Goal: Task Accomplishment & Management: Use online tool/utility

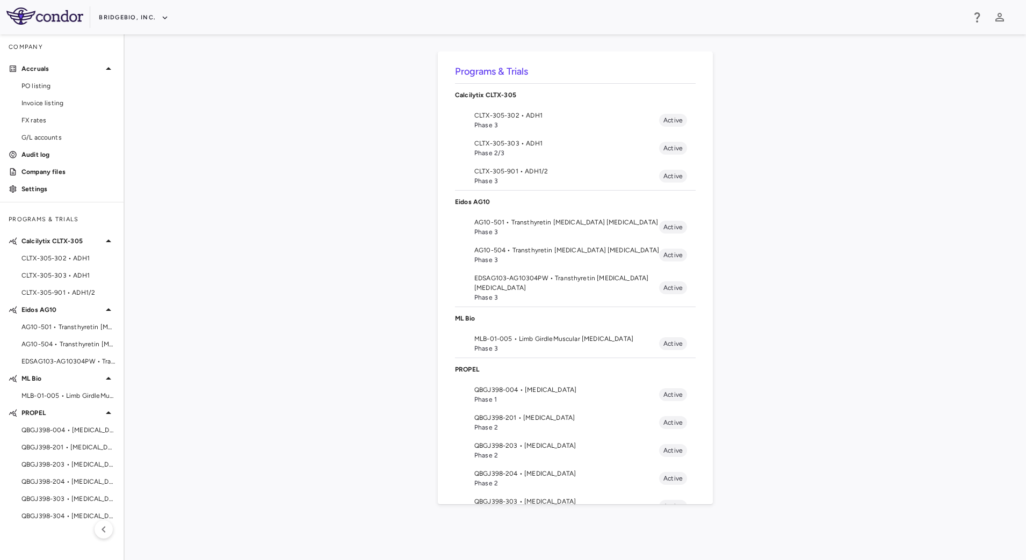
click at [540, 293] on span "Phase 3" at bounding box center [566, 298] width 185 height 10
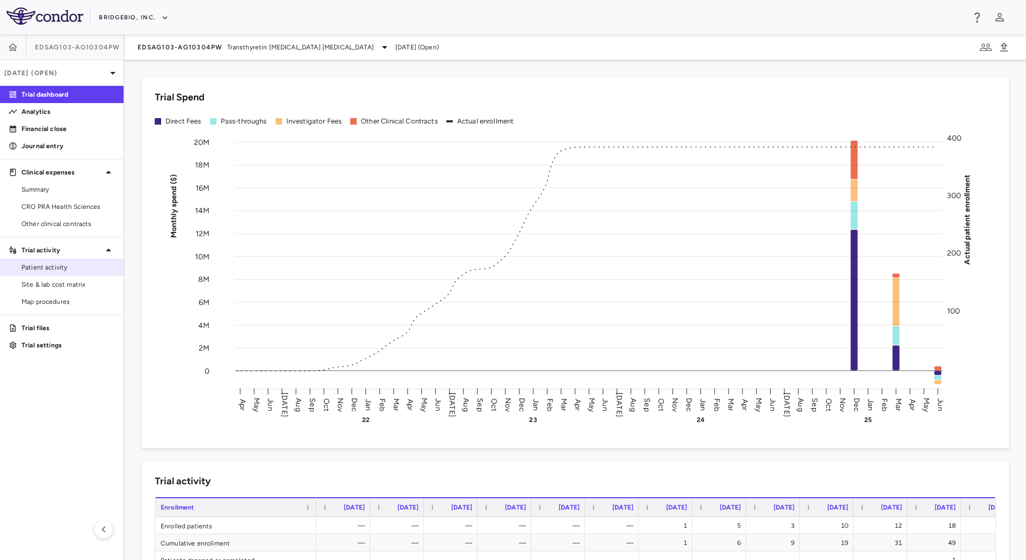
click at [55, 270] on span "Patient activity" at bounding box center [68, 268] width 94 height 10
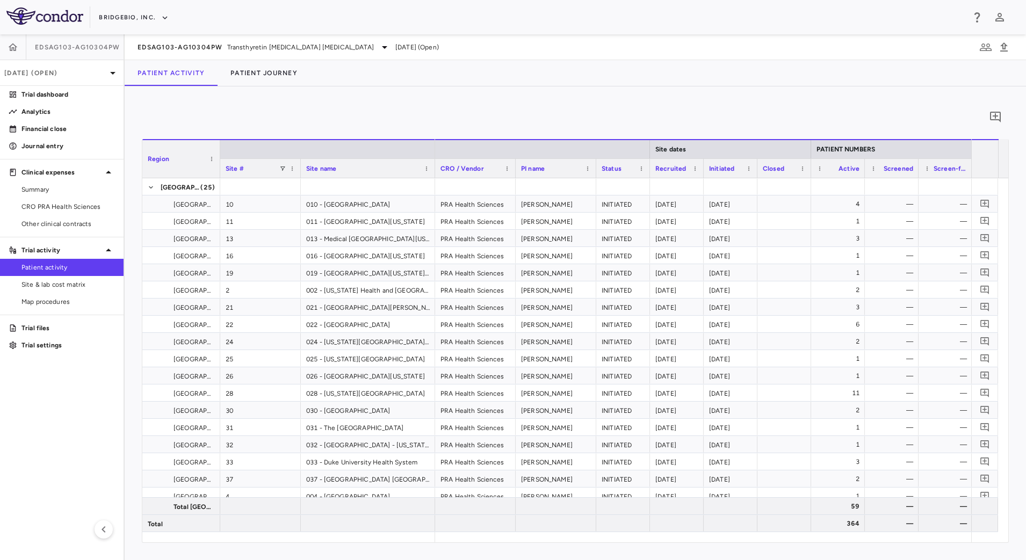
drag, startPoint x: 249, startPoint y: 143, endPoint x: 219, endPoint y: 143, distance: 29.6
click at [219, 143] on div at bounding box center [220, 159] width 4 height 38
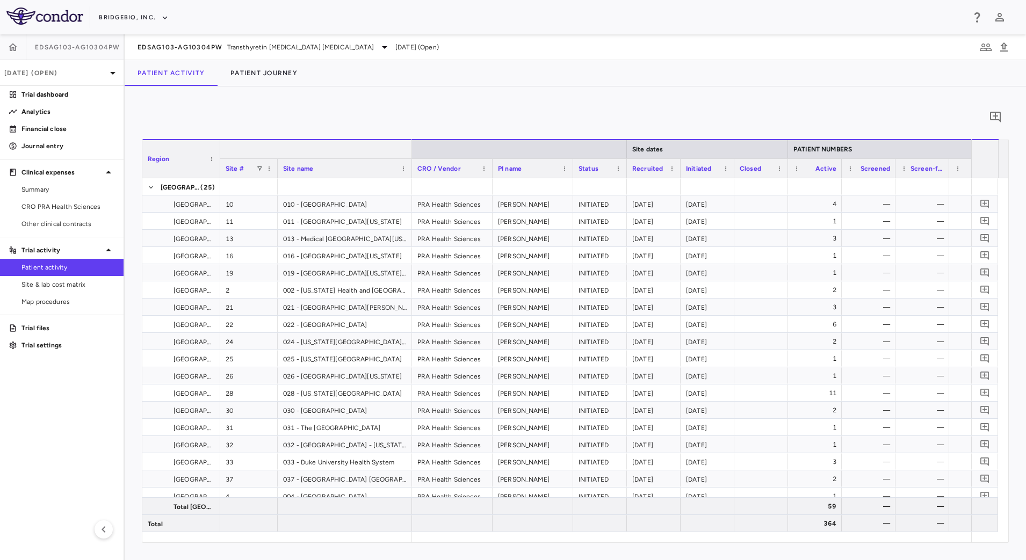
drag, startPoint x: 299, startPoint y: 164, endPoint x: 276, endPoint y: 157, distance: 24.1
click at [276, 157] on div "Region Site # Site name" at bounding box center [277, 158] width 270 height 39
drag, startPoint x: 95, startPoint y: 287, endPoint x: 162, endPoint y: 351, distance: 92.7
click at [95, 287] on span "Site & lab cost matrix" at bounding box center [68, 285] width 94 height 10
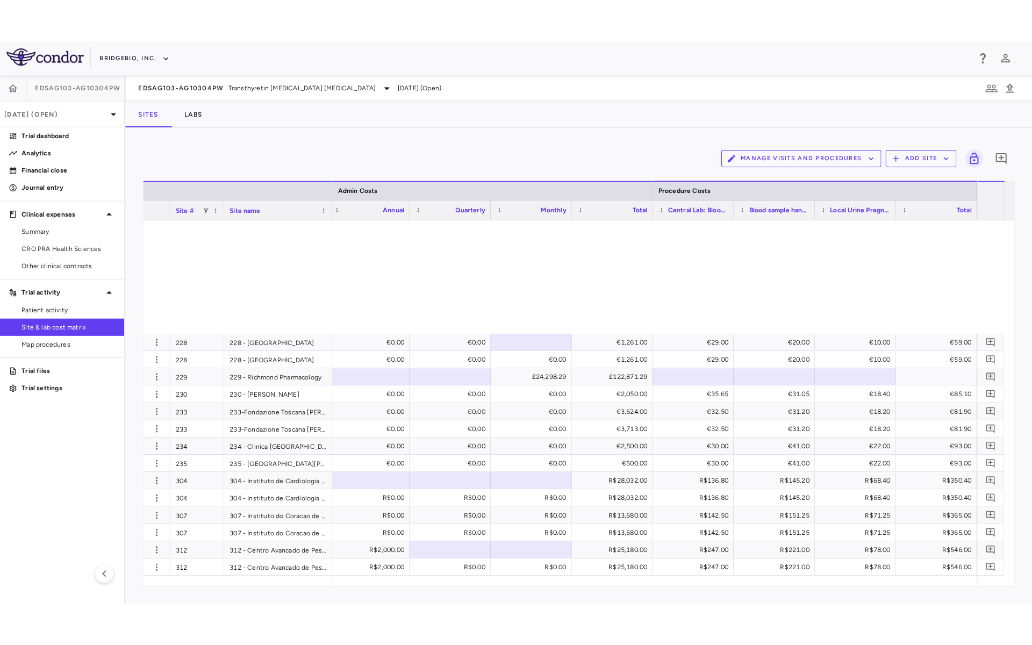
scroll to position [1348, 0]
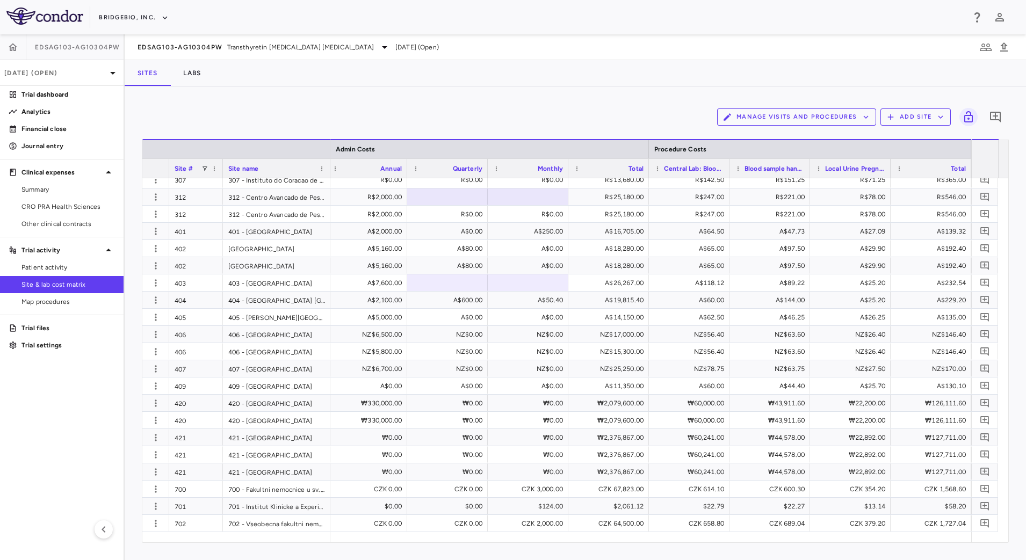
click at [796, 113] on button "Manage Visits and Procedures" at bounding box center [796, 117] width 159 height 17
click at [775, 137] on li "Visit Schedules" at bounding box center [785, 138] width 114 height 16
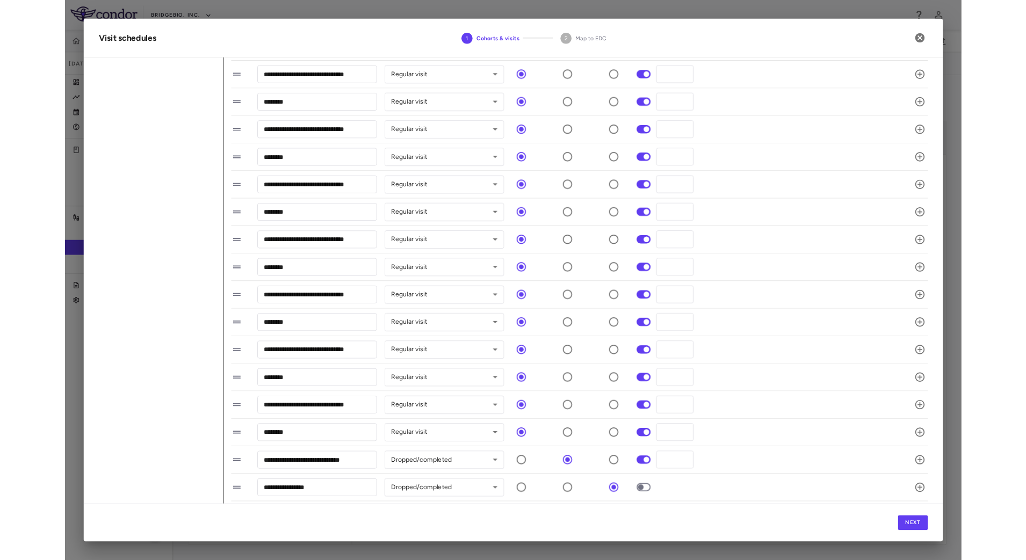
scroll to position [412, 0]
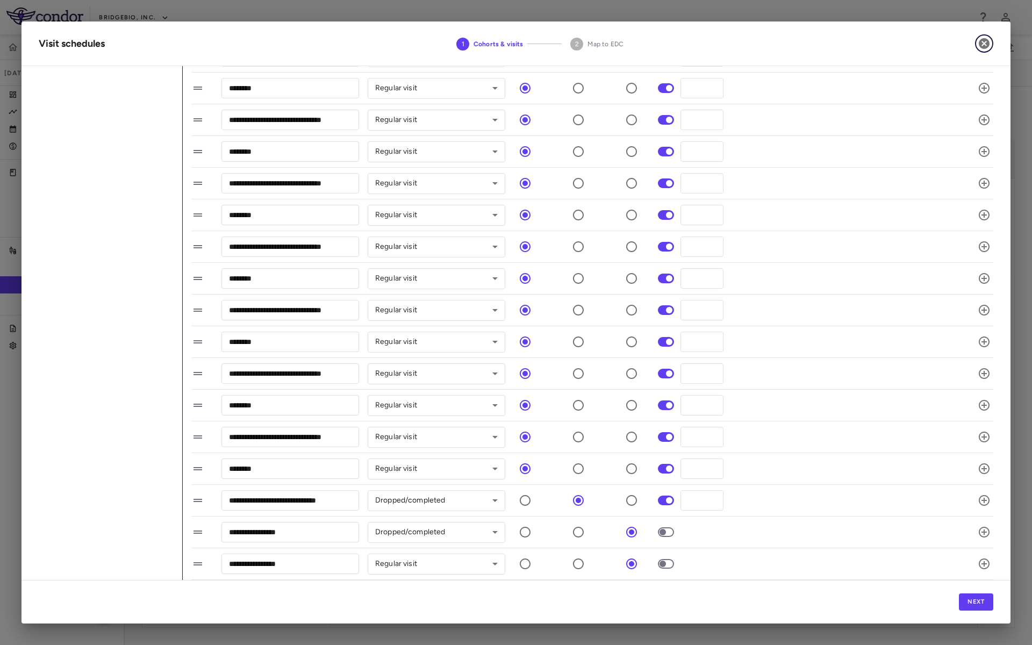
click at [984, 45] on icon "button" at bounding box center [983, 43] width 13 height 13
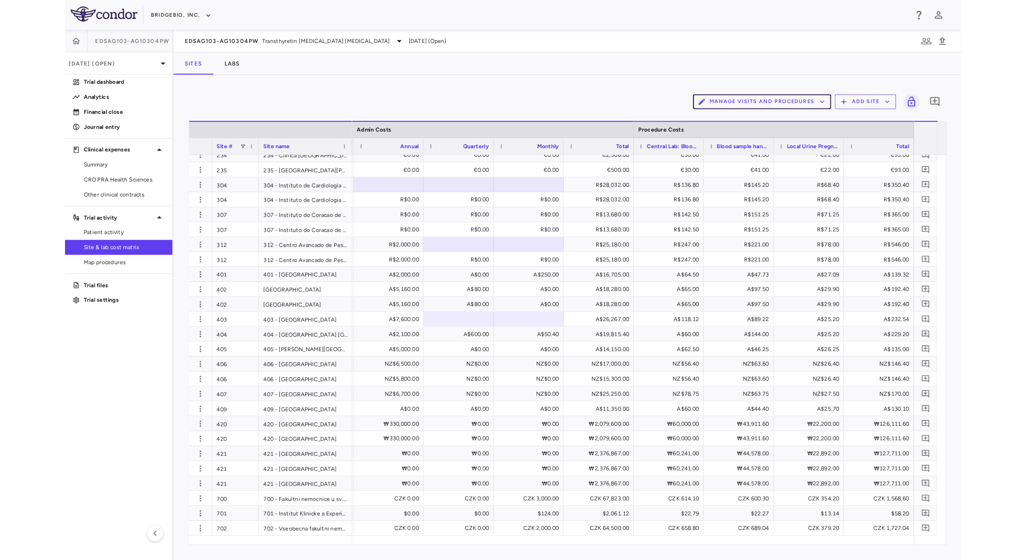
scroll to position [1348, 0]
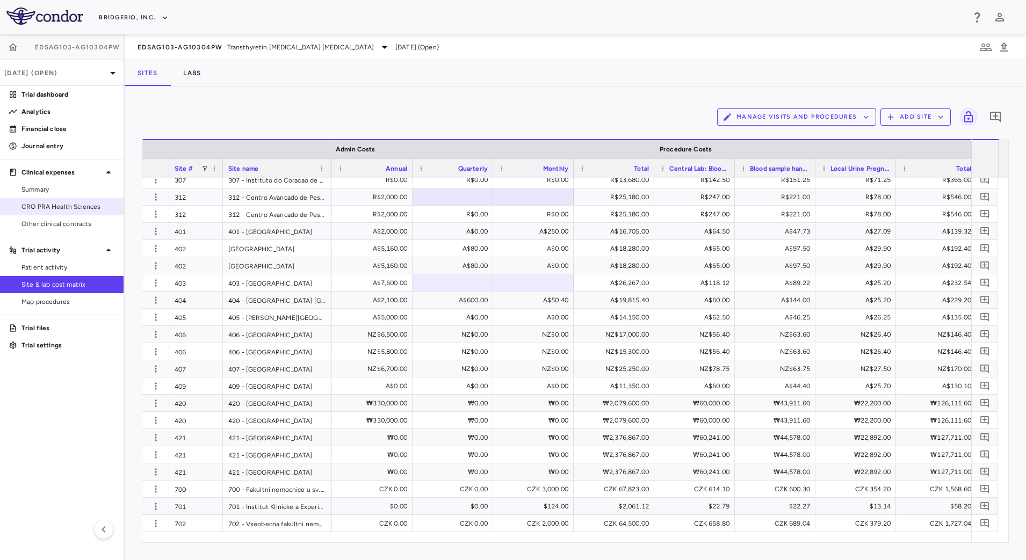
drag, startPoint x: 63, startPoint y: 211, endPoint x: 91, endPoint y: 204, distance: 29.5
click at [63, 211] on span "CRO PRA Health Sciences" at bounding box center [68, 207] width 94 height 10
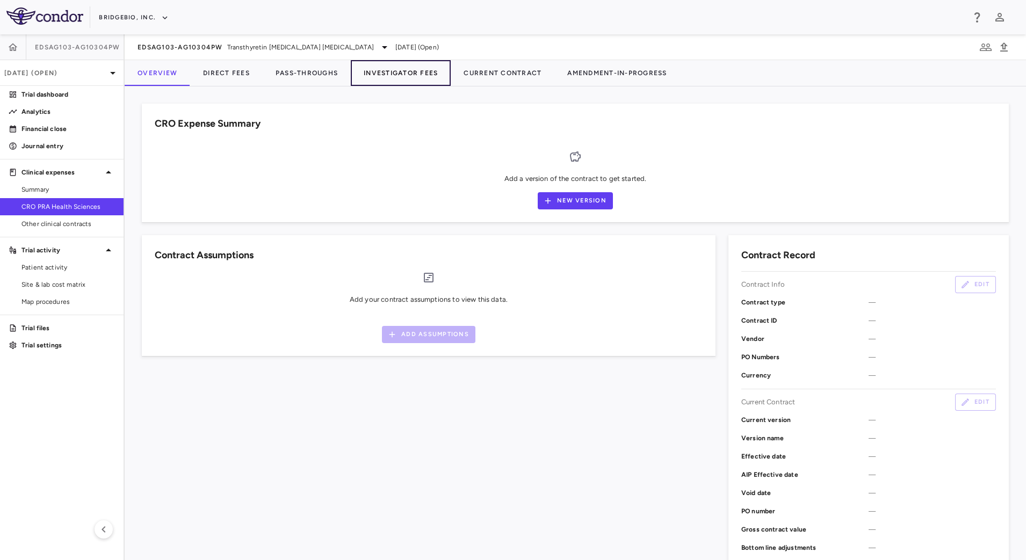
click at [377, 70] on button "Investigator Fees" at bounding box center [401, 73] width 100 height 26
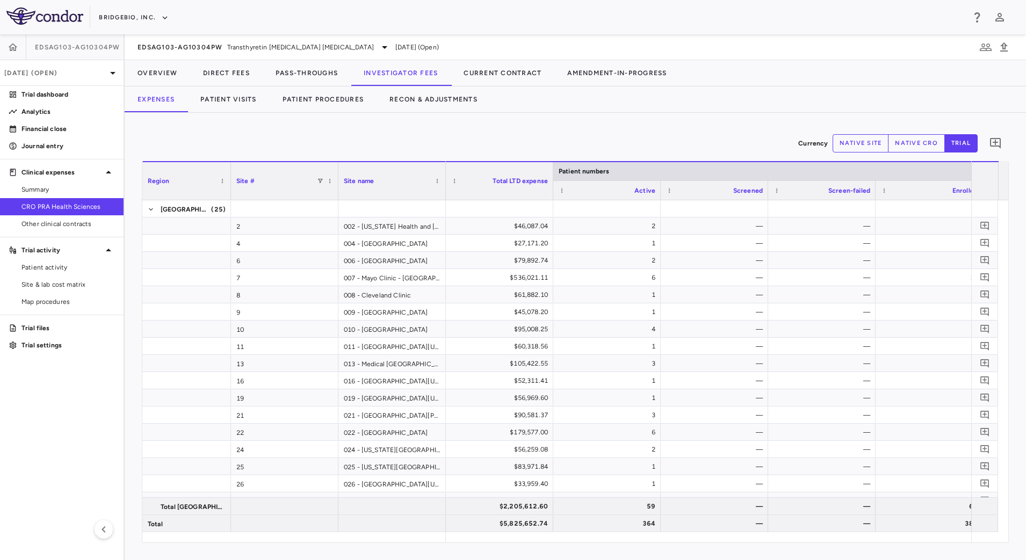
drag, startPoint x: 248, startPoint y: 167, endPoint x: 229, endPoint y: 168, distance: 18.8
click at [229, 168] on div at bounding box center [230, 181] width 4 height 38
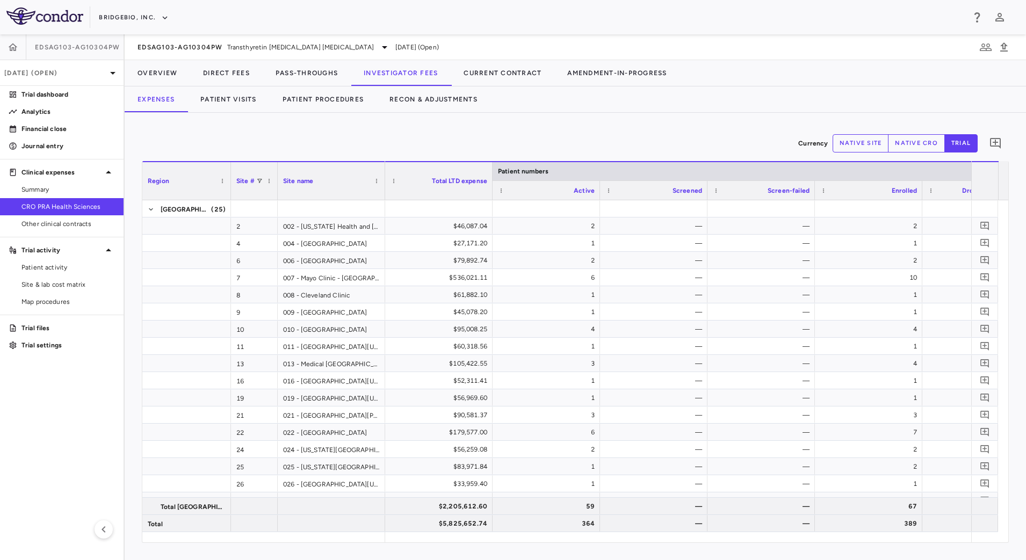
drag, startPoint x: 338, startPoint y: 168, endPoint x: 277, endPoint y: 169, distance: 60.7
click at [277, 169] on div at bounding box center [277, 181] width 4 height 38
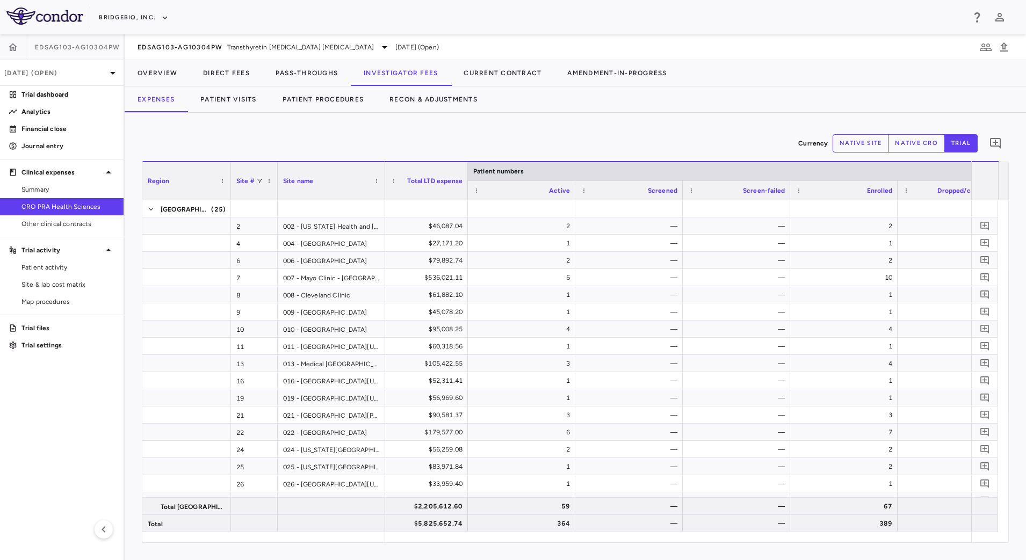
drag, startPoint x: 490, startPoint y: 170, endPoint x: 465, endPoint y: 167, distance: 24.9
click at [465, 167] on div at bounding box center [467, 181] width 4 height 38
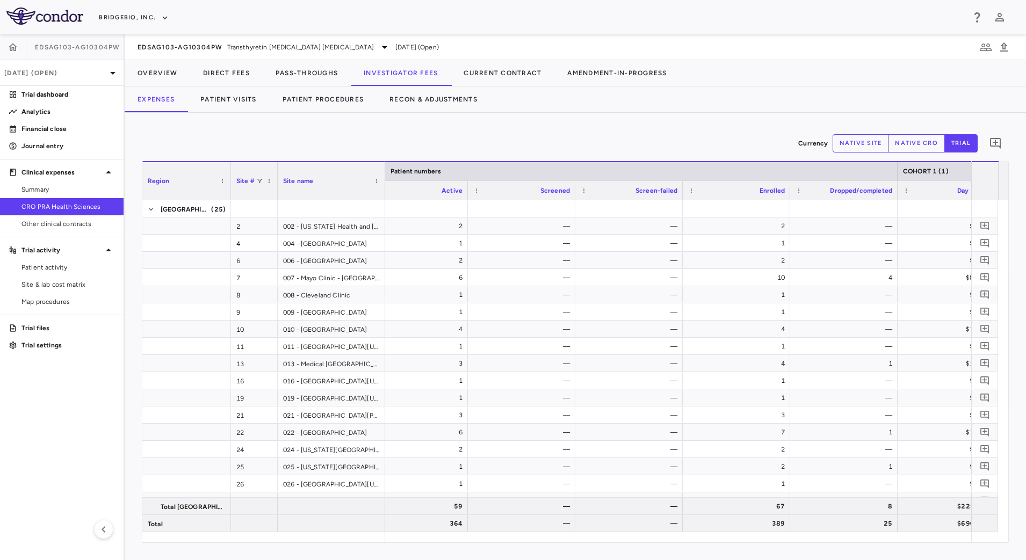
scroll to position [0, 124]
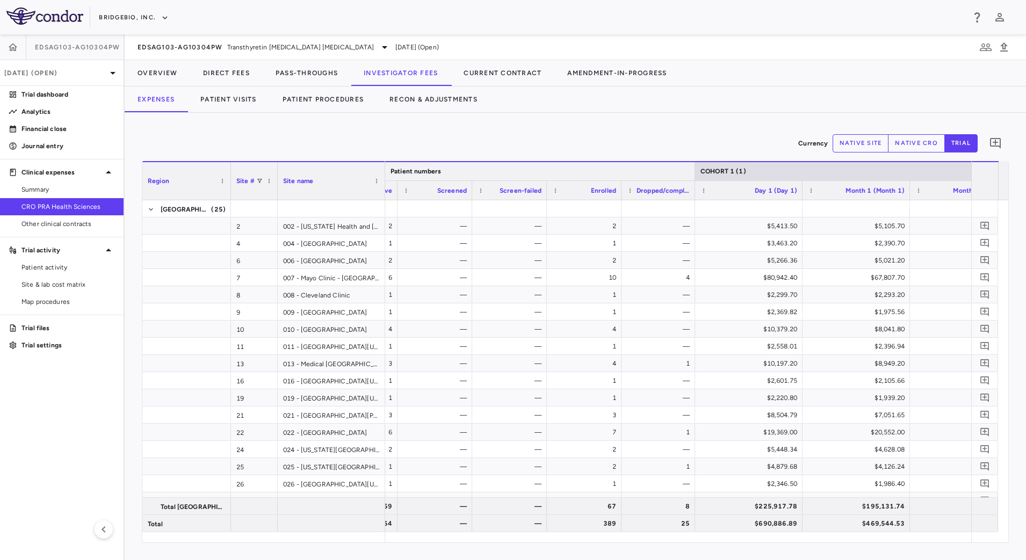
drag, startPoint x: 859, startPoint y: 170, endPoint x: 682, endPoint y: 163, distance: 176.4
click at [693, 163] on div at bounding box center [695, 171] width 4 height 18
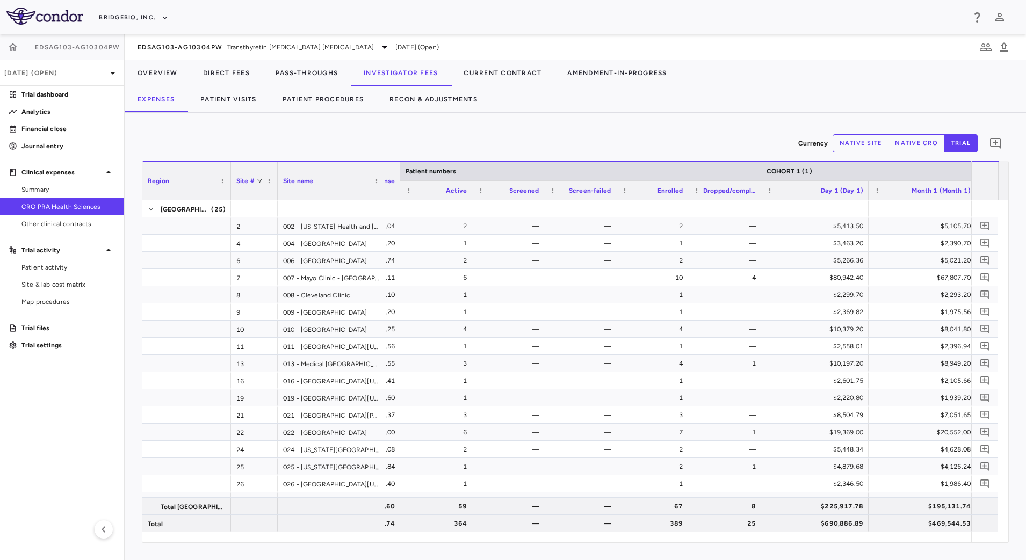
scroll to position [0, 52]
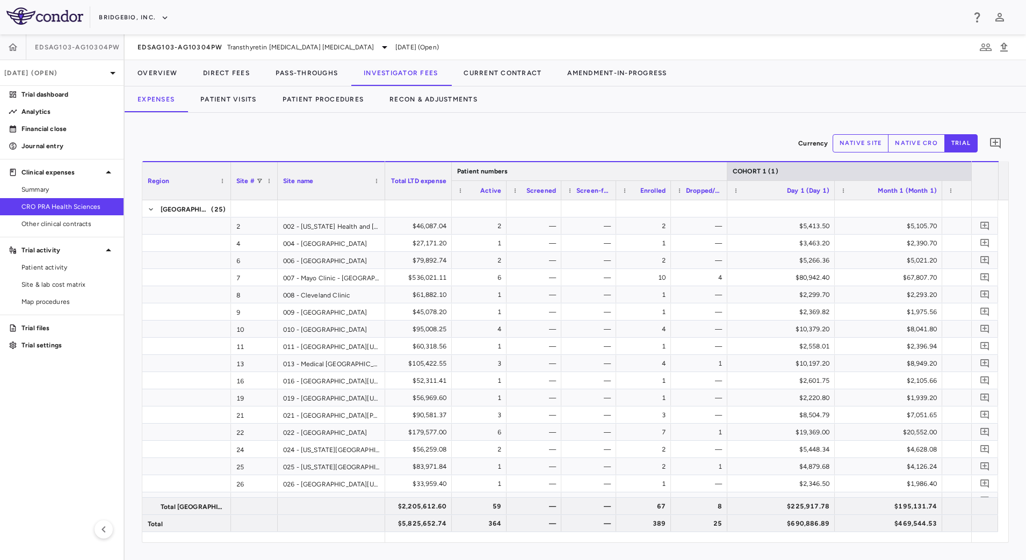
drag, startPoint x: 813, startPoint y: 172, endPoint x: 728, endPoint y: 179, distance: 85.7
click at [728, 179] on div at bounding box center [727, 171] width 4 height 18
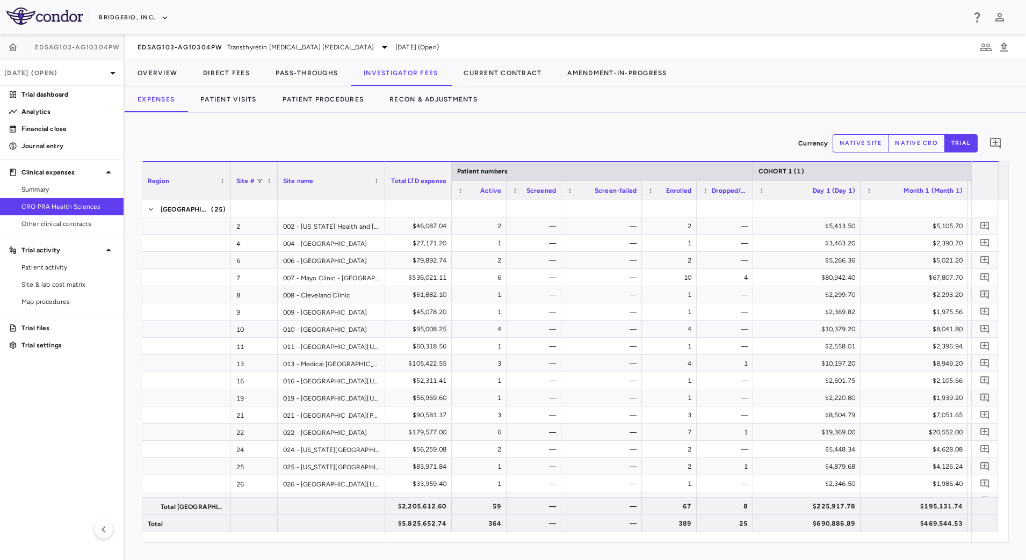
drag, startPoint x: 614, startPoint y: 197, endPoint x: 639, endPoint y: 199, distance: 25.8
click at [639, 199] on div at bounding box center [641, 190] width 4 height 19
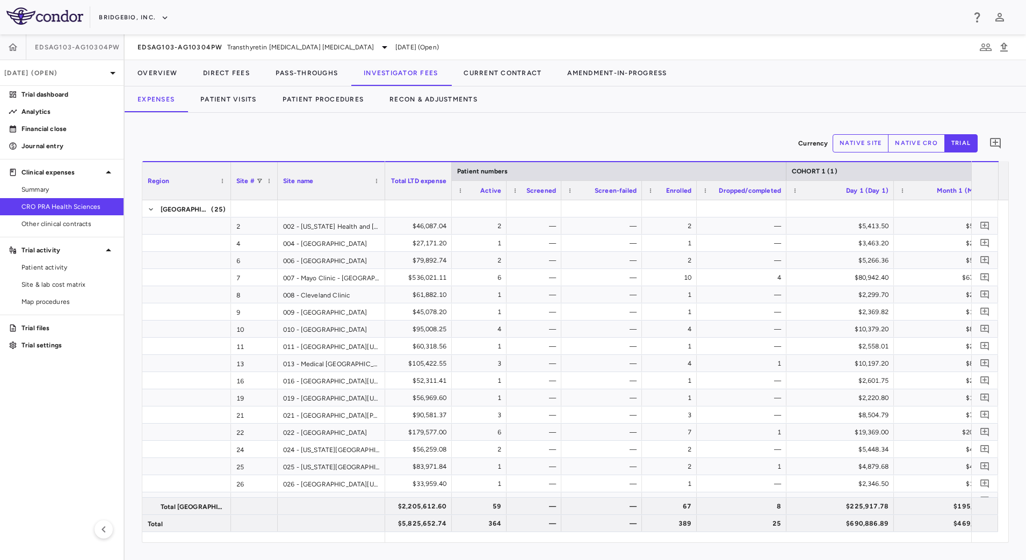
drag, startPoint x: 753, startPoint y: 195, endPoint x: 786, endPoint y: 196, distance: 33.3
click at [786, 196] on div at bounding box center [786, 190] width 4 height 19
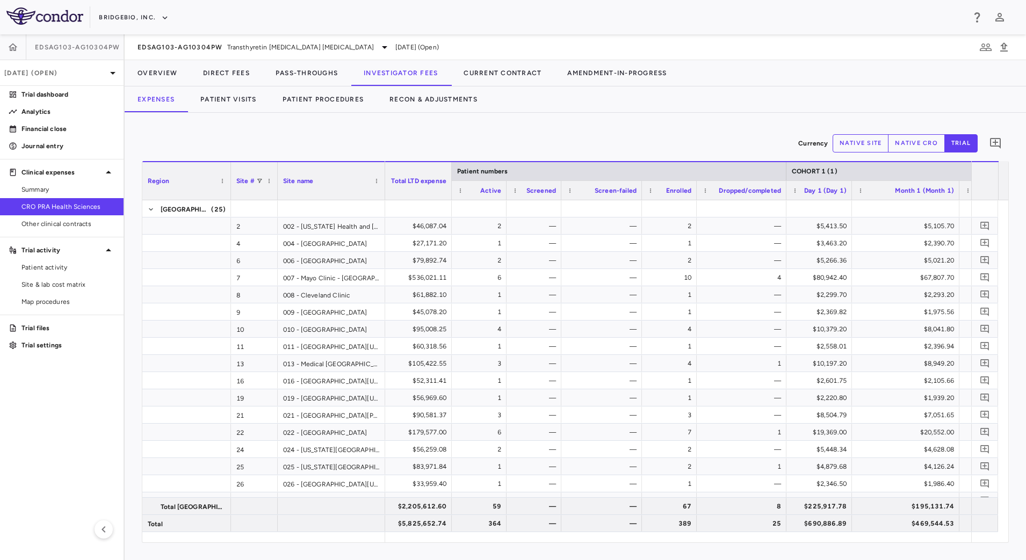
drag, startPoint x: 894, startPoint y: 195, endPoint x: 852, endPoint y: 201, distance: 42.4
click at [852, 201] on div "Region Site # Site name Patient numbers 2" at bounding box center [575, 352] width 866 height 382
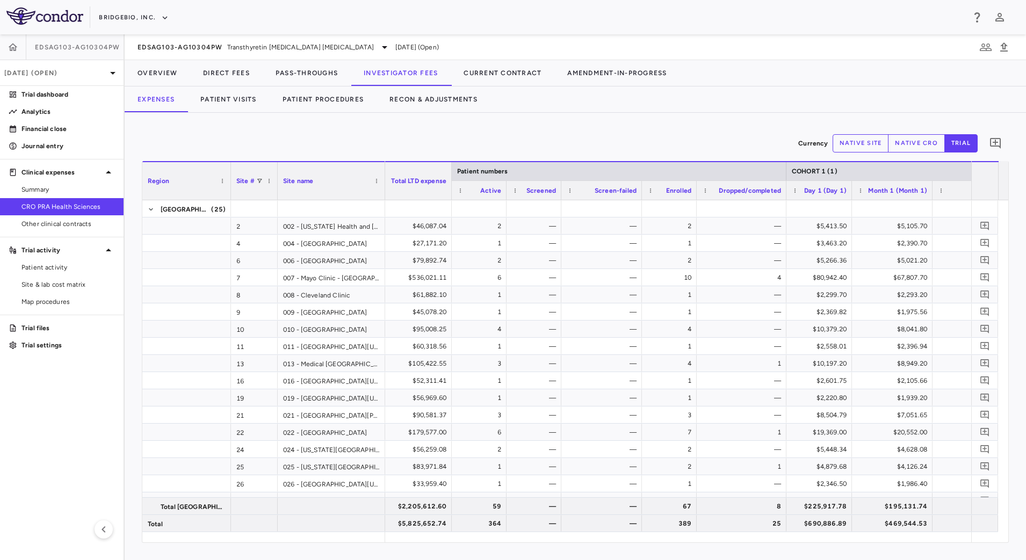
drag, startPoint x: 957, startPoint y: 196, endPoint x: 727, endPoint y: 317, distance: 260.1
click at [930, 195] on div at bounding box center [932, 190] width 4 height 19
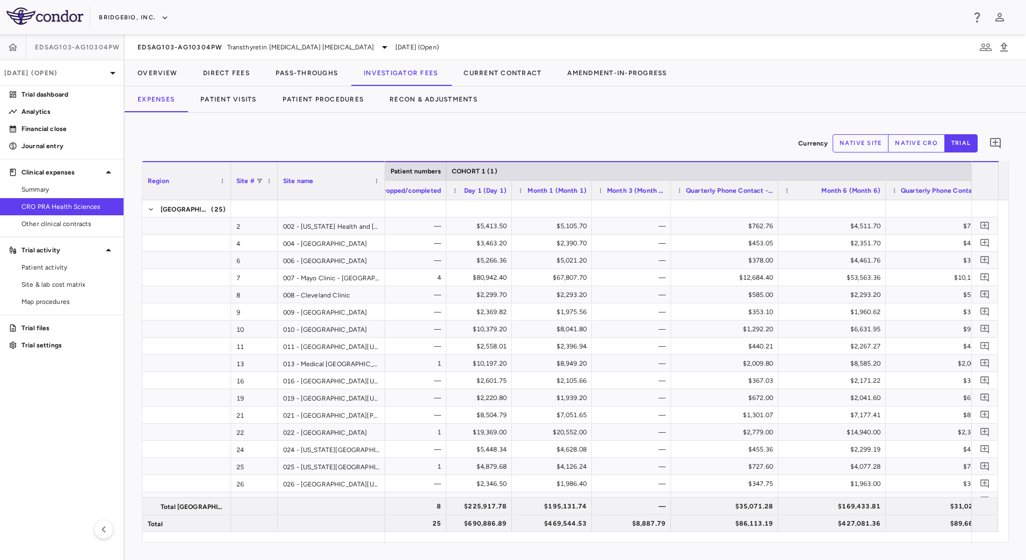
drag, startPoint x: 699, startPoint y: 196, endPoint x: 670, endPoint y: 201, distance: 28.9
click at [670, 201] on div "Region Site # Site name Patient numbers COHORT 1 (1)" at bounding box center [575, 352] width 866 height 382
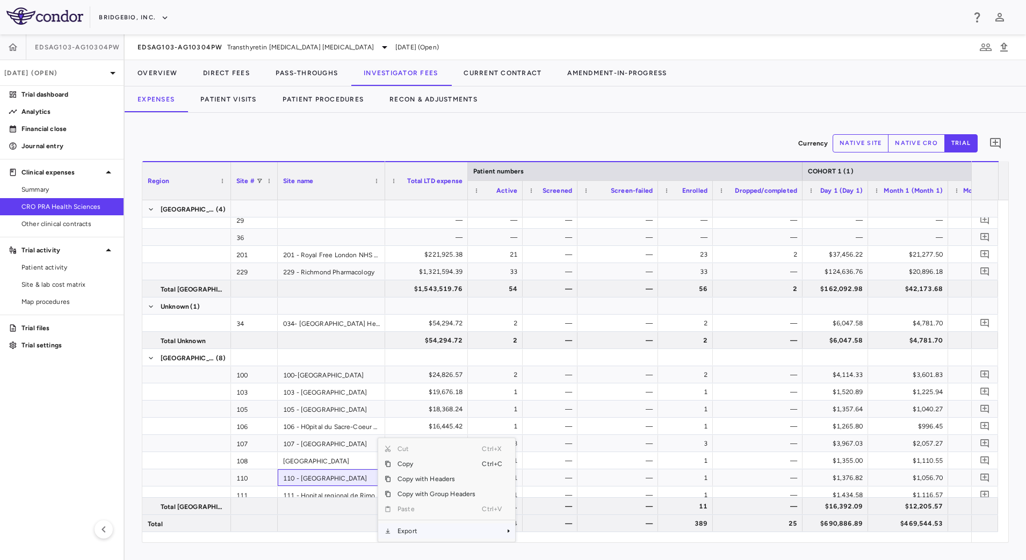
click at [436, 526] on span "Export" at bounding box center [436, 531] width 91 height 15
click at [549, 516] on span "CSV Export" at bounding box center [551, 516] width 51 height 15
click at [650, 127] on div "Currency native site native cro trial 0 Press ENTER to sort. Press ALT DOWN to …" at bounding box center [576, 337] width 902 height 448
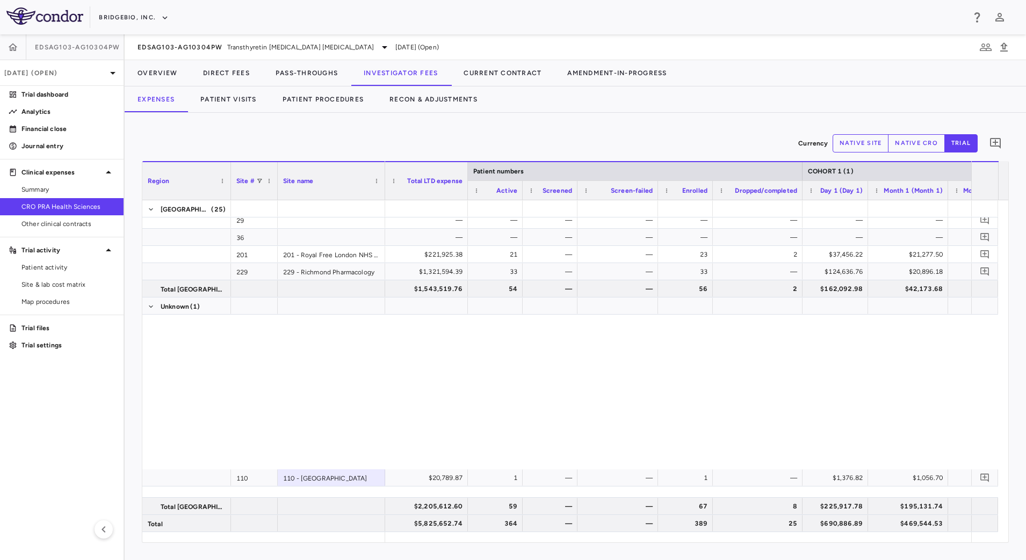
scroll to position [0, 0]
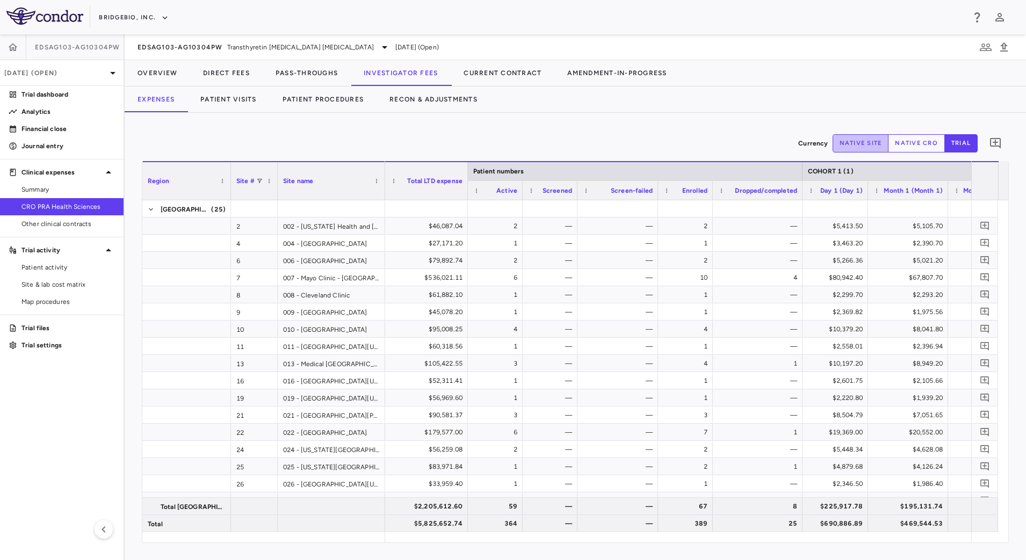
click at [868, 146] on button "native site" at bounding box center [861, 143] width 56 height 18
type button "site"
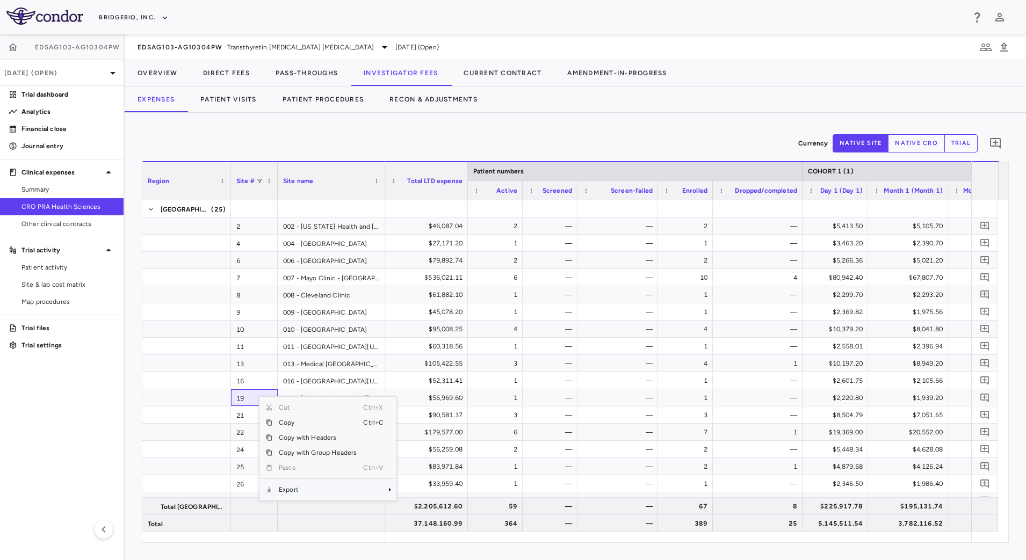
click at [304, 492] on span "Export" at bounding box center [317, 490] width 91 height 15
click at [425, 488] on span "CSV Export" at bounding box center [432, 493] width 51 height 15
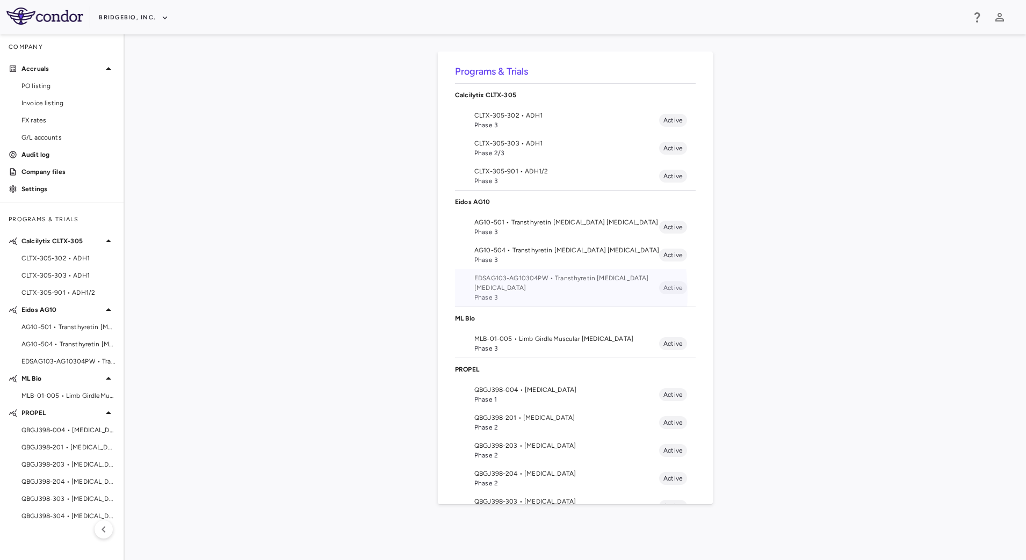
click at [494, 293] on span "Phase 3" at bounding box center [566, 298] width 185 height 10
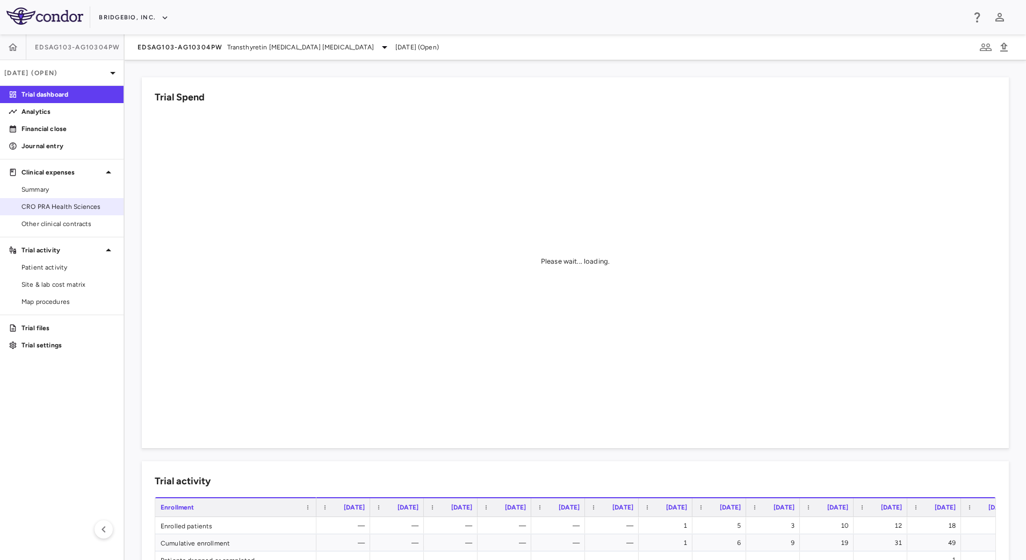
drag, startPoint x: 64, startPoint y: 205, endPoint x: 120, endPoint y: 212, distance: 55.8
click at [64, 205] on span "CRO PRA Health Sciences" at bounding box center [68, 207] width 94 height 10
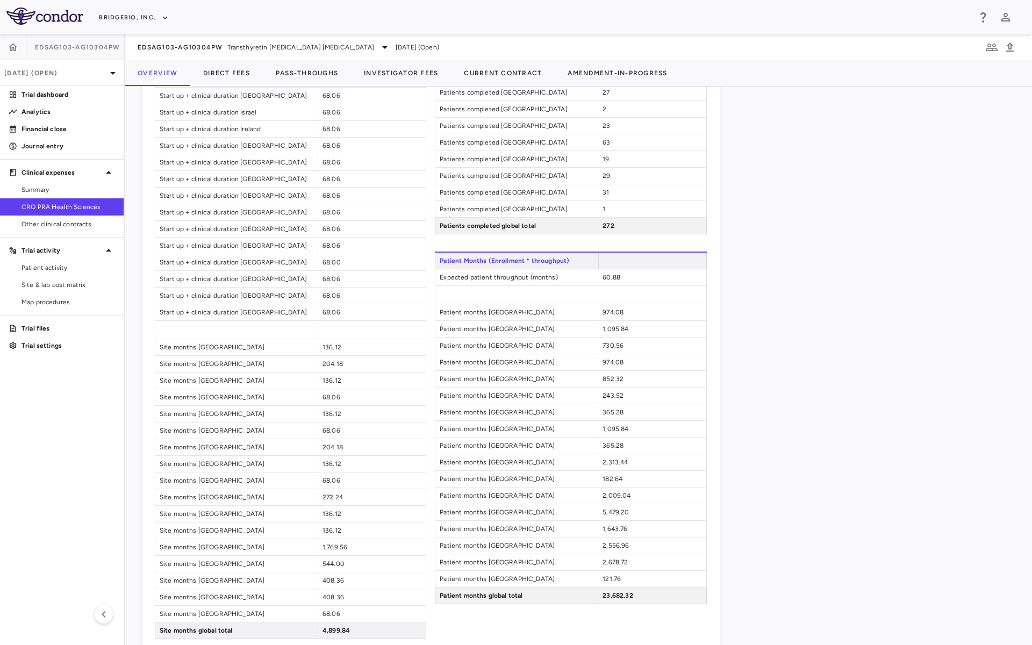
scroll to position [997, 0]
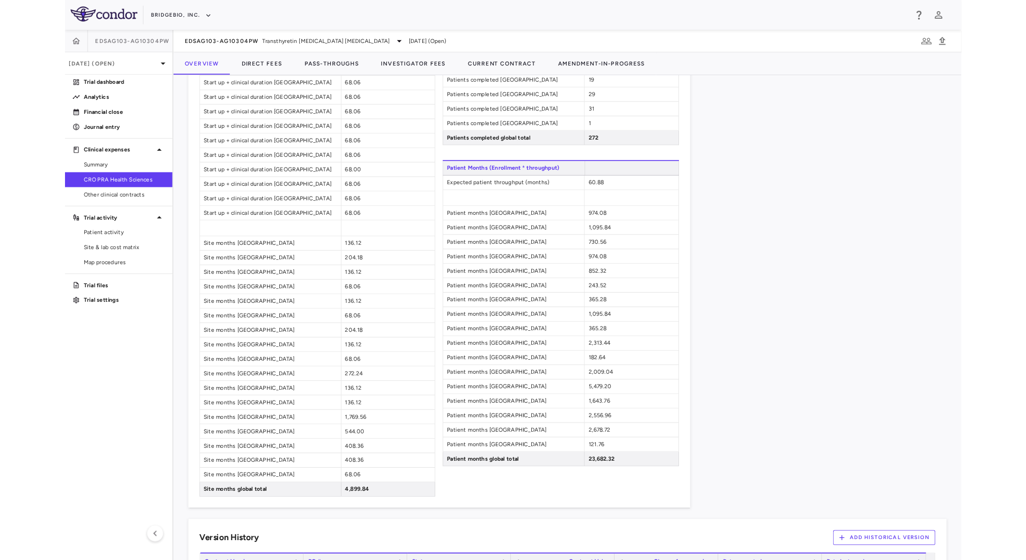
scroll to position [1061, 0]
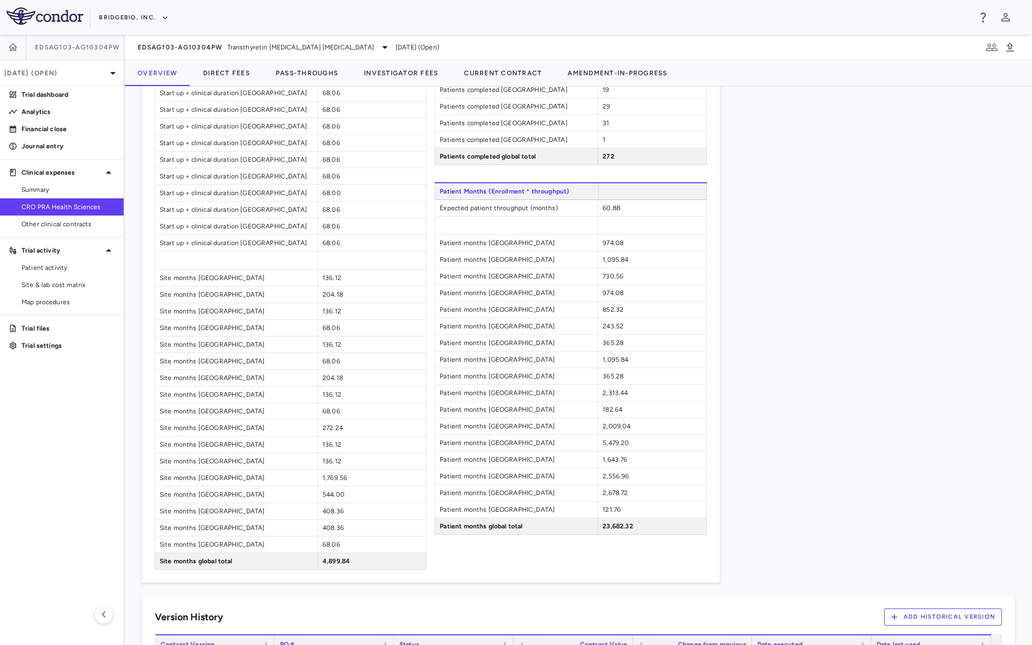
click at [801, 52] on div "EDSAG103-AG10304PW Transthyretin Amyloid Cardiomyopathy Jun 2025 (Open)" at bounding box center [578, 47] width 907 height 26
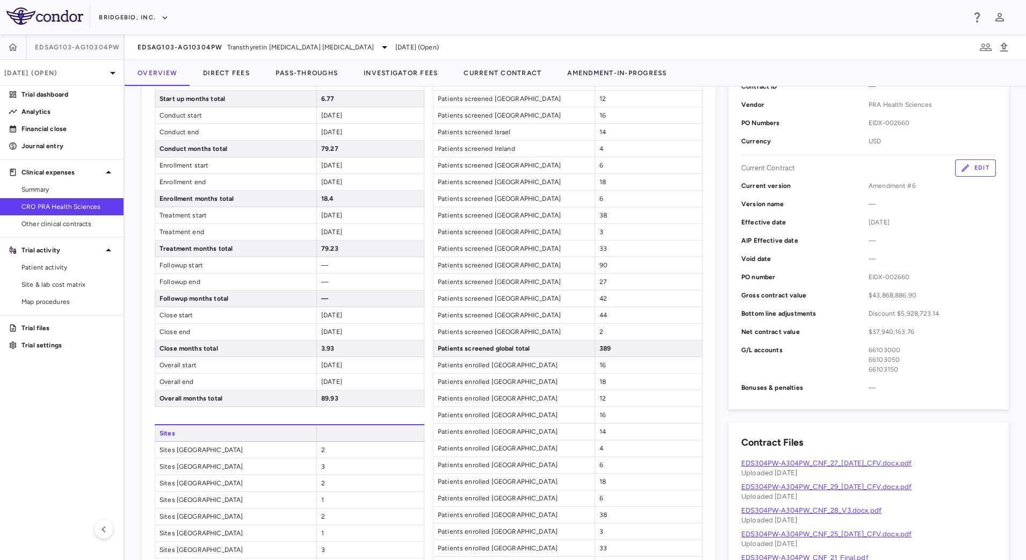
scroll to position [470, 0]
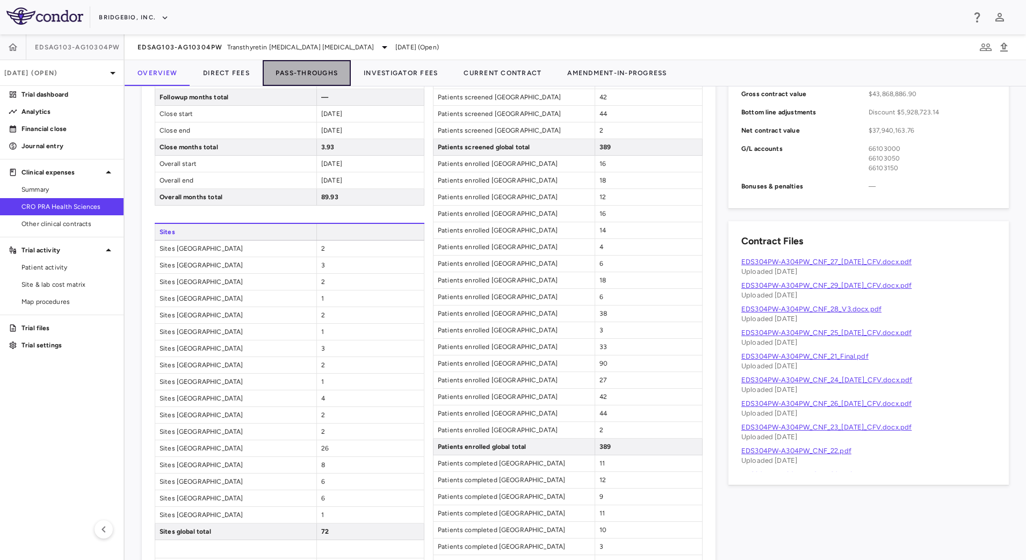
click at [293, 76] on button "Pass-Throughs" at bounding box center [307, 73] width 88 height 26
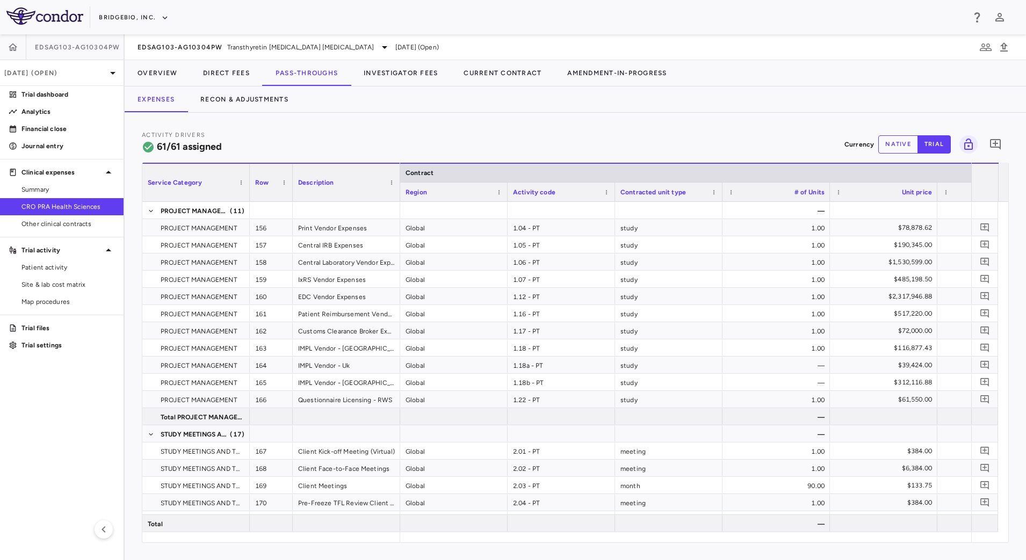
click at [695, 105] on div "Expenses Recon & Adjustments" at bounding box center [576, 100] width 902 height 26
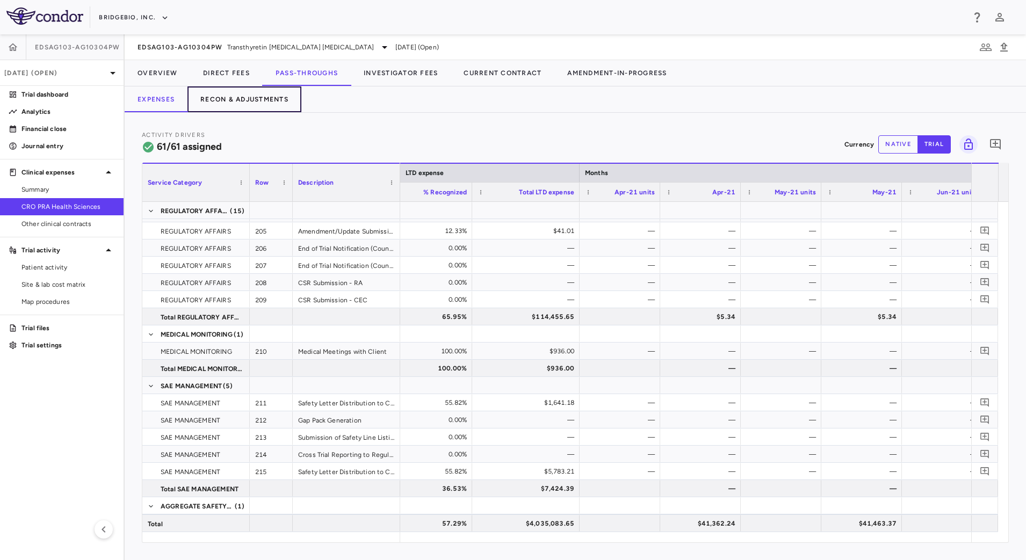
click at [257, 104] on button "Recon & Adjustments" at bounding box center [245, 100] width 114 height 26
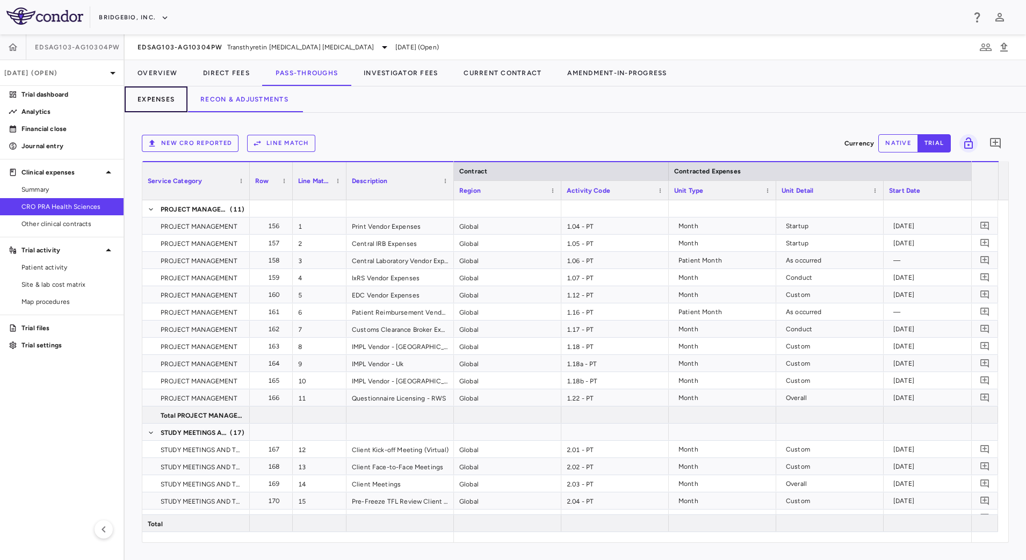
click at [163, 104] on button "Expenses" at bounding box center [156, 100] width 63 height 26
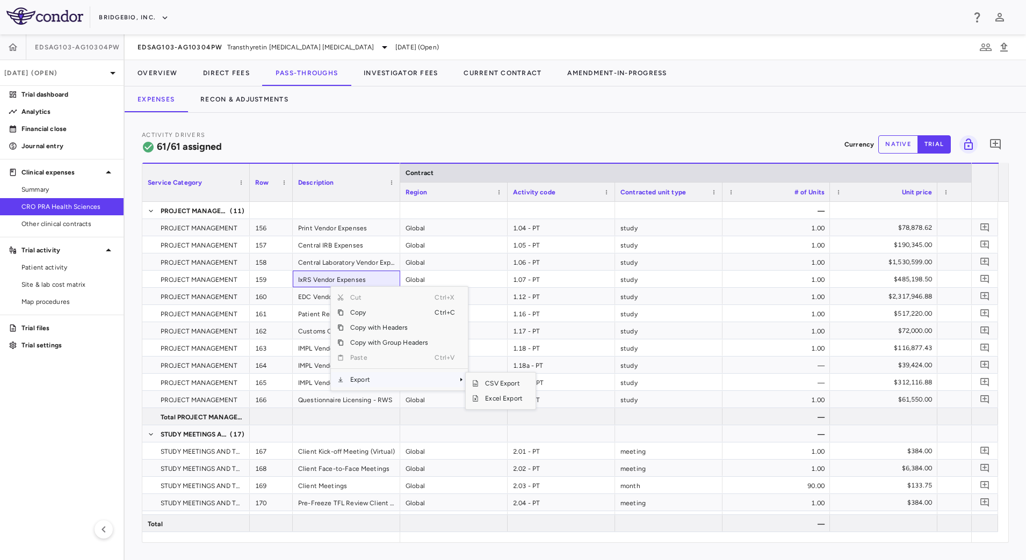
click at [391, 381] on span "Export" at bounding box center [389, 379] width 91 height 15
click at [507, 384] on span "CSV Export" at bounding box center [504, 383] width 51 height 15
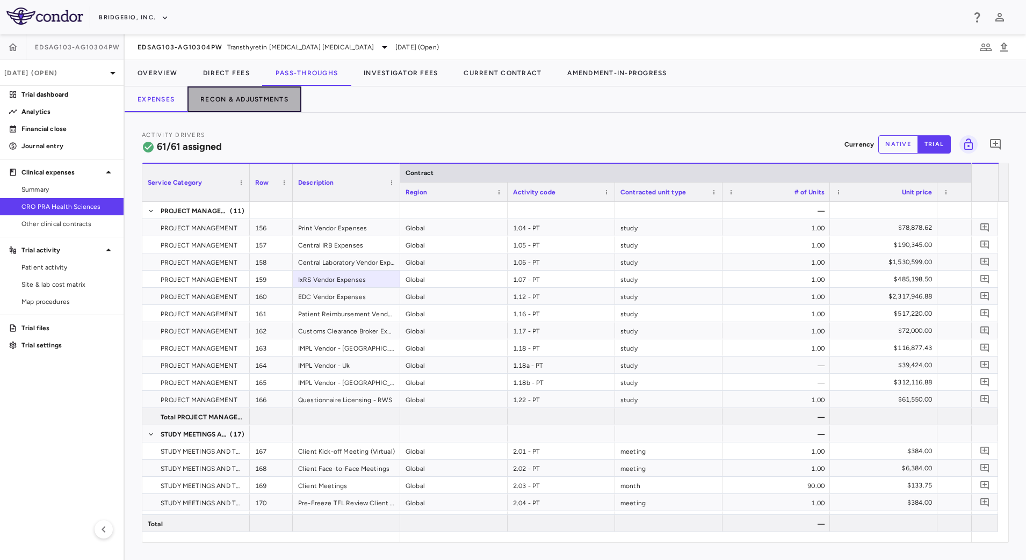
click at [249, 100] on button "Recon & Adjustments" at bounding box center [245, 100] width 114 height 26
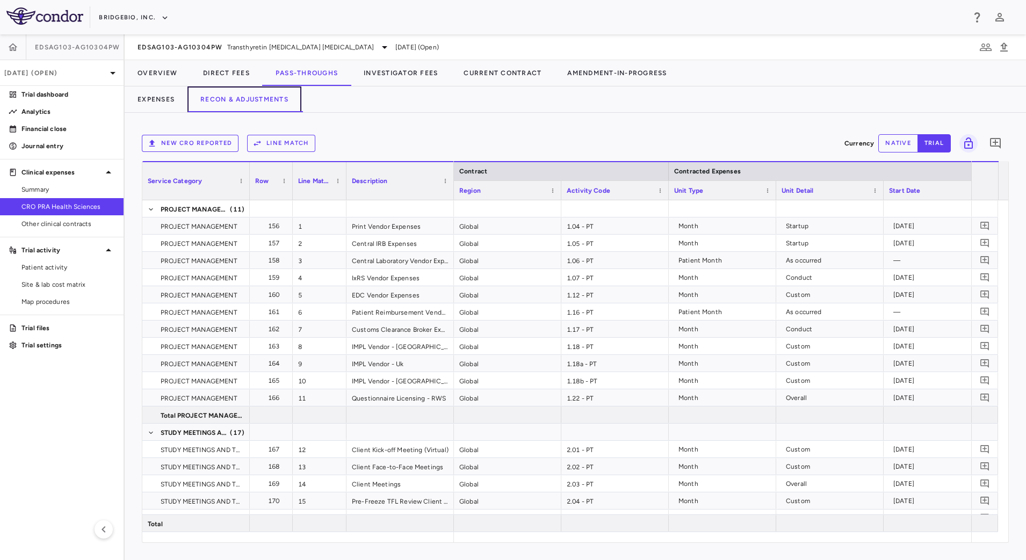
click at [188, 87] on button "Recon & Adjustments" at bounding box center [245, 100] width 114 height 26
click at [436, 121] on div "New CRO reported Line Match Currency native trial 0 Service Category Drag here …" at bounding box center [576, 337] width 902 height 448
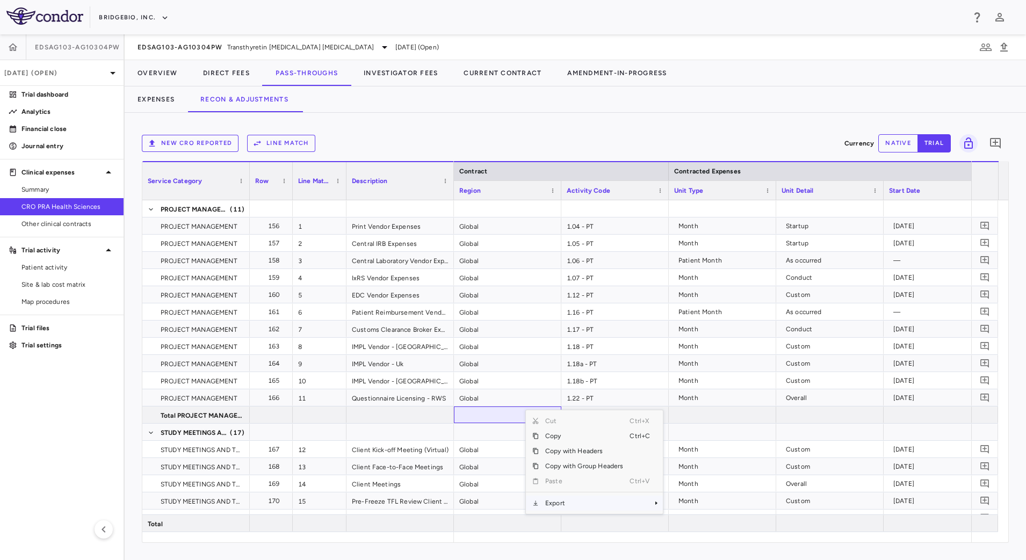
click at [594, 507] on span "Export" at bounding box center [584, 503] width 91 height 15
click at [688, 506] on span "CSV Export" at bounding box center [699, 507] width 51 height 15
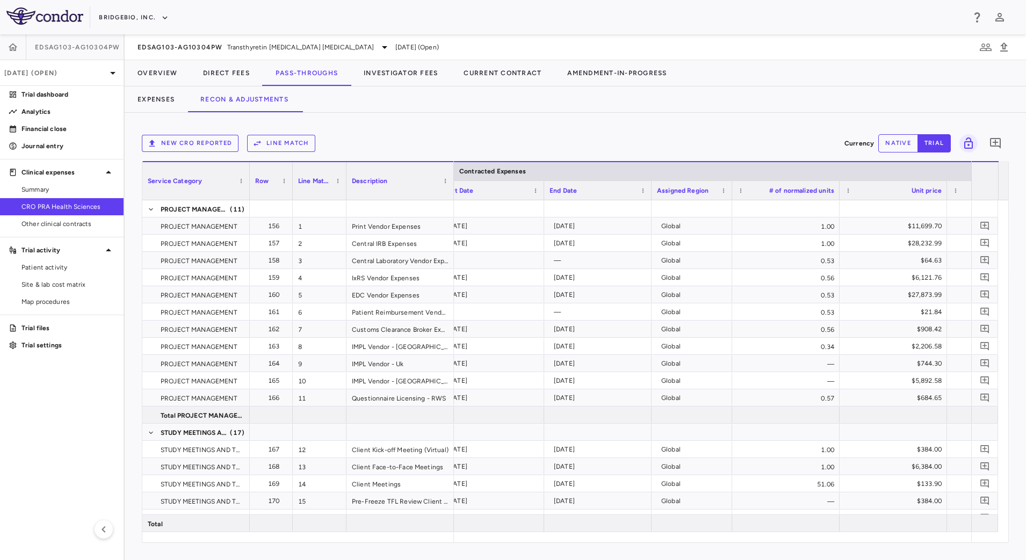
scroll to position [0, 630]
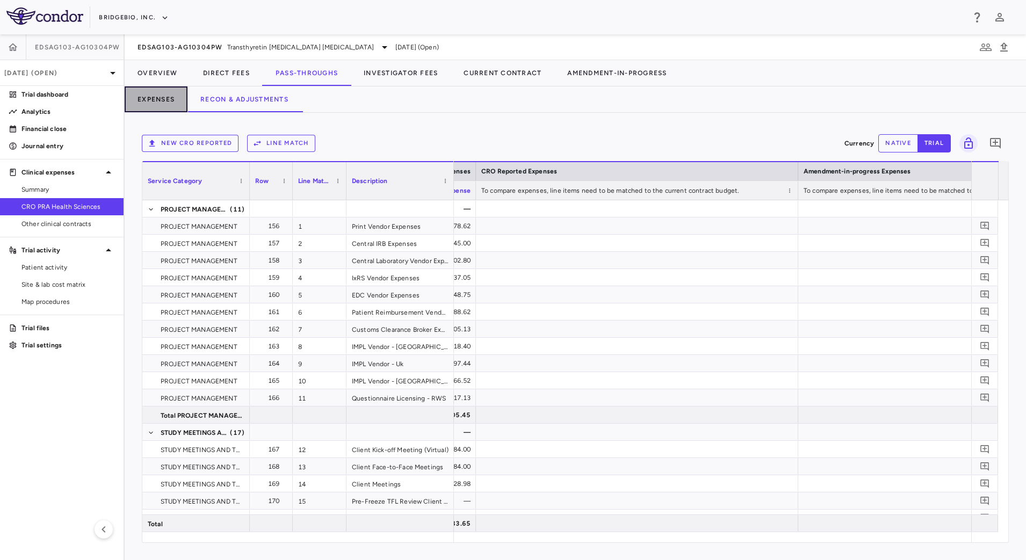
click at [166, 94] on button "Expenses" at bounding box center [156, 100] width 63 height 26
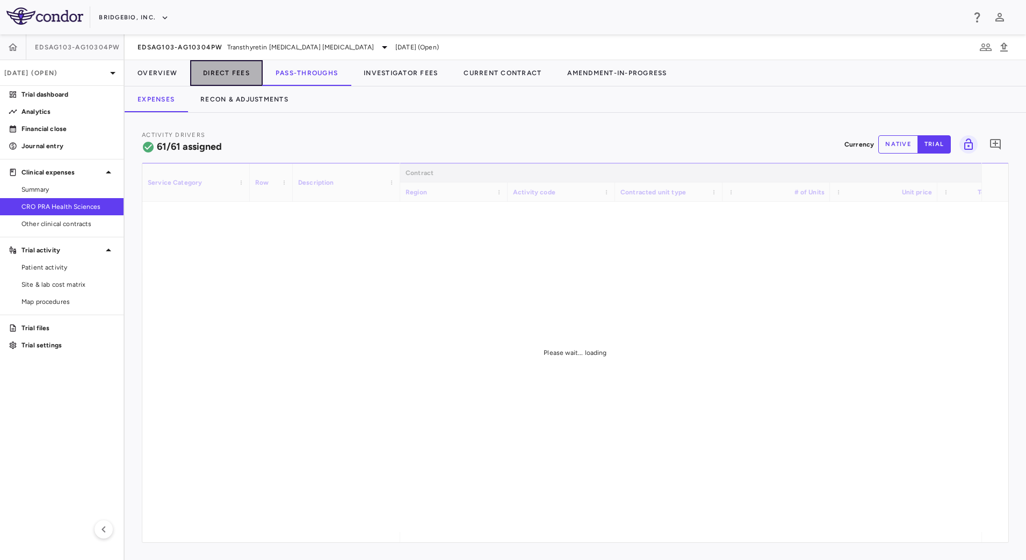
click at [238, 73] on button "Direct Fees" at bounding box center [226, 73] width 73 height 26
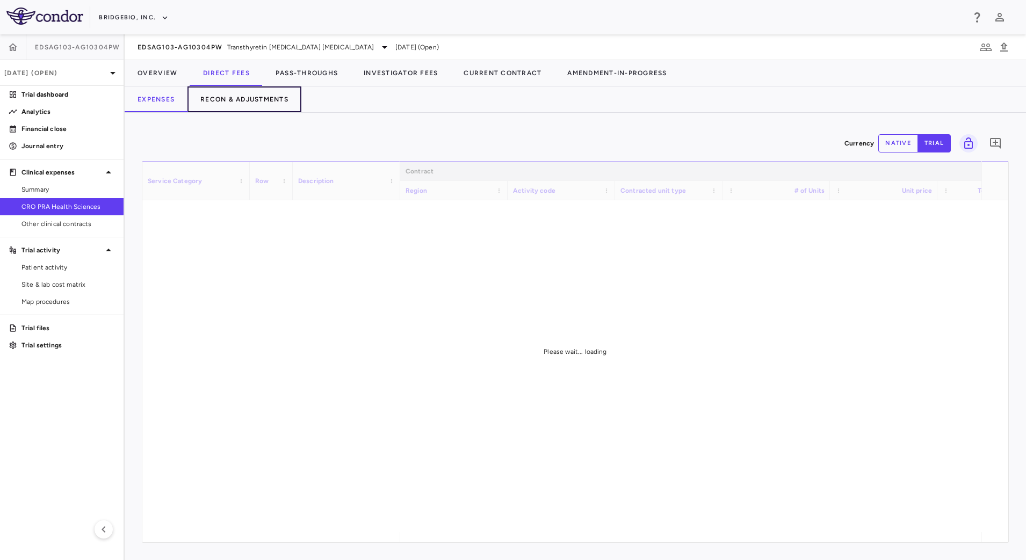
click at [247, 96] on button "Recon & Adjustments" at bounding box center [245, 100] width 114 height 26
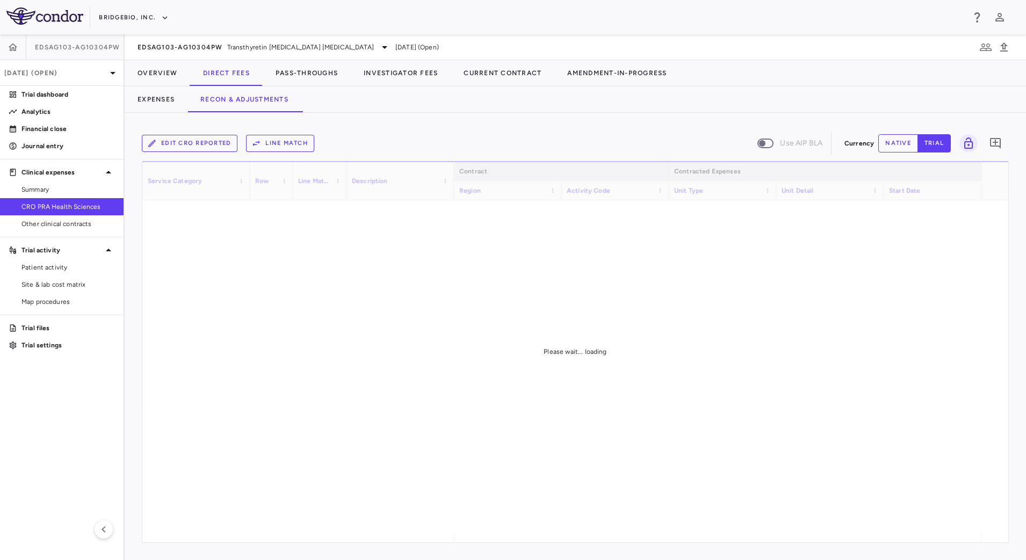
drag, startPoint x: 579, startPoint y: 536, endPoint x: 625, endPoint y: 536, distance: 45.7
click at [625, 536] on div "Please wait... loading" at bounding box center [575, 352] width 866 height 382
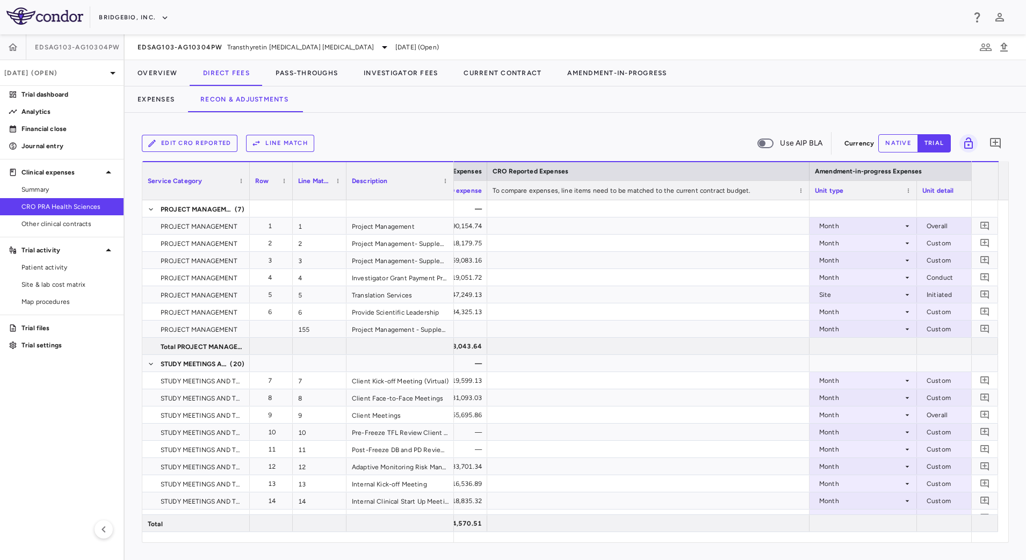
scroll to position [0, 951]
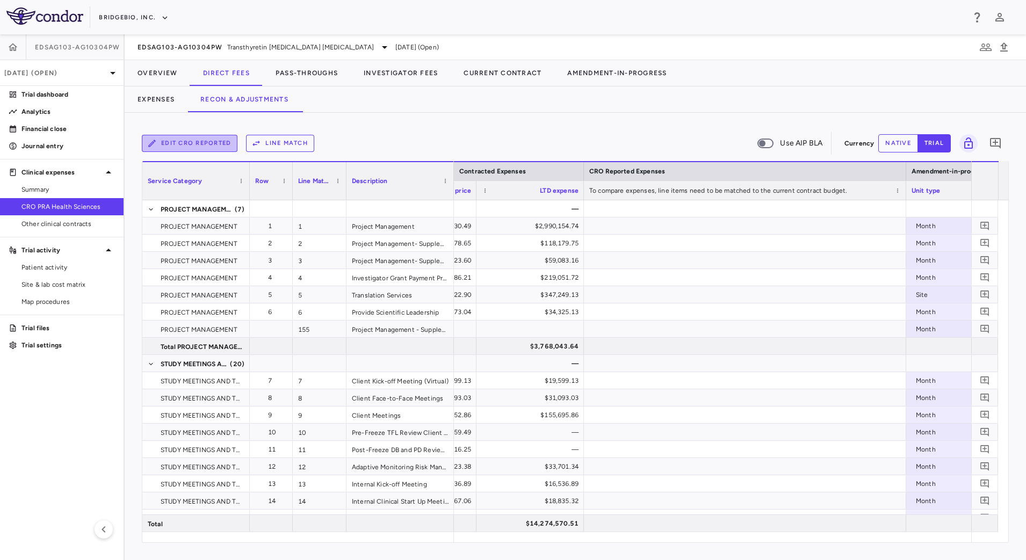
click at [212, 146] on button "Edit CRO reported" at bounding box center [190, 143] width 96 height 17
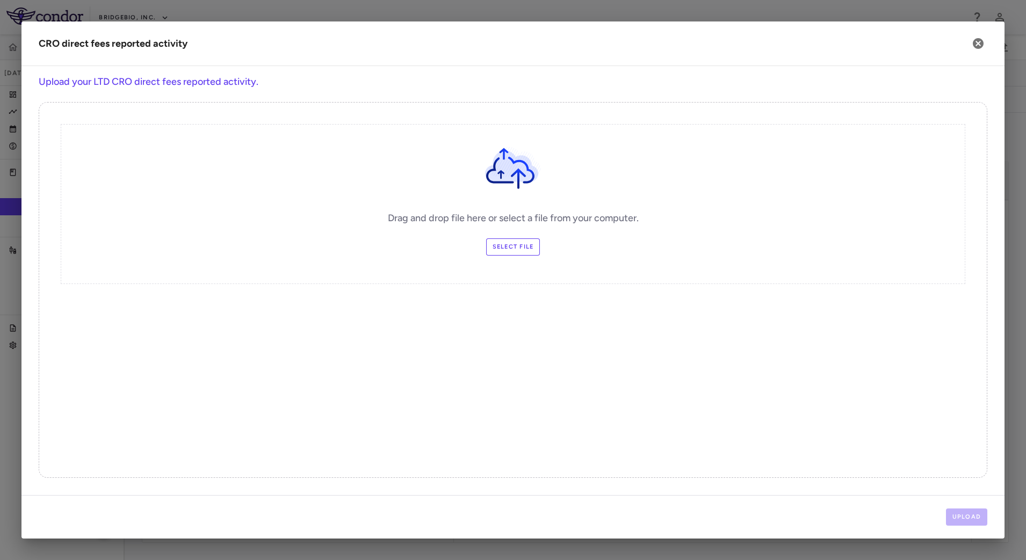
click at [526, 246] on label "Select file" at bounding box center [513, 247] width 54 height 17
click at [0, 0] on input "Select file" at bounding box center [0, 0] width 0 height 0
click at [971, 521] on button "Upload" at bounding box center [967, 517] width 42 height 17
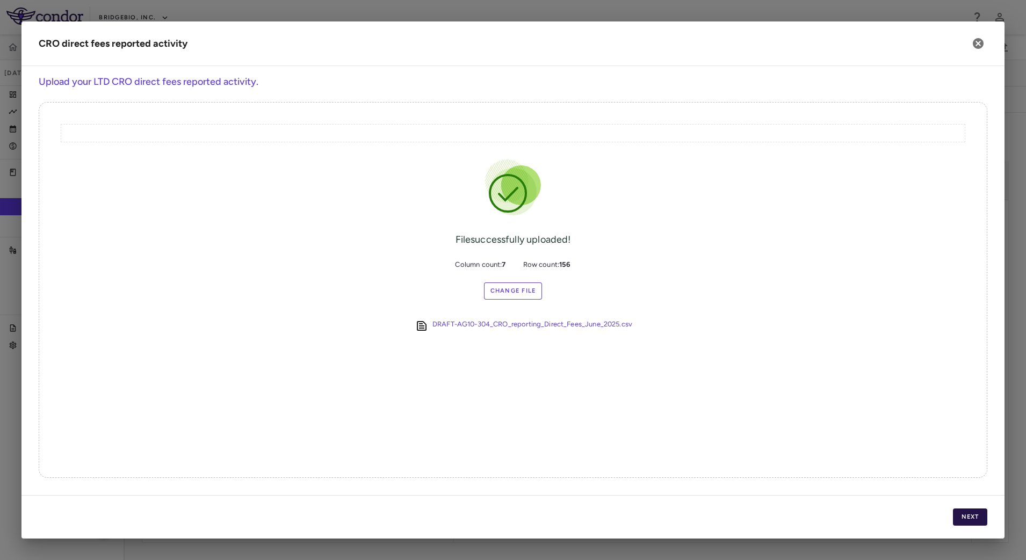
click at [965, 513] on button "Next" at bounding box center [970, 517] width 34 height 17
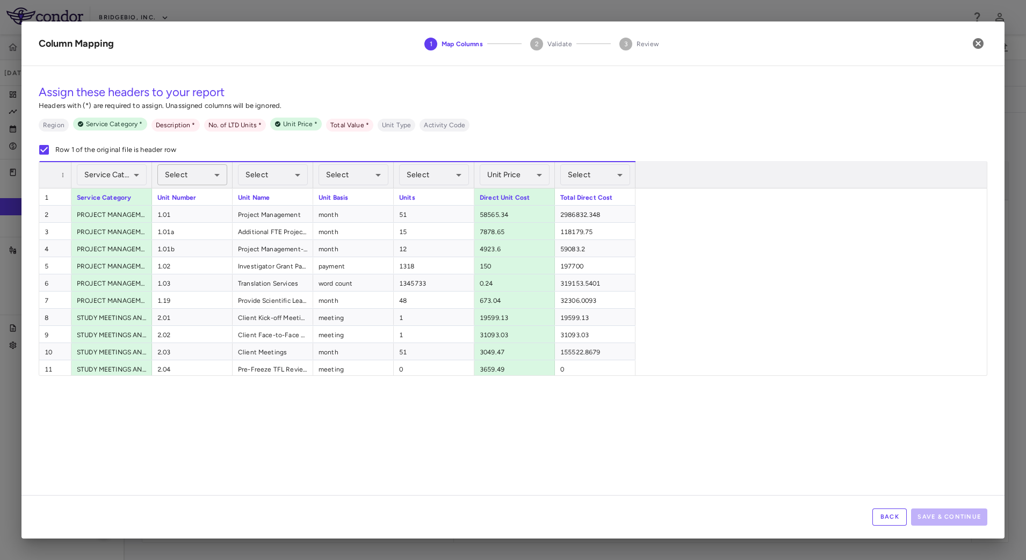
click at [191, 177] on body "Skip to sidebar Skip to main content BridgeBio, Inc. EDSAG103-AG10304PW Jun 202…" at bounding box center [513, 280] width 1026 height 560
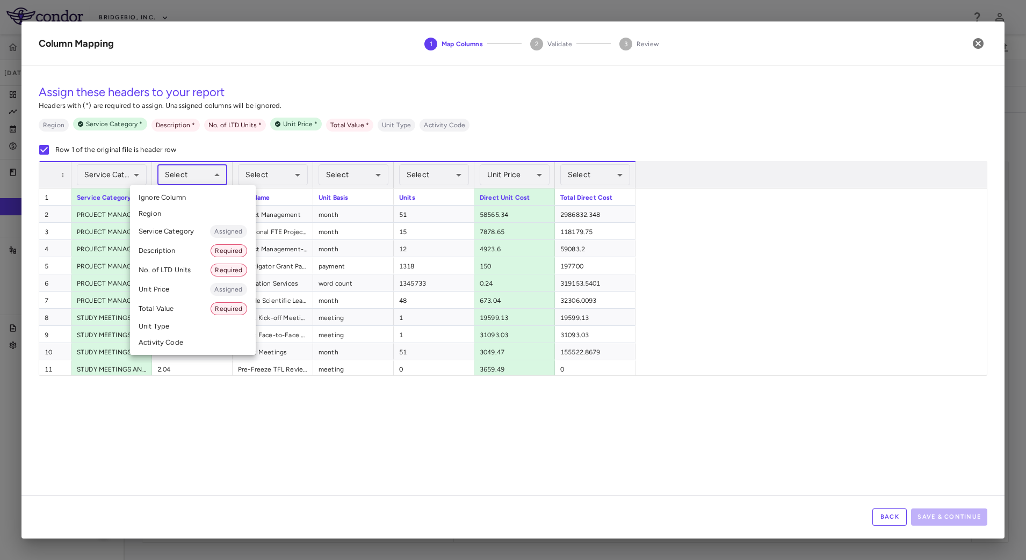
click at [176, 340] on li "Activity Code" at bounding box center [193, 343] width 126 height 16
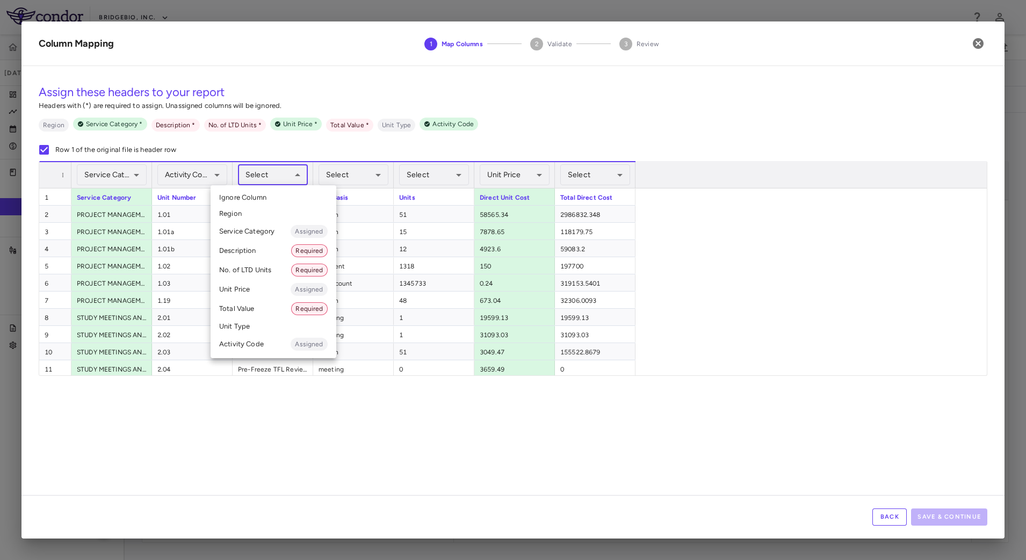
click at [281, 178] on body "Skip to sidebar Skip to main content BridgeBio, Inc. EDSAG103-AG10304PW Jun 202…" at bounding box center [513, 280] width 1026 height 560
click at [257, 255] on li "Description Required" at bounding box center [274, 250] width 126 height 19
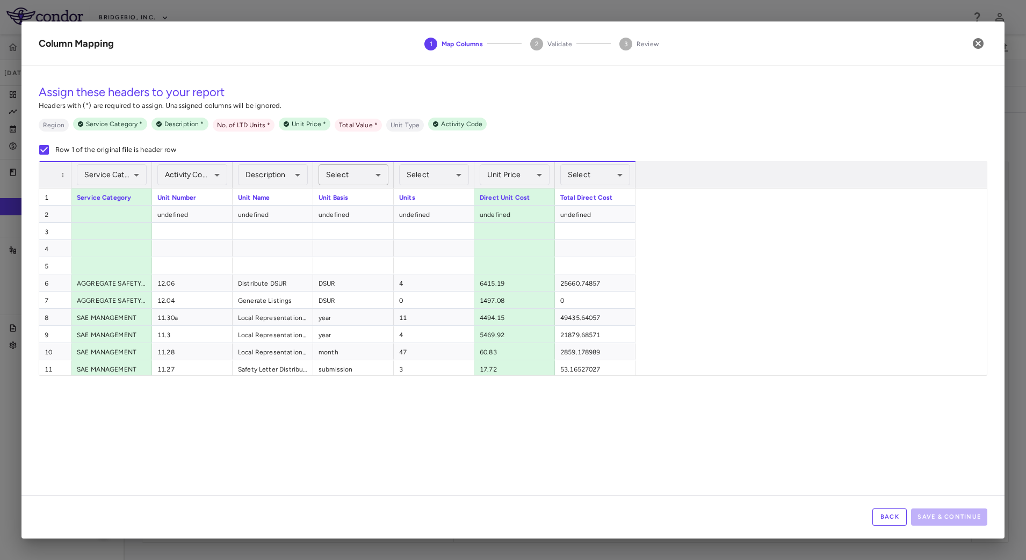
click at [380, 172] on body "Skip to sidebar Skip to main content BridgeBio, Inc. EDSAG103-AG10304PW Jun 202…" at bounding box center [513, 280] width 1026 height 560
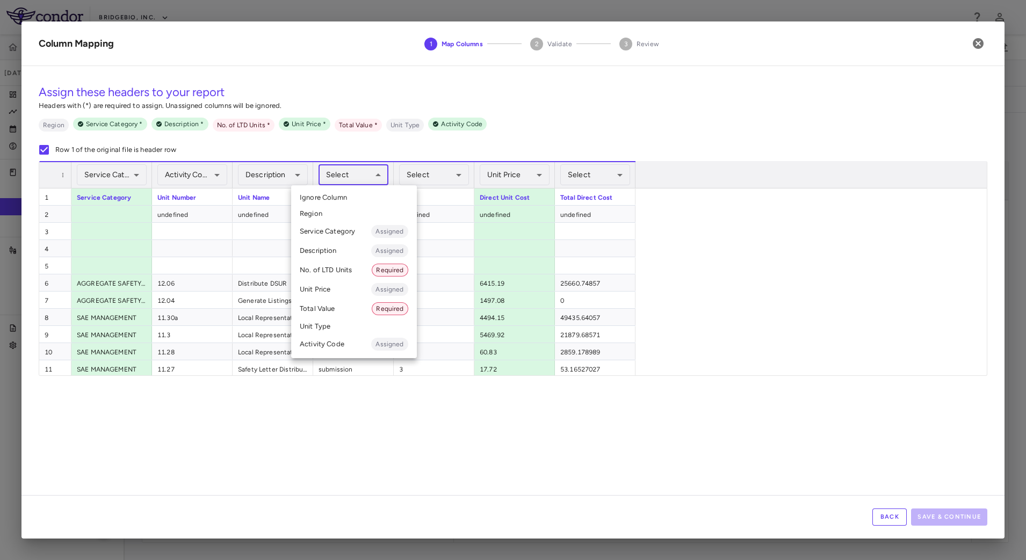
click at [333, 323] on li "Unit Type" at bounding box center [354, 327] width 126 height 16
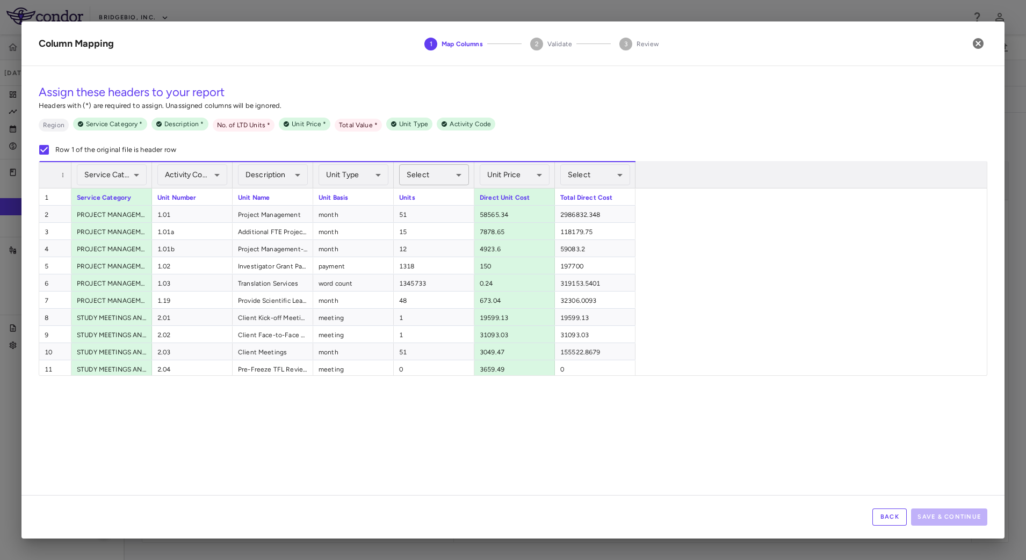
click at [438, 174] on body "Skip to sidebar Skip to main content BridgeBio, Inc. EDSAG103-AG10304PW Jun 202…" at bounding box center [513, 280] width 1026 height 560
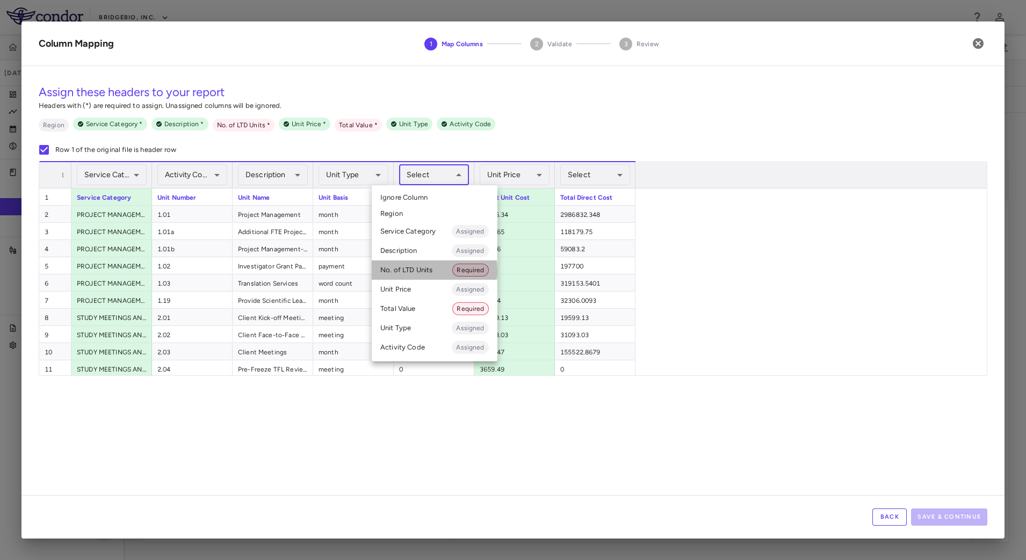
click at [411, 271] on li "No. of LTD Units Required" at bounding box center [435, 270] width 126 height 19
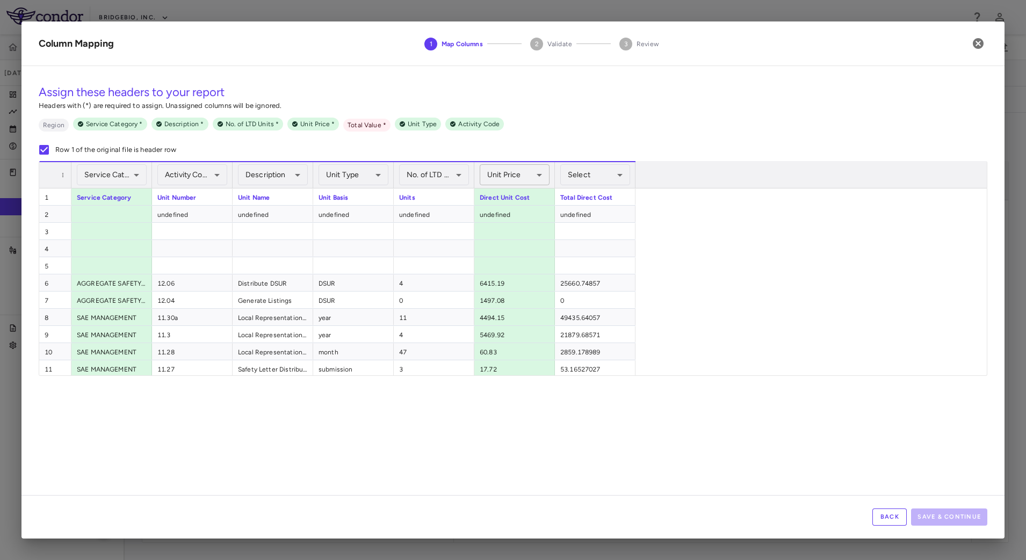
click at [516, 178] on body "Skip to sidebar Skip to main content BridgeBio, Inc. EDSAG103-AG10304PW Jun 202…" at bounding box center [513, 280] width 1026 height 560
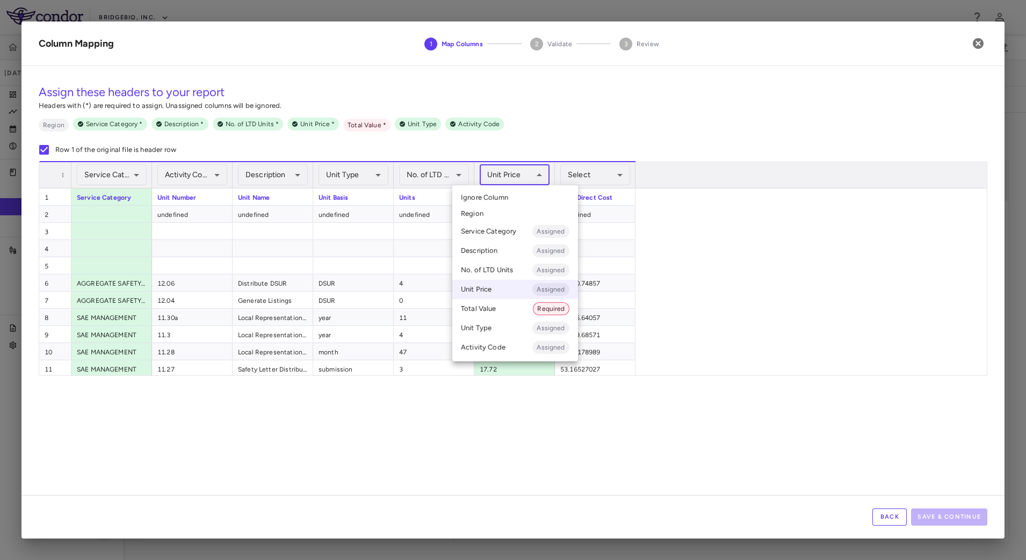
click at [519, 287] on li "Unit Price Assigned" at bounding box center [515, 289] width 126 height 19
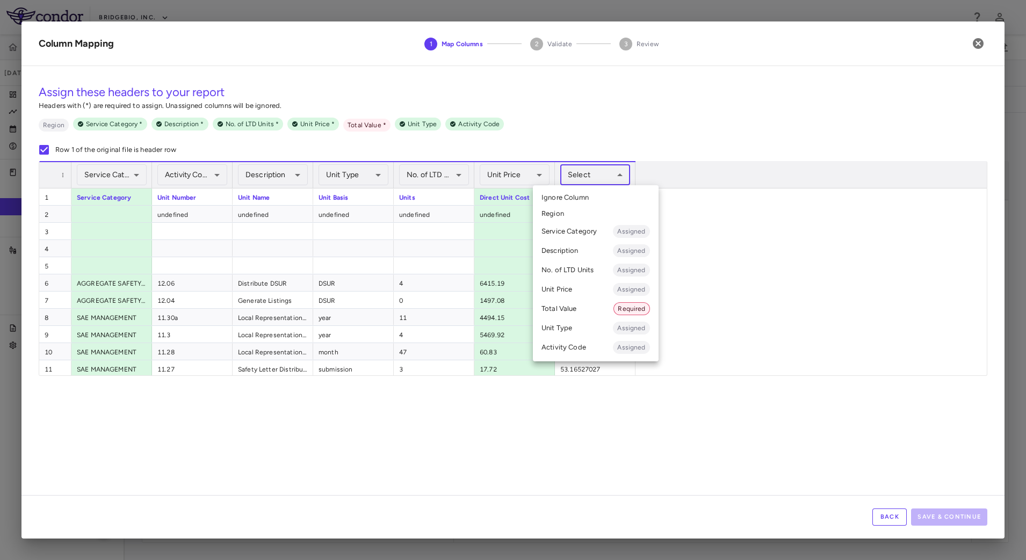
click at [596, 174] on body "Skip to sidebar Skip to main content BridgeBio, Inc. EDSAG103-AG10304PW Jun 202…" at bounding box center [513, 280] width 1026 height 560
click at [583, 307] on li "Total Value Required" at bounding box center [596, 308] width 126 height 19
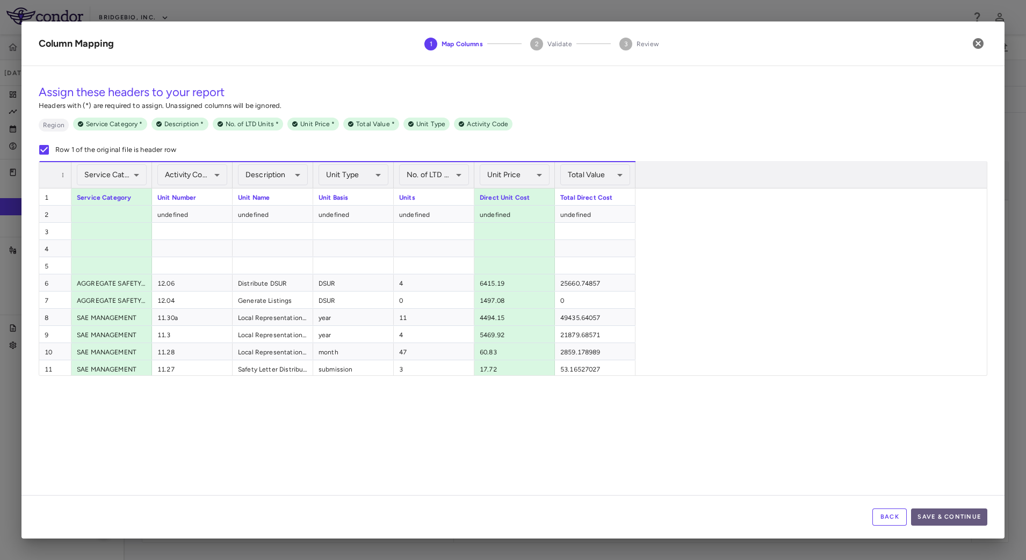
click at [966, 512] on button "Save & Continue" at bounding box center [949, 517] width 76 height 17
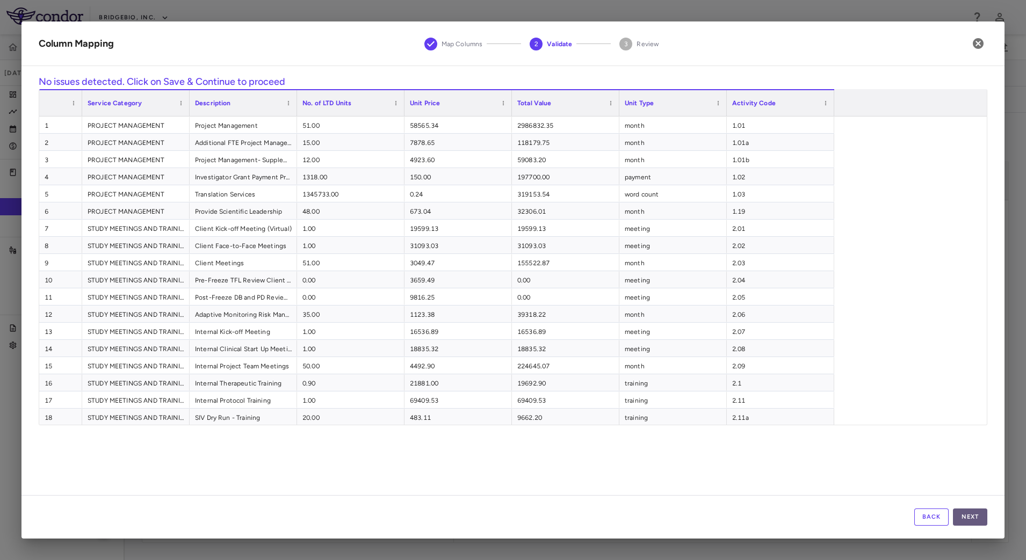
click at [972, 515] on button "Next" at bounding box center [970, 517] width 34 height 17
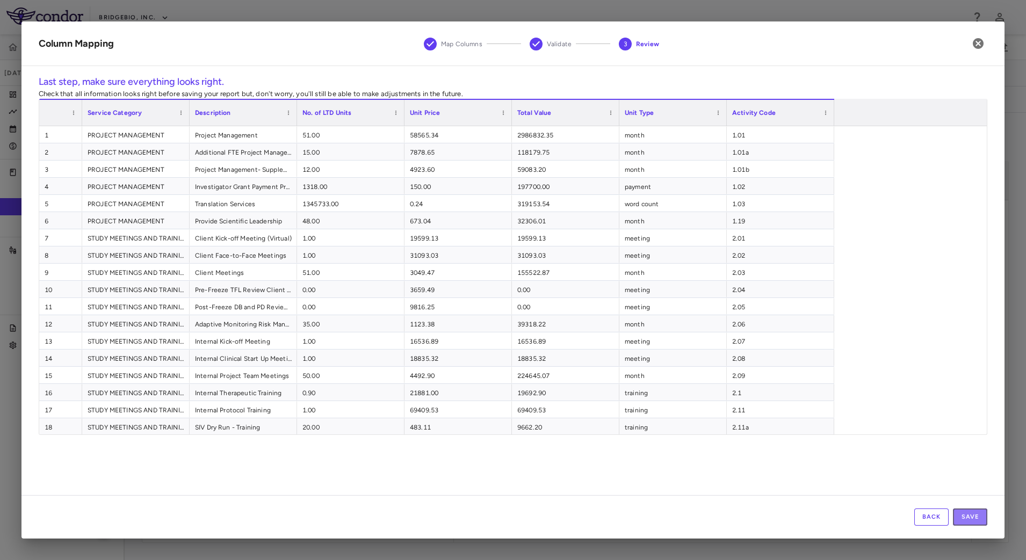
click at [972, 515] on button "Save" at bounding box center [970, 517] width 34 height 17
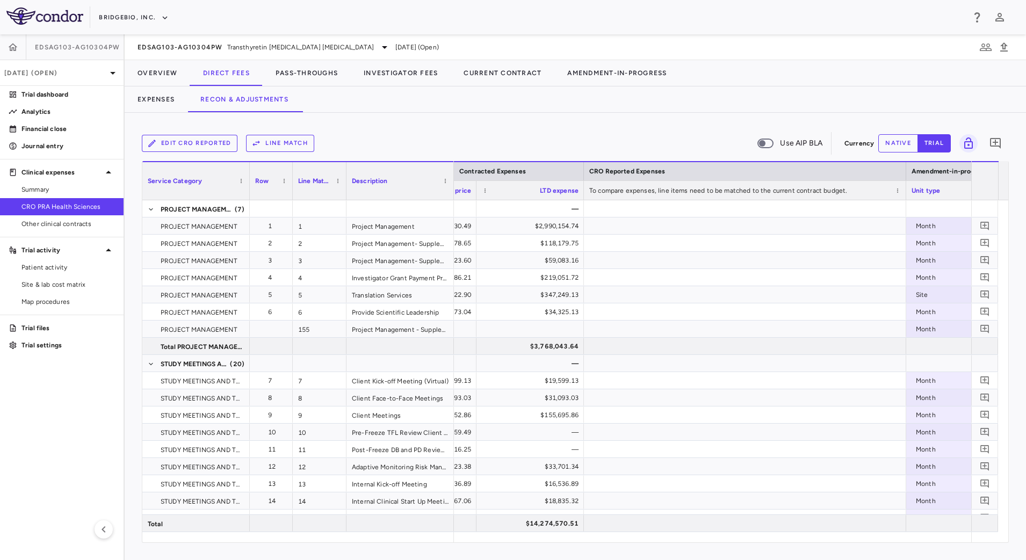
click at [304, 140] on button "Line Match" at bounding box center [280, 143] width 68 height 17
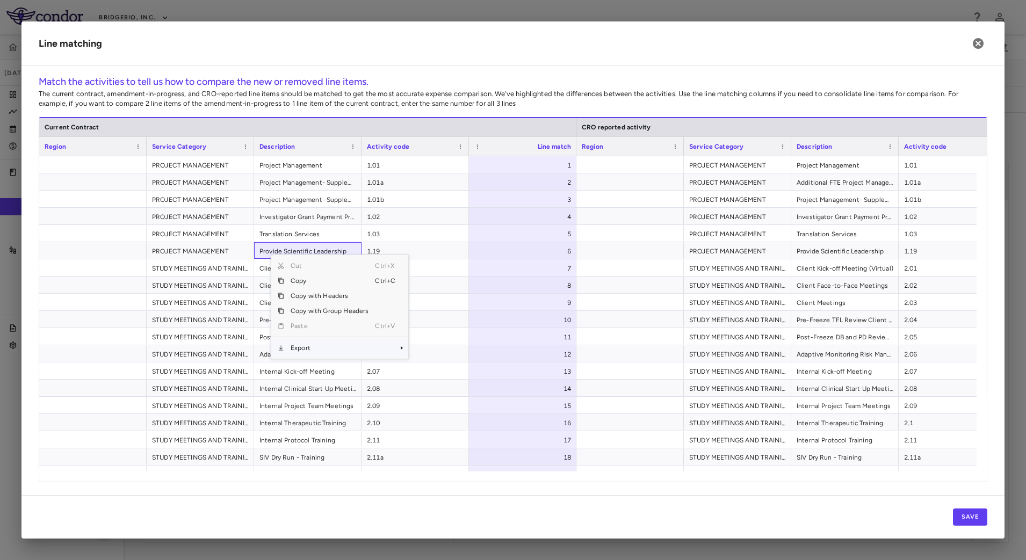
drag, startPoint x: 336, startPoint y: 349, endPoint x: 343, endPoint y: 349, distance: 7.0
click at [337, 349] on span "Export" at bounding box center [329, 348] width 91 height 15
click at [455, 350] on span "CSV Export" at bounding box center [444, 351] width 51 height 15
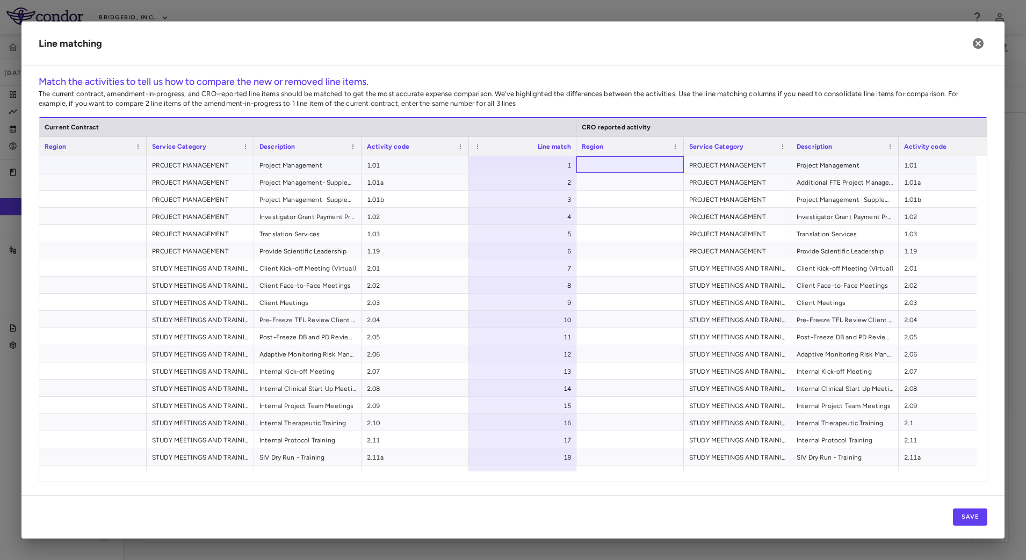
click at [630, 169] on div at bounding box center [630, 164] width 107 height 17
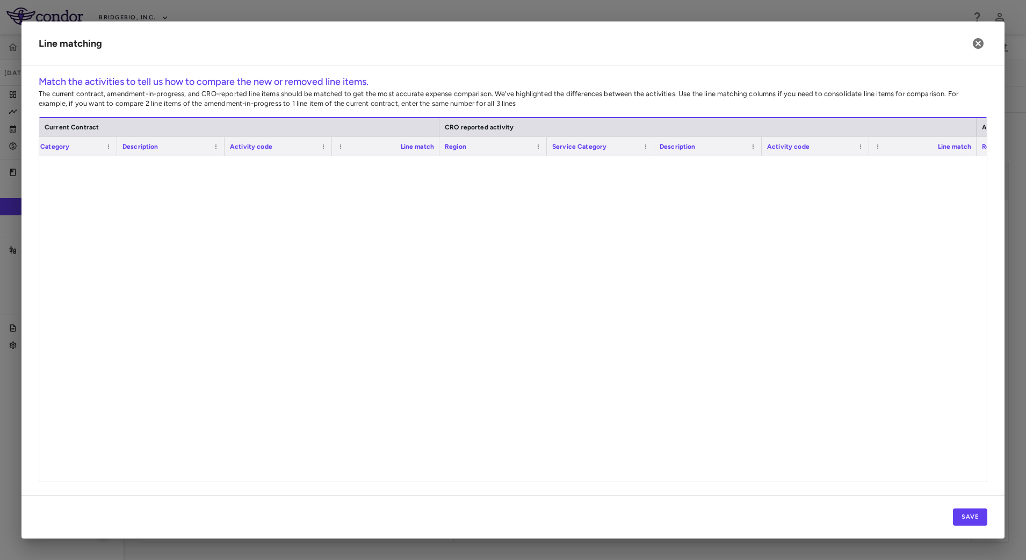
scroll to position [2453, 0]
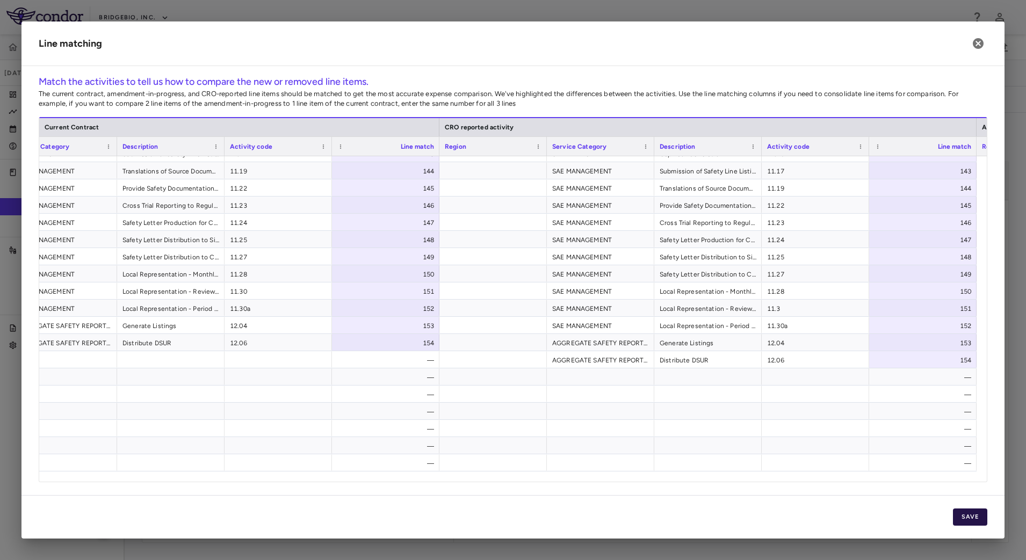
click at [968, 514] on button "Save" at bounding box center [970, 517] width 34 height 17
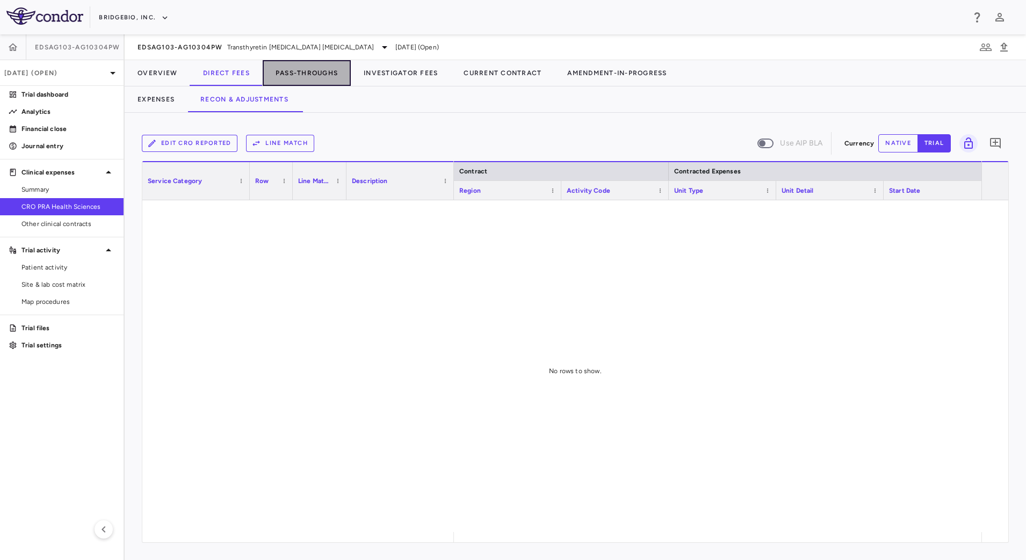
click at [317, 65] on button "Pass-Throughs" at bounding box center [307, 73] width 88 height 26
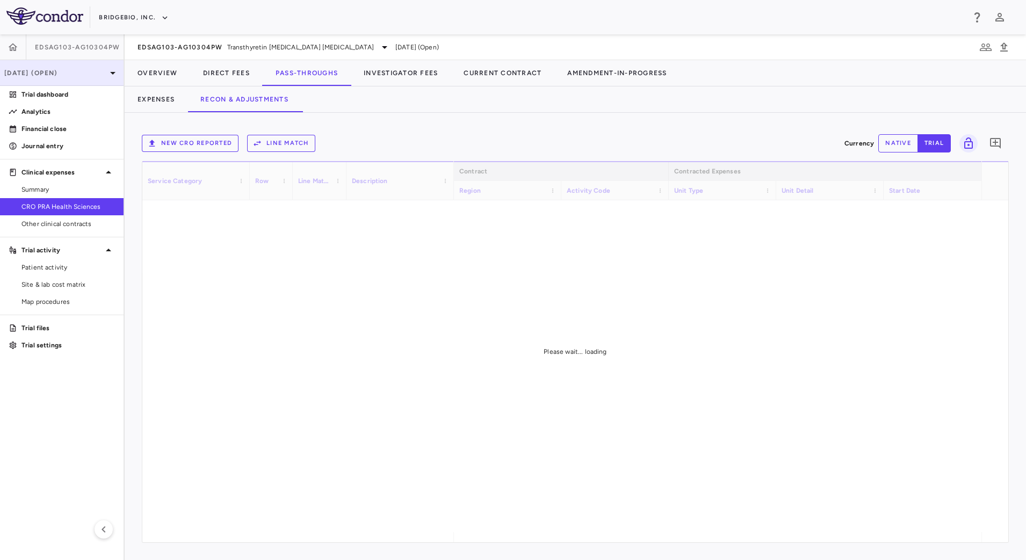
click at [103, 71] on p "[DATE] (Open)" at bounding box center [55, 73] width 102 height 10
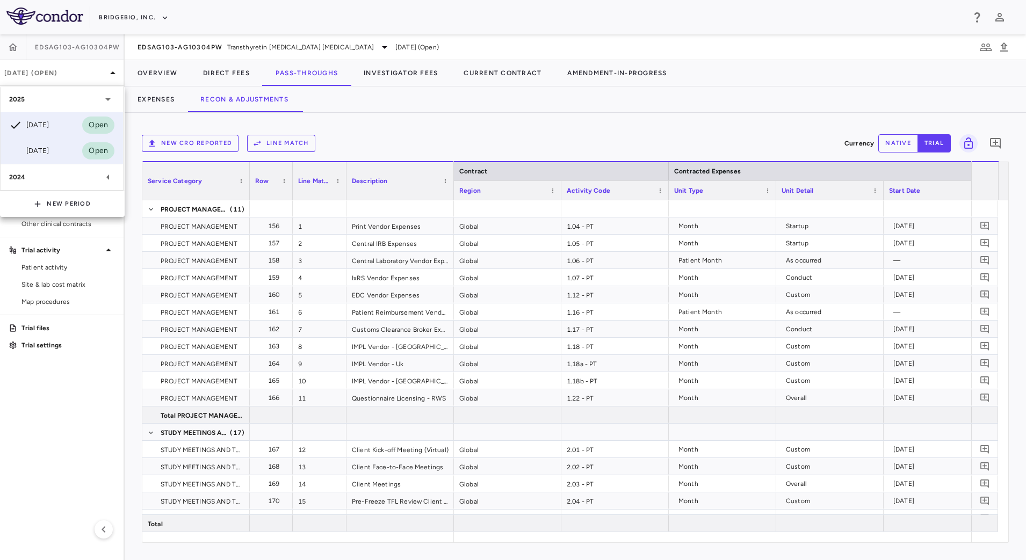
click at [57, 148] on div "Mar 2025 Open" at bounding box center [62, 151] width 123 height 26
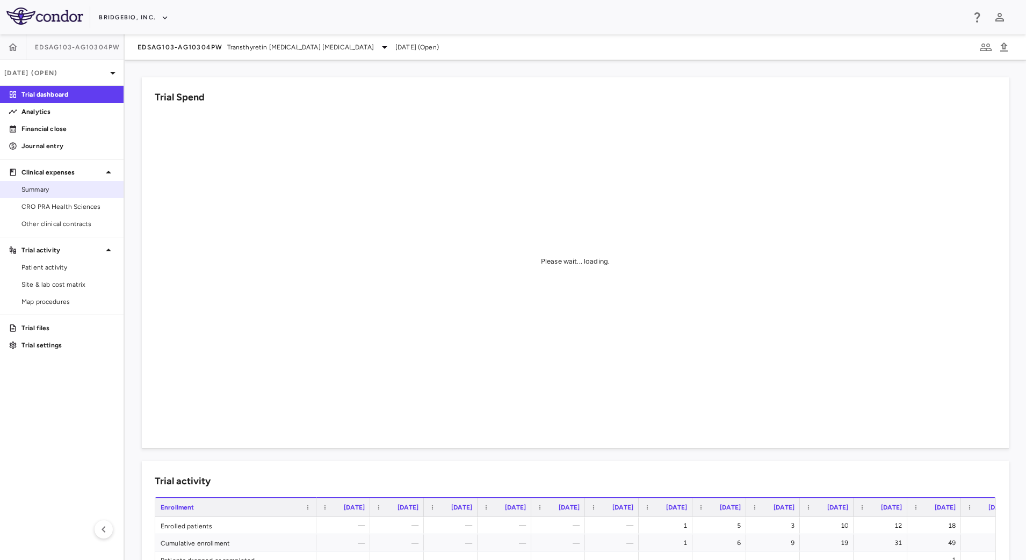
drag, startPoint x: 74, startPoint y: 206, endPoint x: 101, endPoint y: 197, distance: 28.7
click at [74, 206] on span "CRO PRA Health Sciences" at bounding box center [68, 207] width 94 height 10
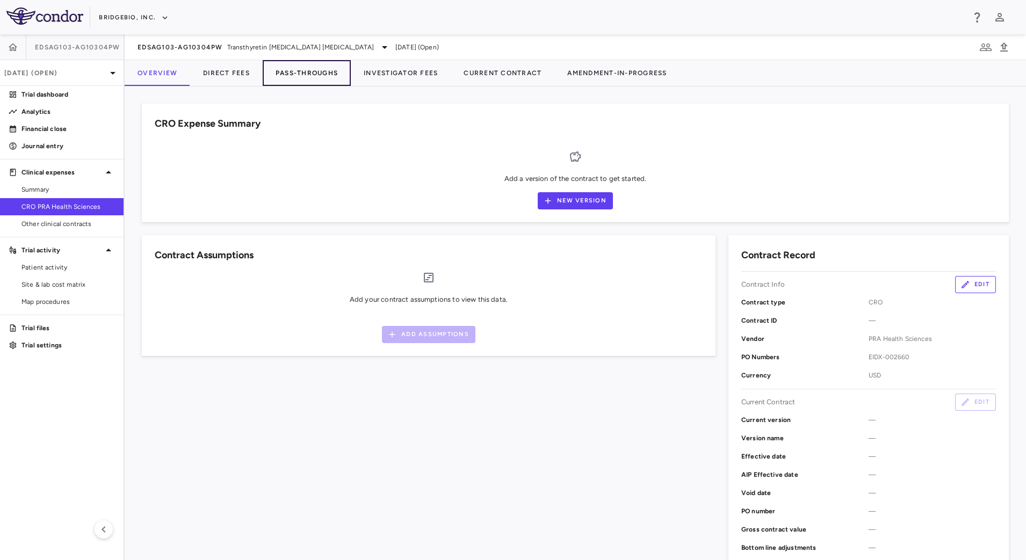
click at [313, 76] on button "Pass-Throughs" at bounding box center [307, 73] width 88 height 26
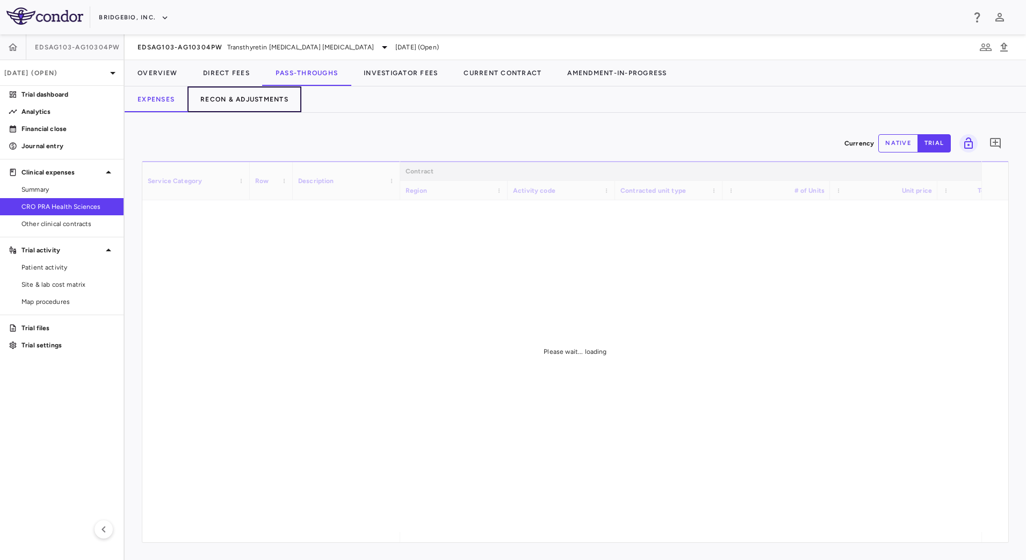
click at [247, 99] on button "Recon & Adjustments" at bounding box center [245, 100] width 114 height 26
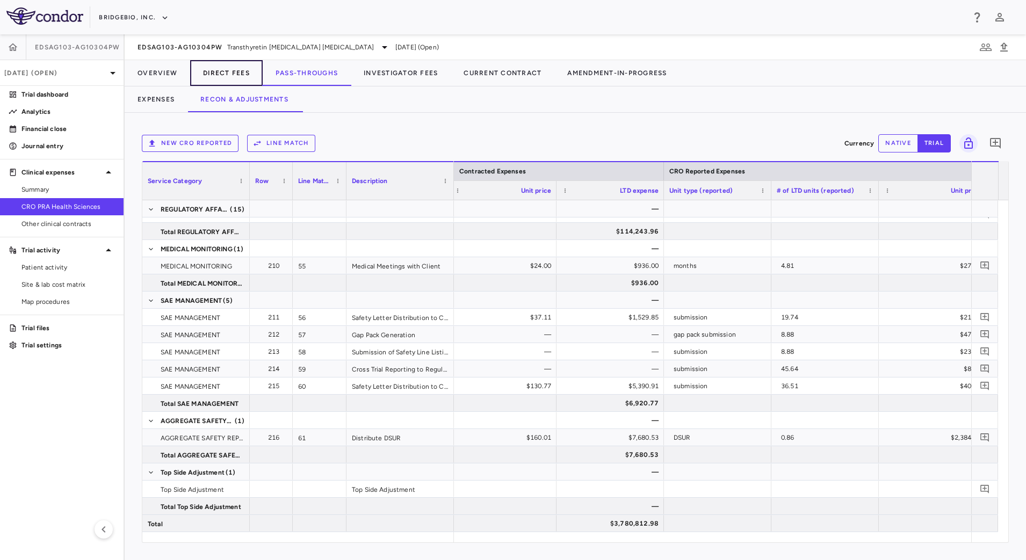
click at [227, 66] on button "Direct Fees" at bounding box center [226, 73] width 73 height 26
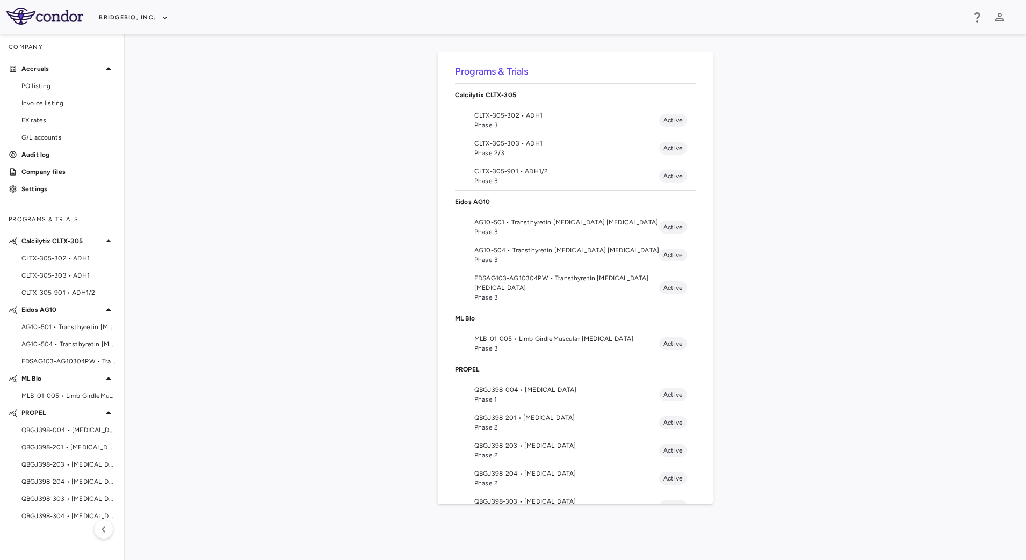
click at [508, 289] on span "EDSAG103-AG10304PW • Transthyretin [MEDICAL_DATA] [MEDICAL_DATA]" at bounding box center [566, 283] width 185 height 19
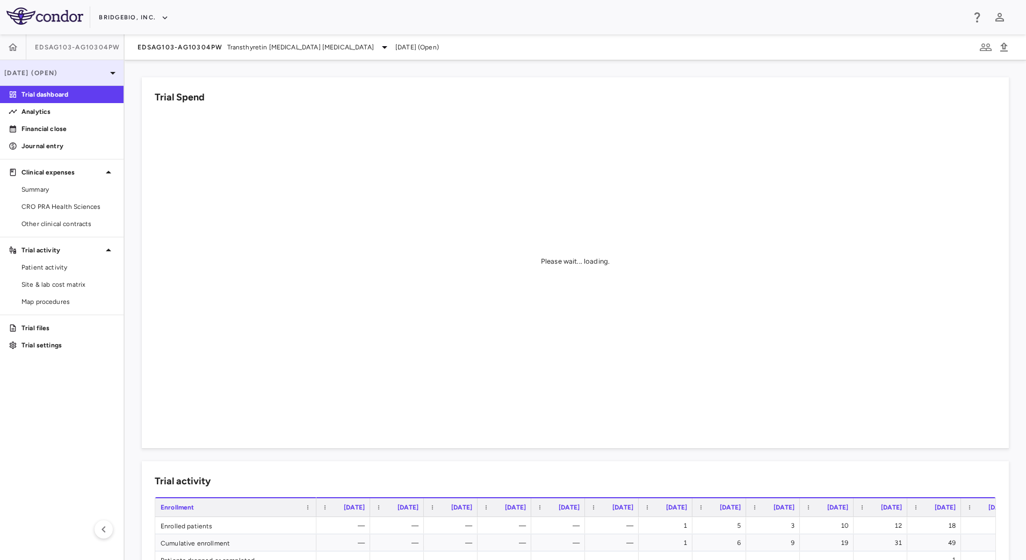
click at [100, 73] on p "[DATE] (Open)" at bounding box center [55, 73] width 102 height 10
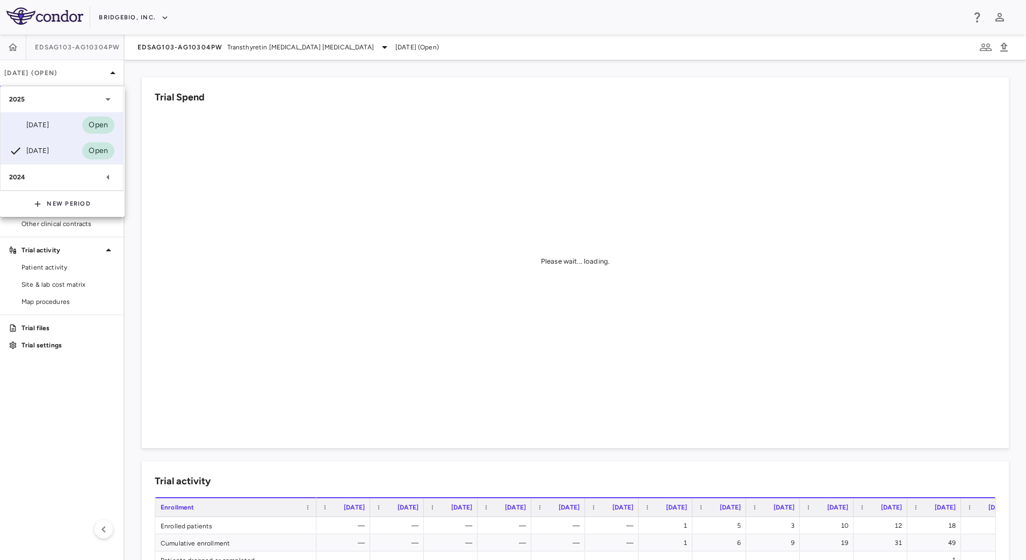
click at [57, 123] on div "[DATE] Open" at bounding box center [62, 125] width 123 height 26
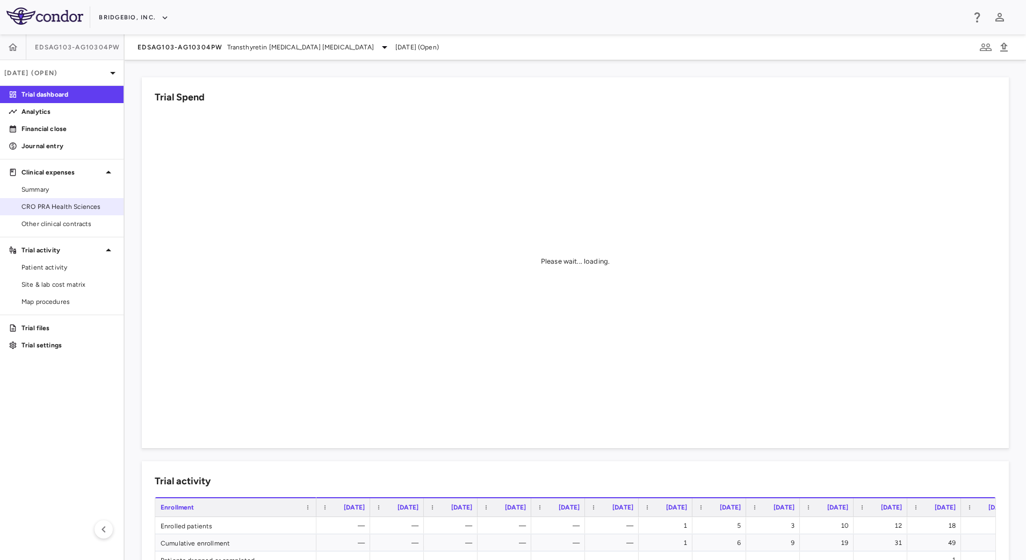
drag, startPoint x: 62, startPoint y: 201, endPoint x: 68, endPoint y: 198, distance: 6.7
click at [62, 201] on link "CRO PRA Health Sciences" at bounding box center [62, 207] width 124 height 16
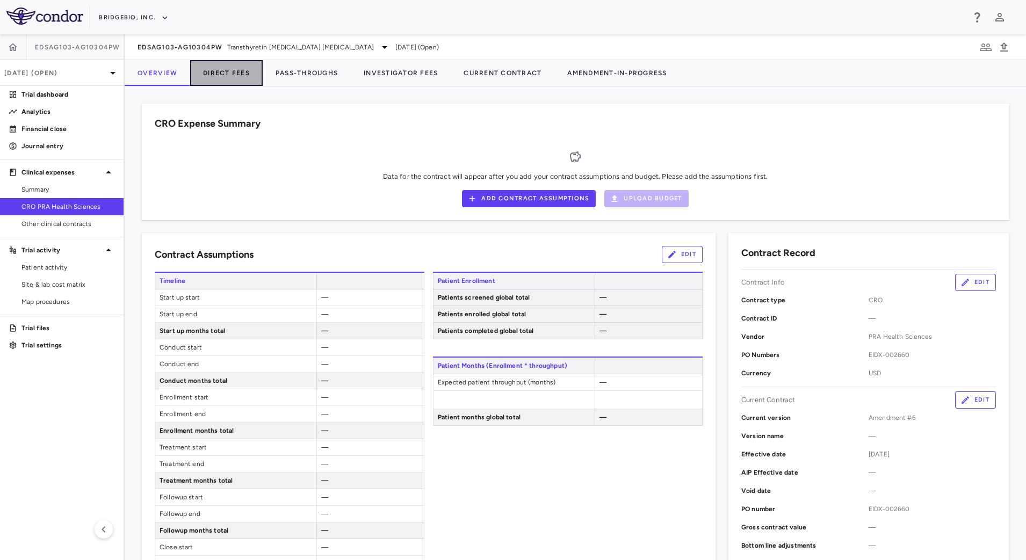
click at [220, 75] on button "Direct Fees" at bounding box center [226, 73] width 73 height 26
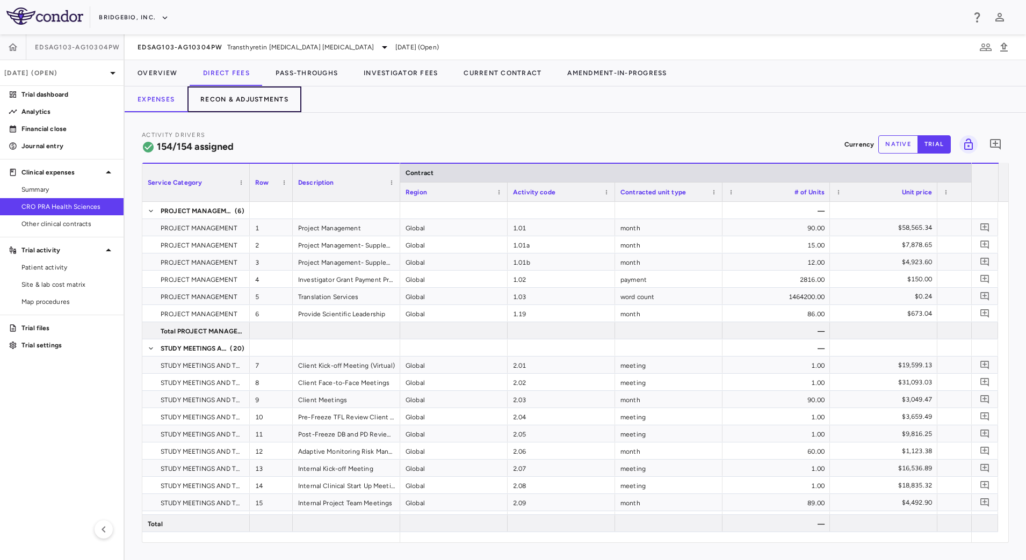
click at [250, 102] on button "Recon & Adjustments" at bounding box center [245, 100] width 114 height 26
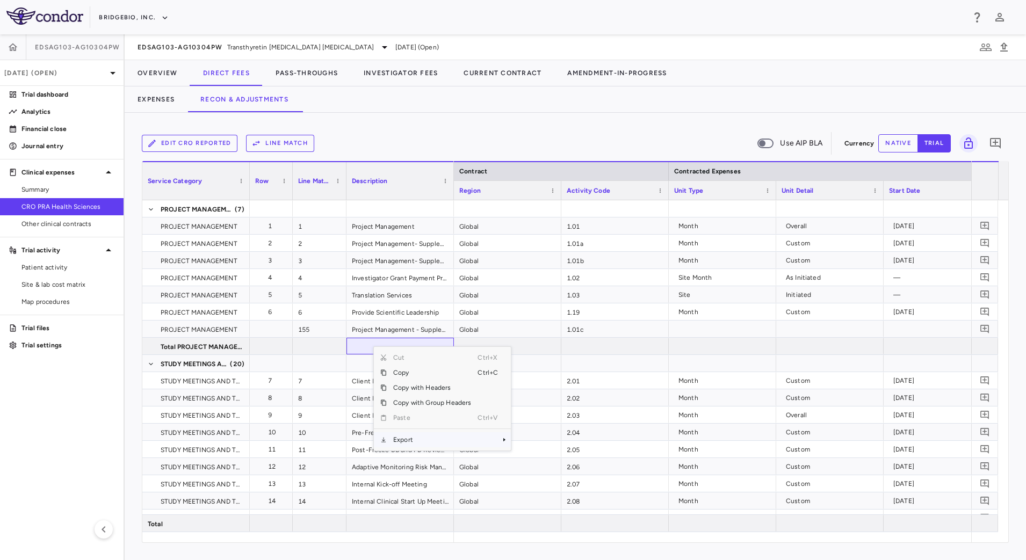
click at [440, 435] on span "Export" at bounding box center [432, 440] width 91 height 15
click at [536, 441] on span "CSV Export" at bounding box center [547, 443] width 51 height 15
drag, startPoint x: 355, startPoint y: 121, endPoint x: 678, endPoint y: 139, distance: 324.0
click at [355, 121] on div "Edit CRO reported Line Match Use AIP BLA Currency native trial 0 Service Catego…" at bounding box center [576, 337] width 902 height 448
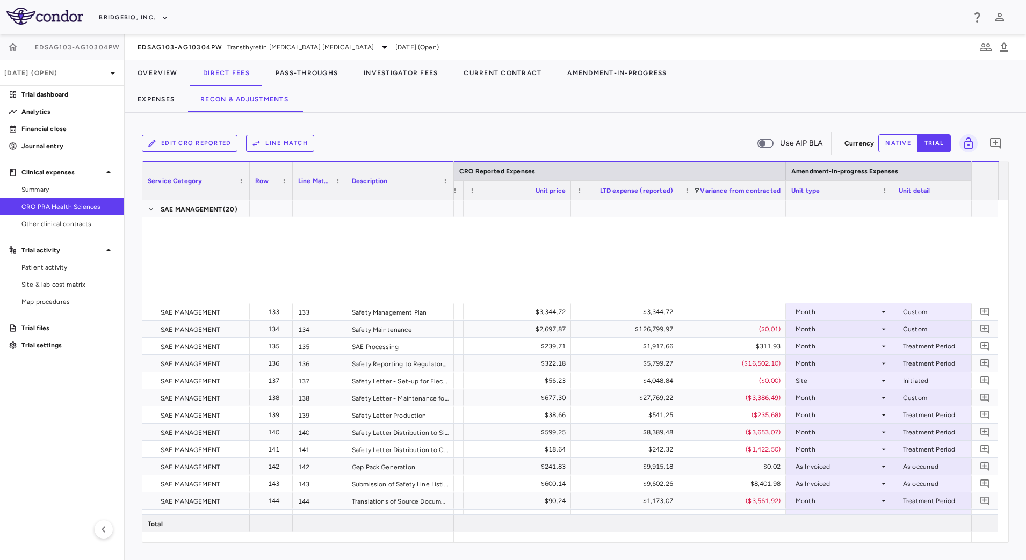
scroll to position [2884, 0]
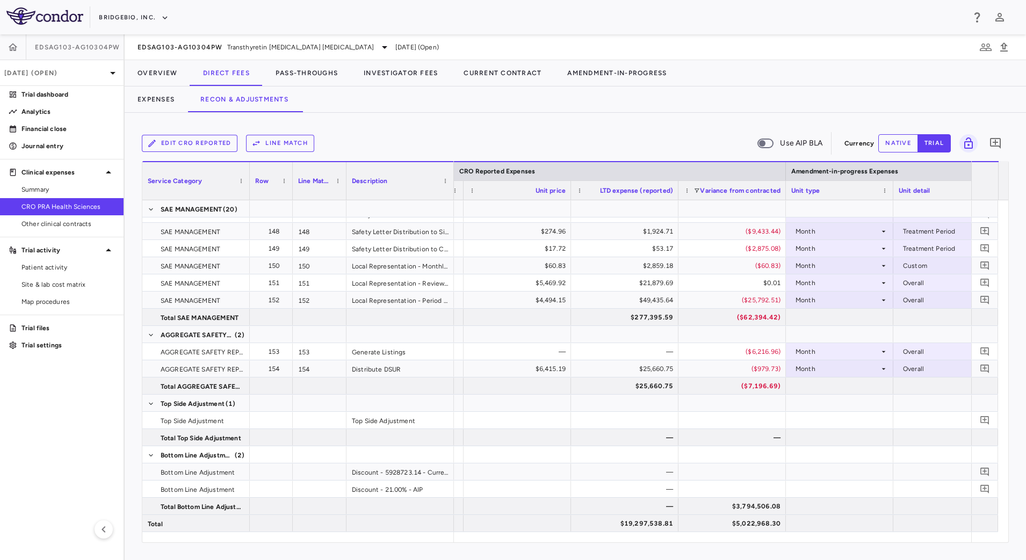
click at [891, 143] on button "native" at bounding box center [899, 143] width 40 height 18
click at [631, 474] on div "$0.00" at bounding box center [627, 472] width 92 height 17
click at [628, 472] on input "*******" at bounding box center [633, 473] width 90 height 18
type input "********"
click at [648, 472] on div "$0.00" at bounding box center [627, 472] width 92 height 17
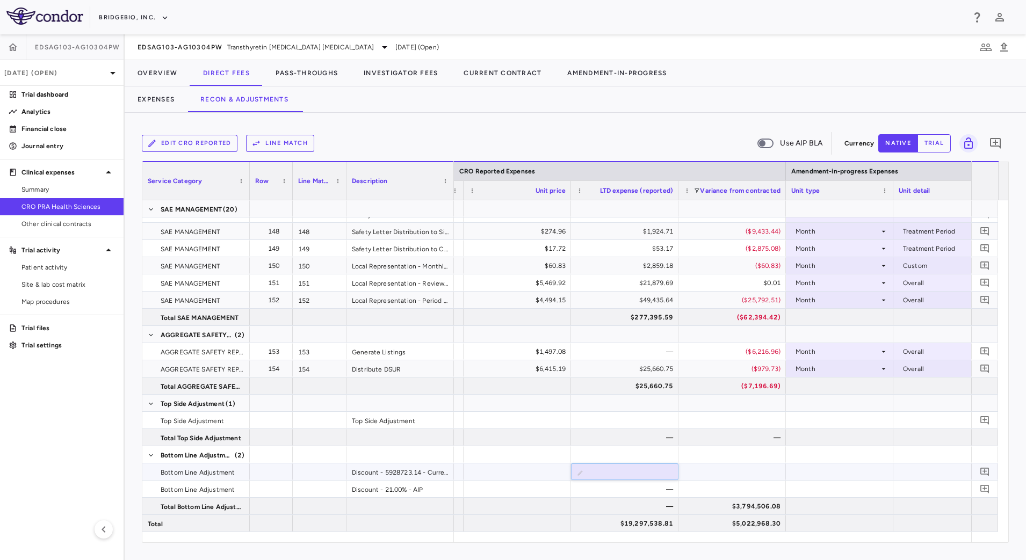
type input "*******"
click at [717, 473] on div at bounding box center [732, 472] width 107 height 17
click at [636, 478] on div "$4,052,483.00" at bounding box center [627, 472] width 92 height 17
click at [629, 473] on input "*******" at bounding box center [633, 473] width 90 height 18
type input "********"
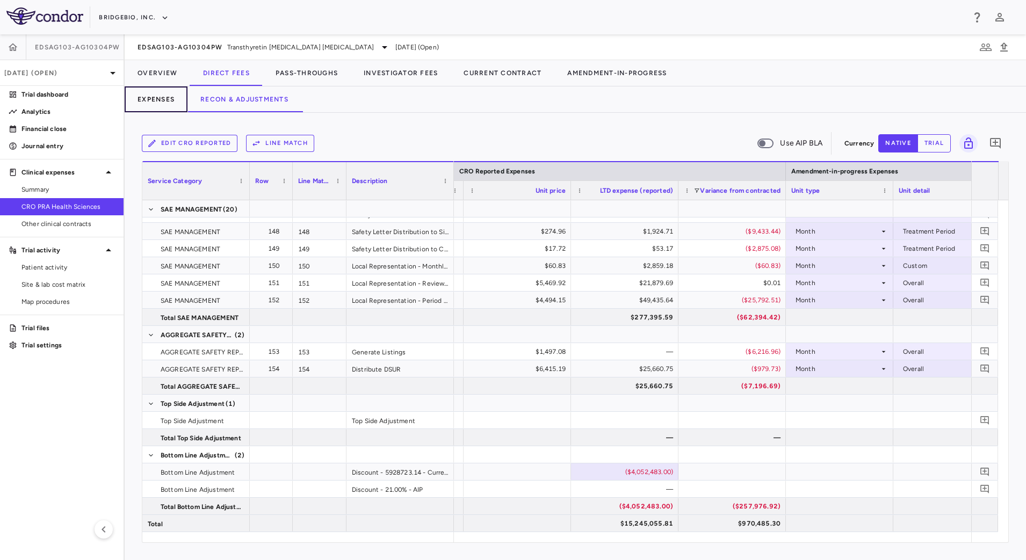
click at [163, 97] on button "Expenses" at bounding box center [156, 100] width 63 height 26
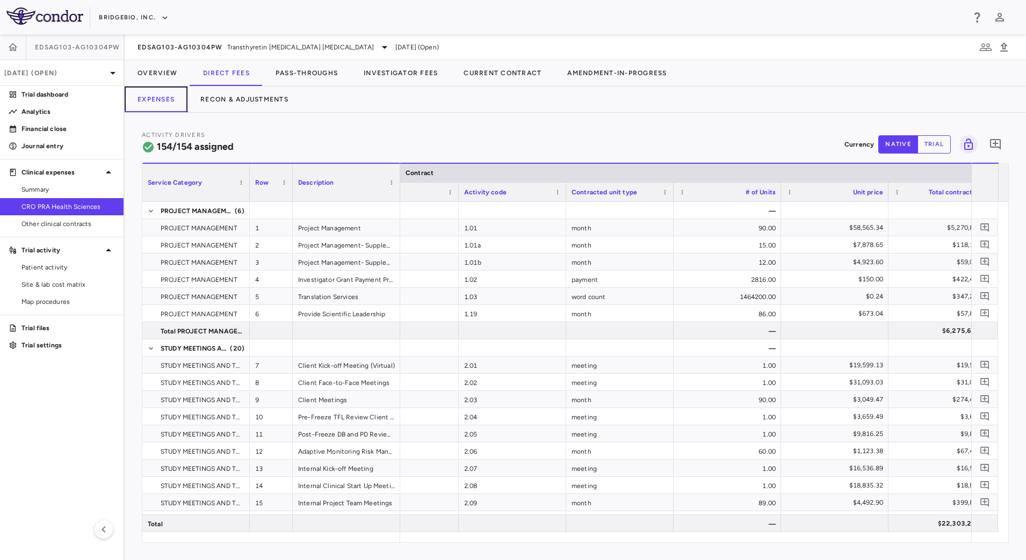
scroll to position [0, 117]
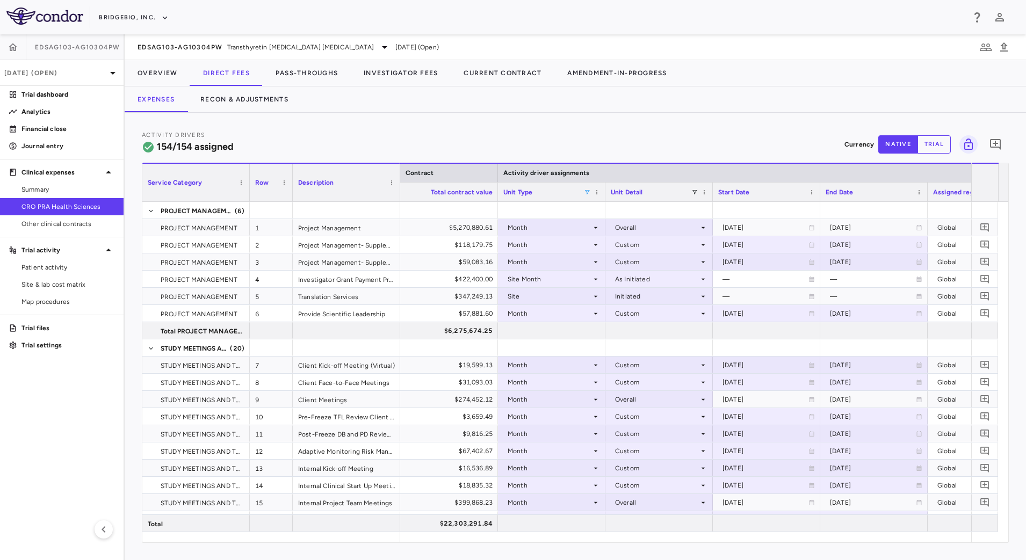
click at [589, 192] on span at bounding box center [587, 192] width 6 height 6
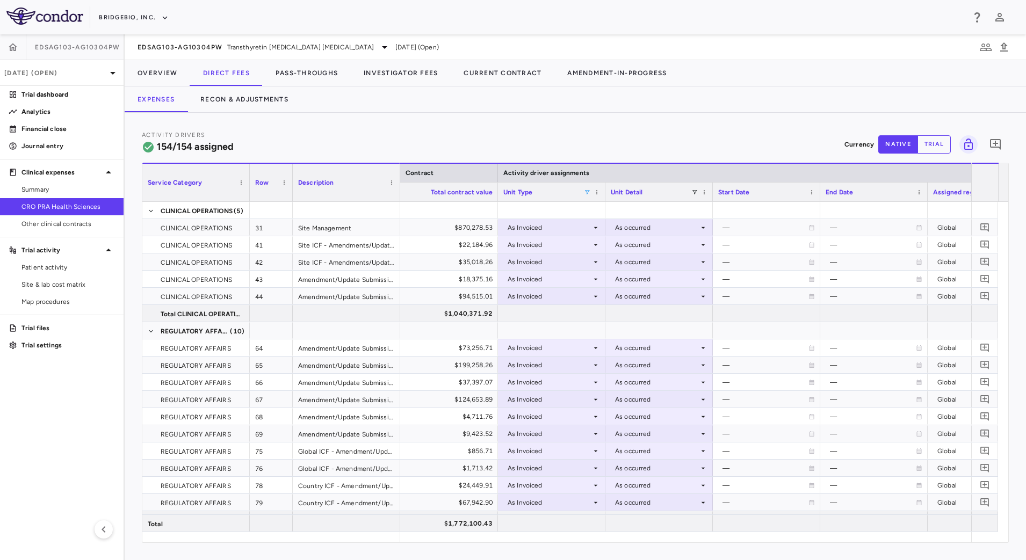
scroll to position [0, 674]
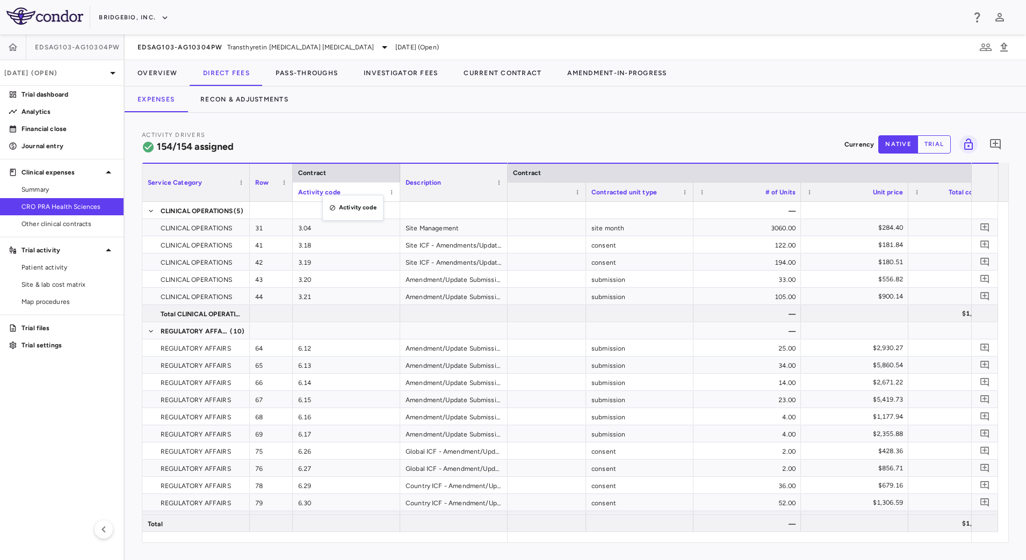
drag, startPoint x: 554, startPoint y: 195, endPoint x: 328, endPoint y: 202, distance: 226.3
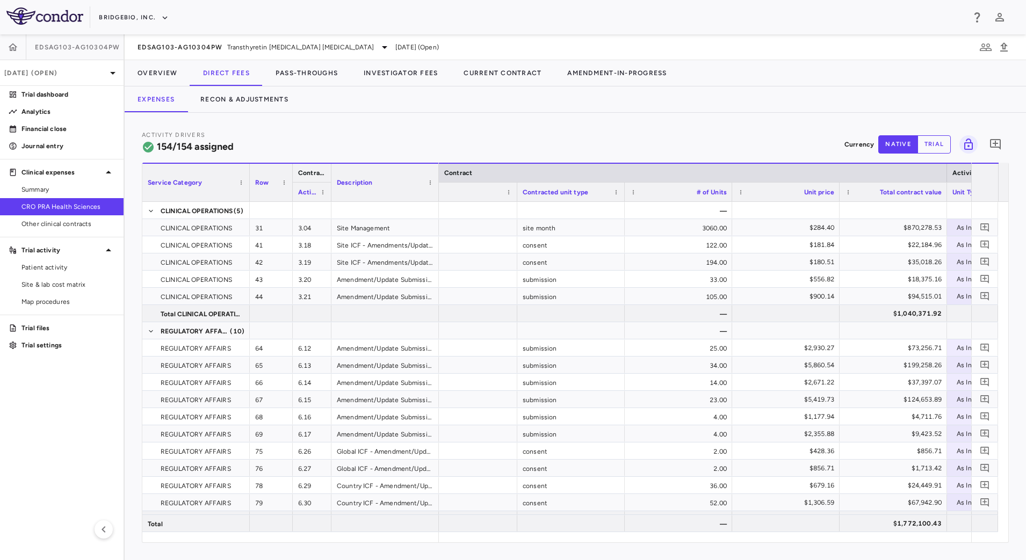
drag, startPoint x: 400, startPoint y: 172, endPoint x: 331, endPoint y: 173, distance: 68.8
click at [331, 173] on div at bounding box center [331, 173] width 4 height 18
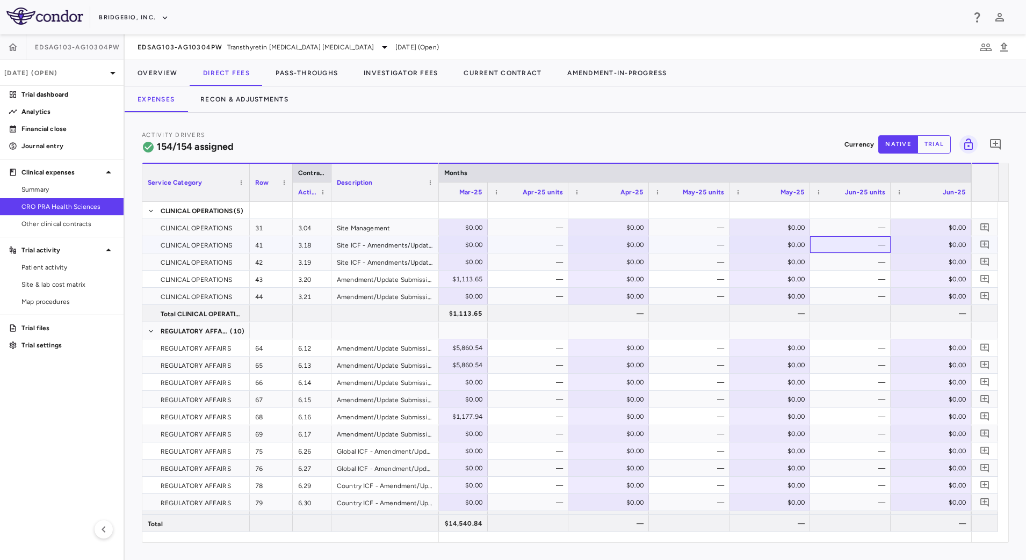
click at [845, 246] on div "—" at bounding box center [853, 244] width 66 height 17
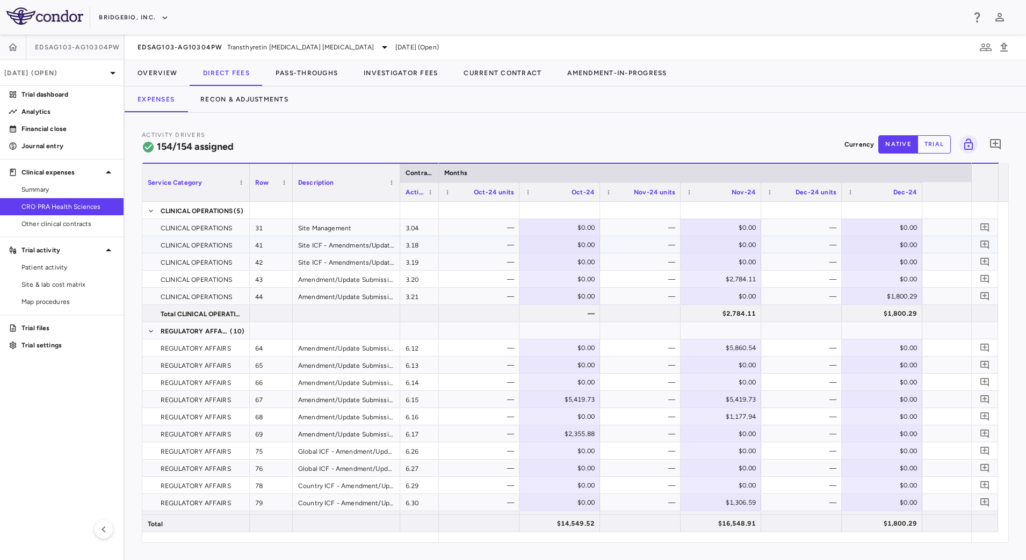
scroll to position [0, 8087]
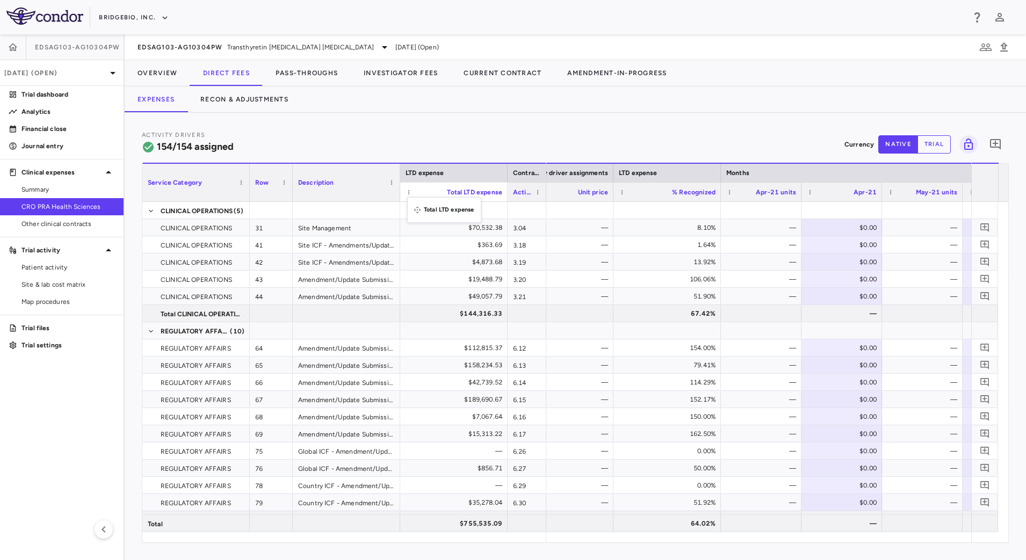
drag, startPoint x: 651, startPoint y: 191, endPoint x: 413, endPoint y: 204, distance: 238.9
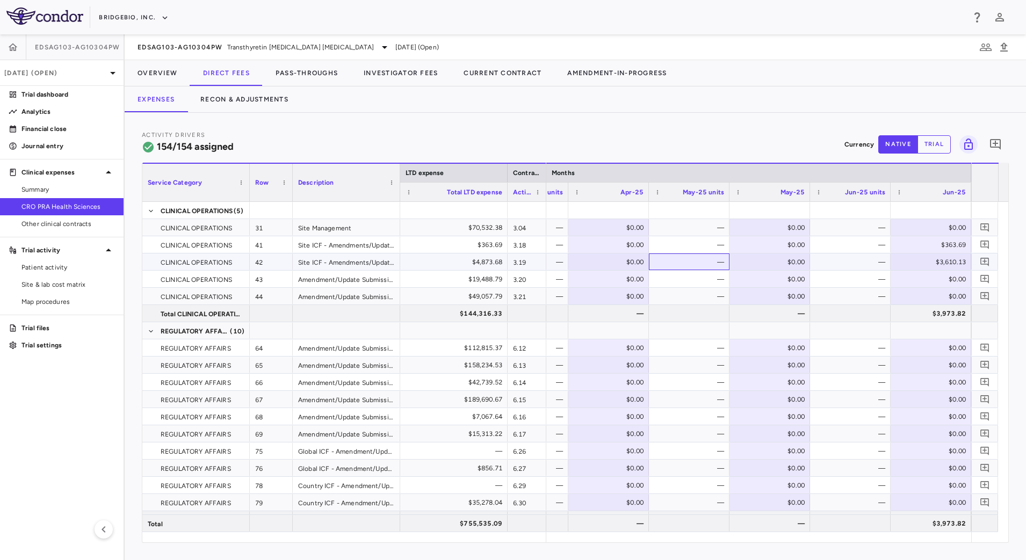
click at [694, 255] on div "—" at bounding box center [692, 262] width 66 height 17
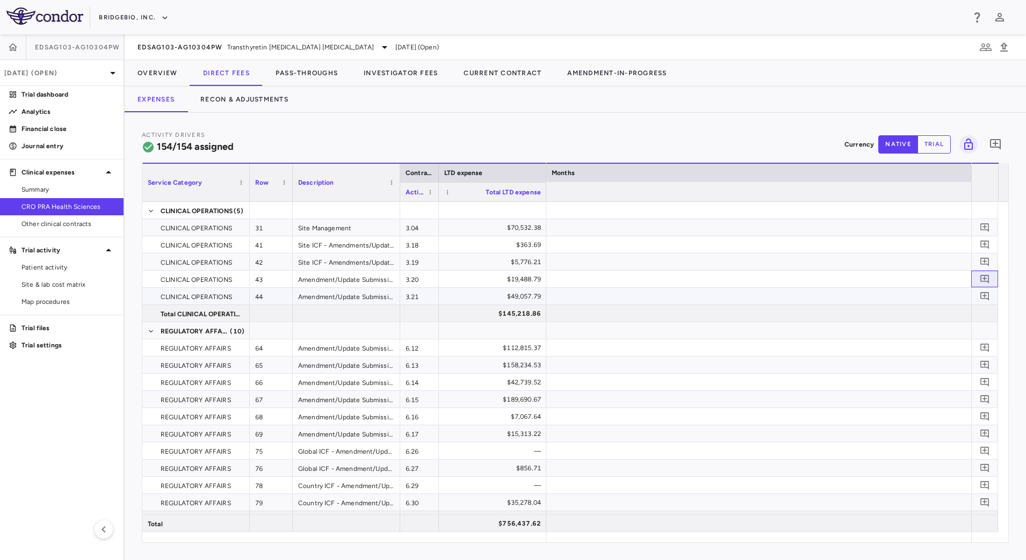
scroll to position [0, 9167]
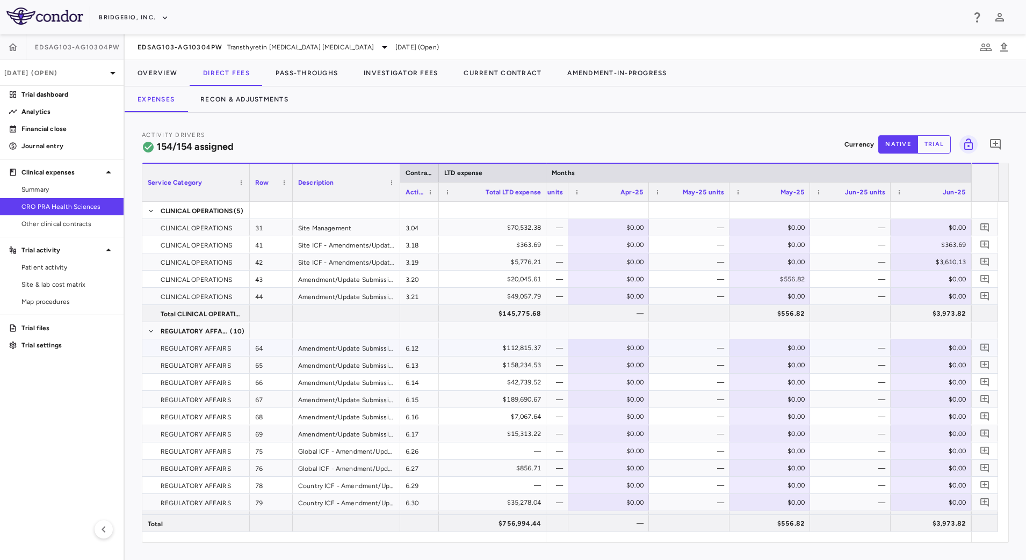
click at [681, 350] on div "—" at bounding box center [692, 348] width 66 height 17
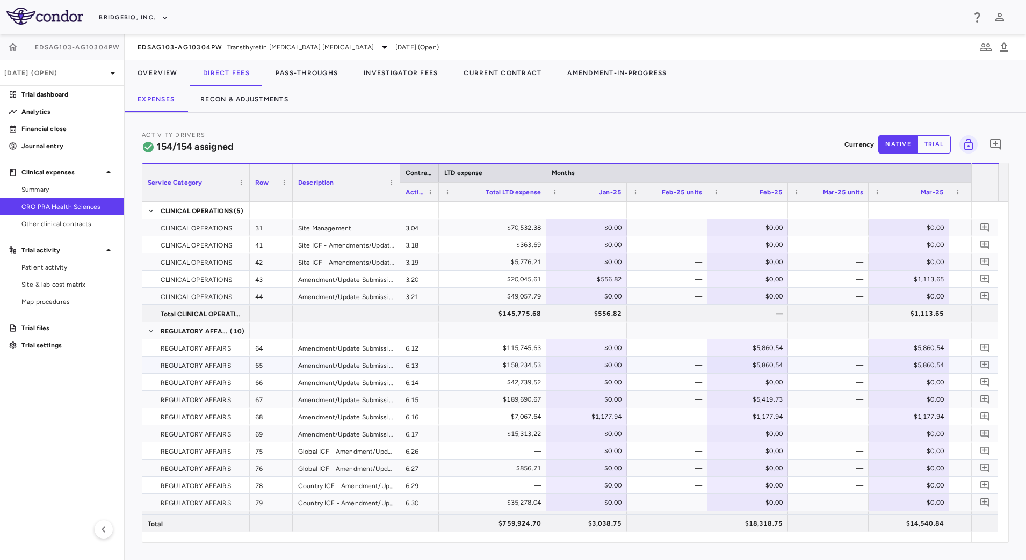
scroll to position [0, 8625]
click at [588, 346] on div "$5,860.54" at bounding box center [589, 348] width 66 height 17
click at [585, 346] on input "*******" at bounding box center [594, 349] width 63 height 18
type input "********"
click at [669, 418] on div "—" at bounding box center [670, 416] width 66 height 17
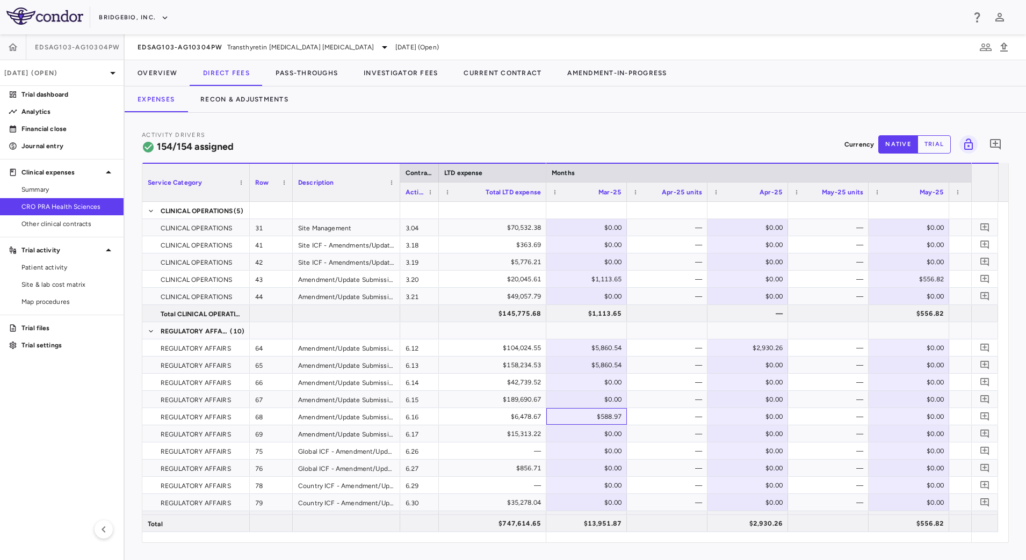
scroll to position [67, 0]
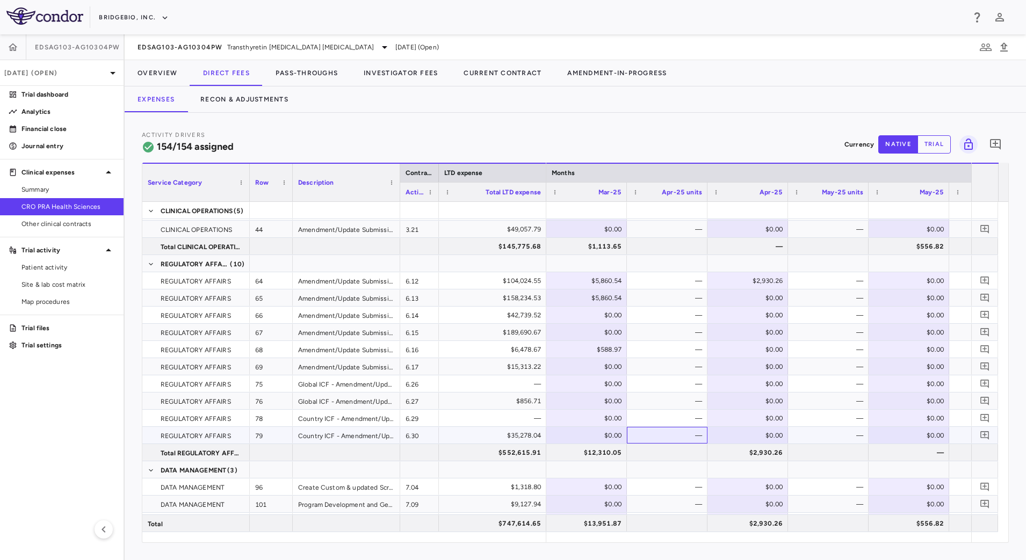
click at [670, 436] on div "—" at bounding box center [670, 435] width 66 height 17
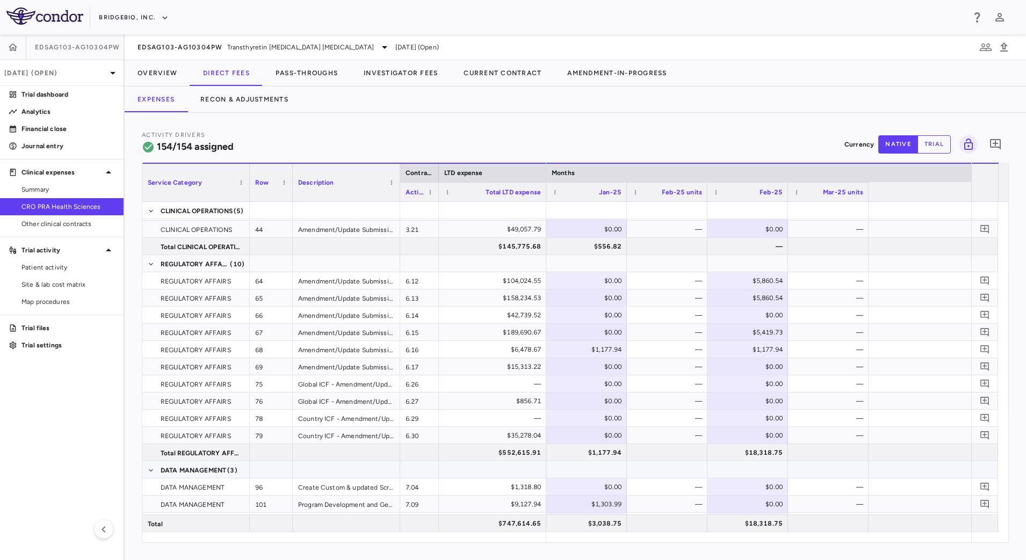
scroll to position [0, 8464]
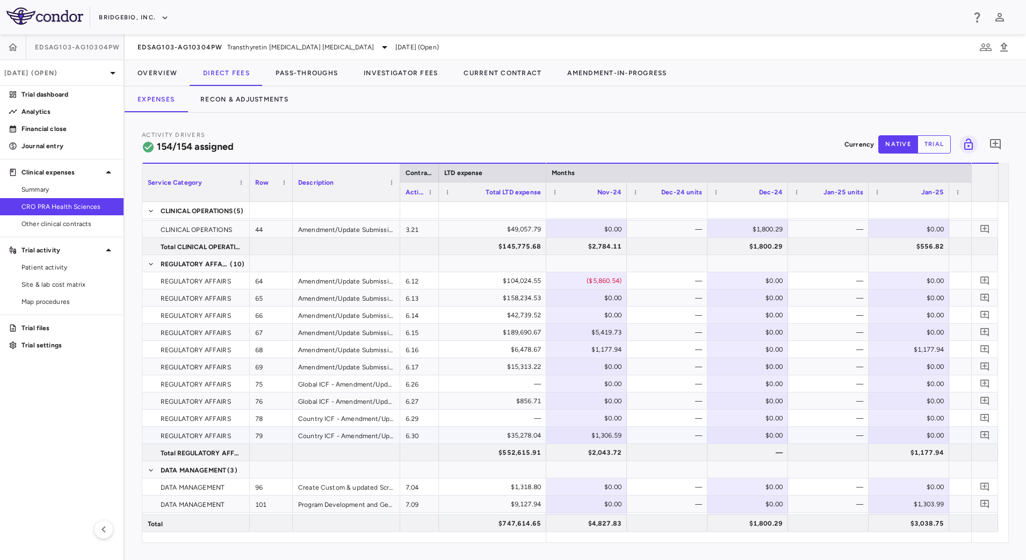
click at [589, 438] on div "$1,306.59" at bounding box center [589, 435] width 66 height 17
click at [583, 434] on input "*******" at bounding box center [594, 437] width 63 height 18
type input "********"
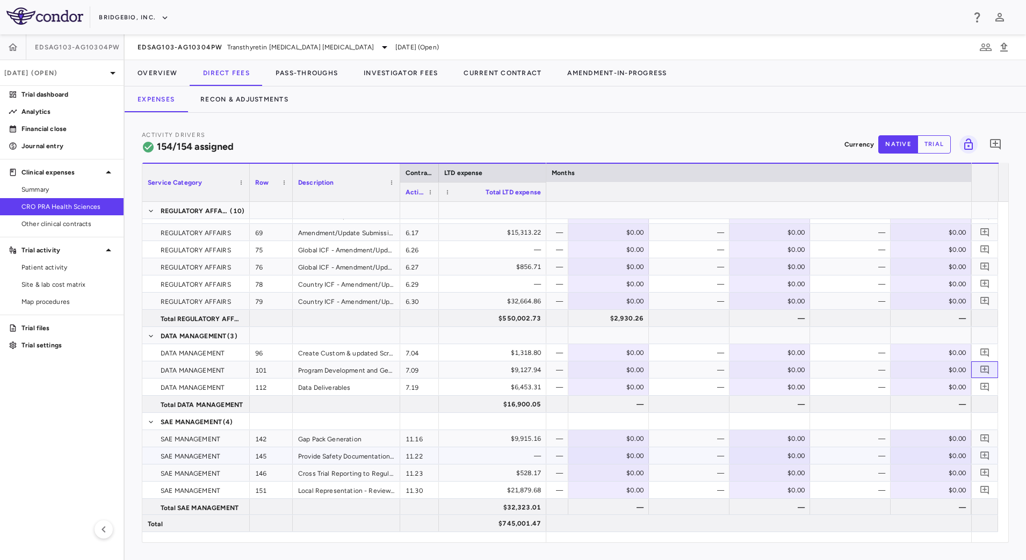
scroll to position [0, 9167]
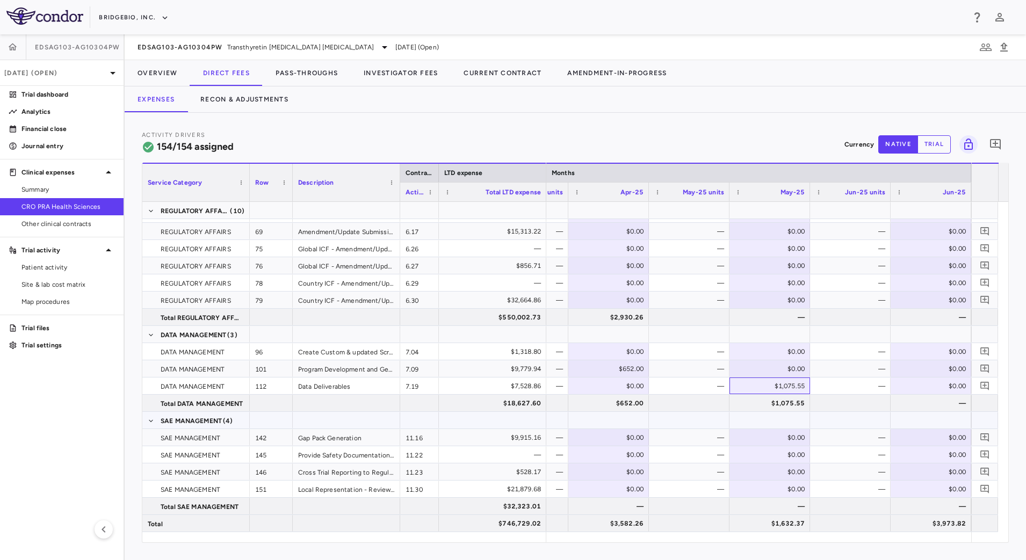
scroll to position [203, 0]
click at [871, 489] on div "—" at bounding box center [853, 489] width 66 height 17
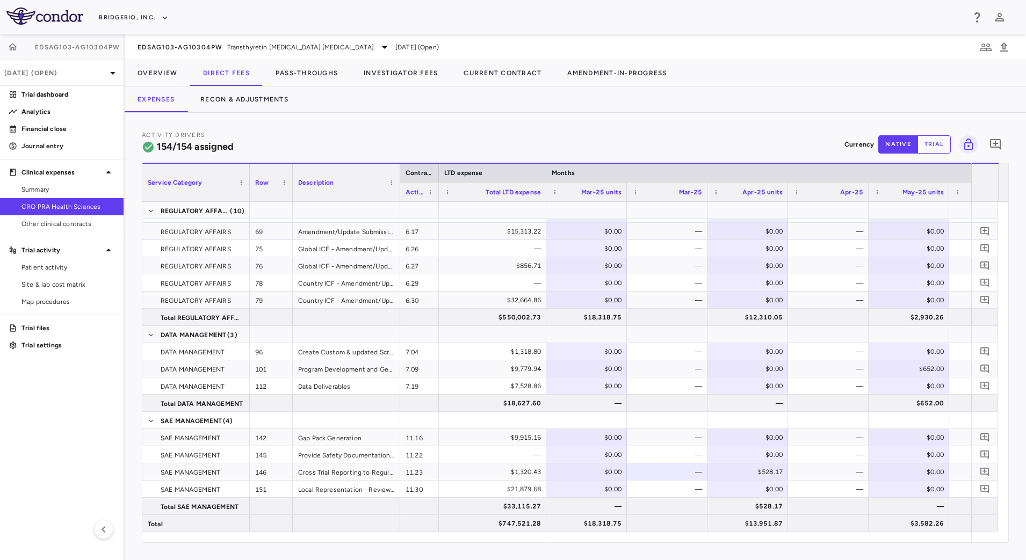
scroll to position [0, 8867]
click at [283, 100] on button "Recon & Adjustments" at bounding box center [245, 100] width 114 height 26
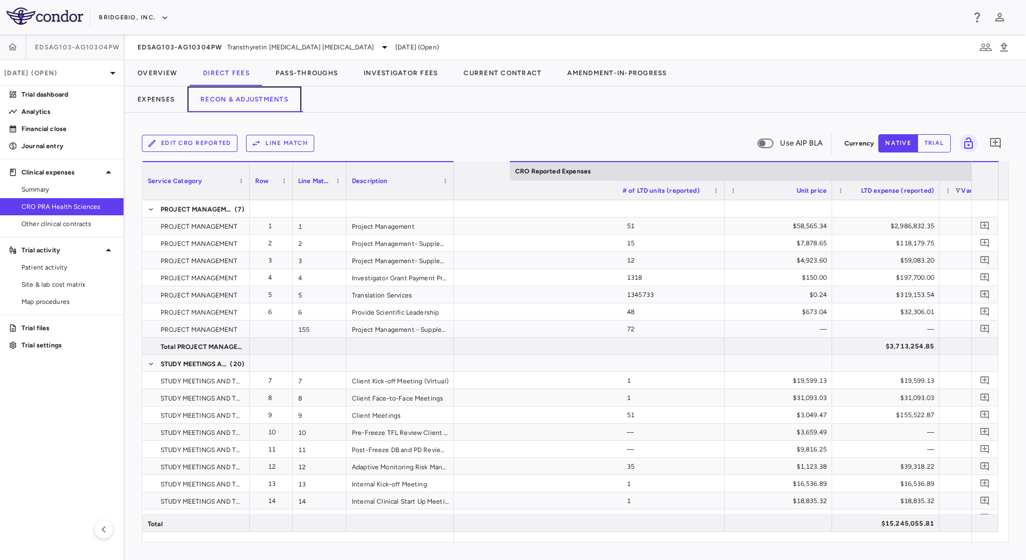
scroll to position [0, 1381]
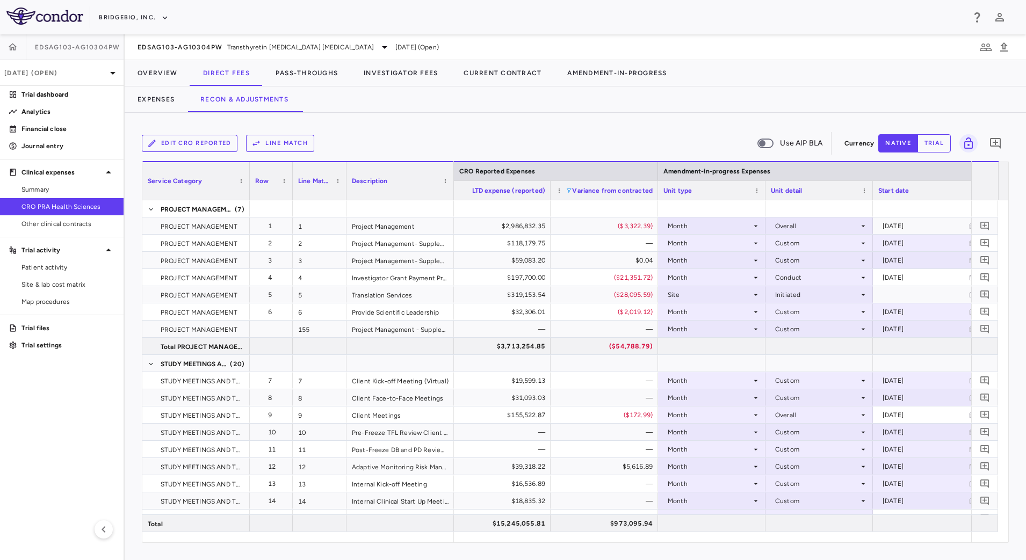
click at [571, 192] on span at bounding box center [569, 191] width 6 height 6
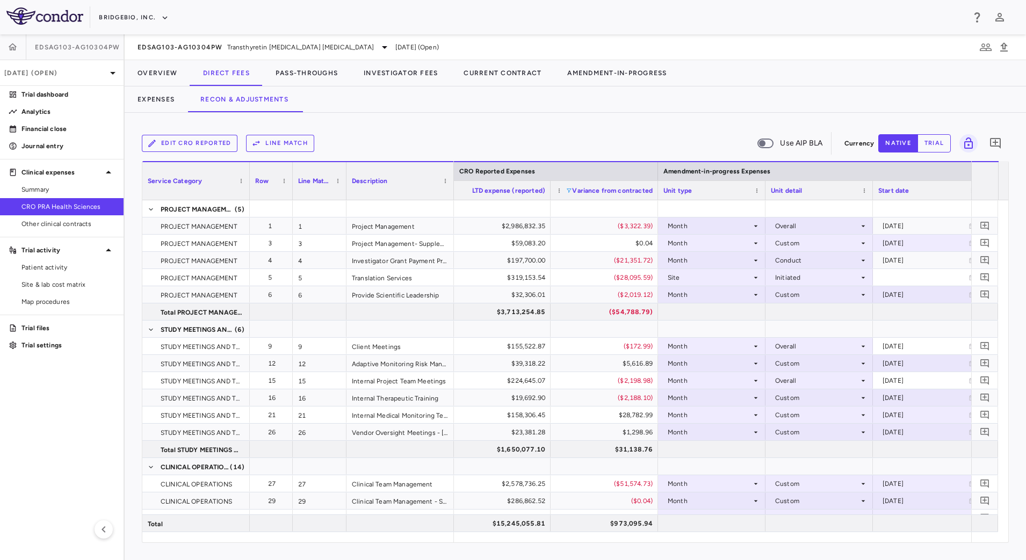
click at [599, 127] on div "Edit CRO reported Line Match Use AIP BLA Currency native trial 0 Press ENTER to…" at bounding box center [576, 337] width 902 height 448
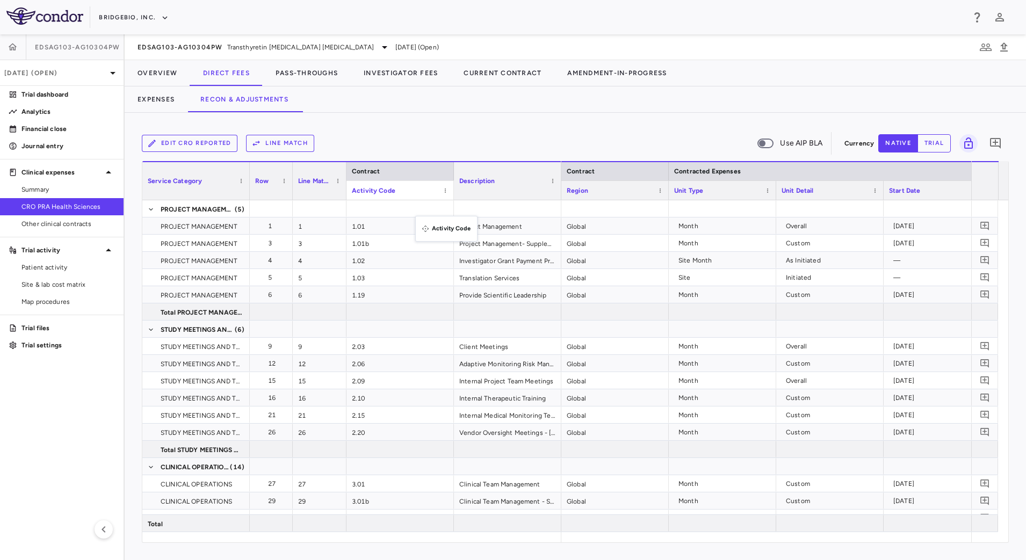
drag, startPoint x: 637, startPoint y: 191, endPoint x: 421, endPoint y: 222, distance: 218.8
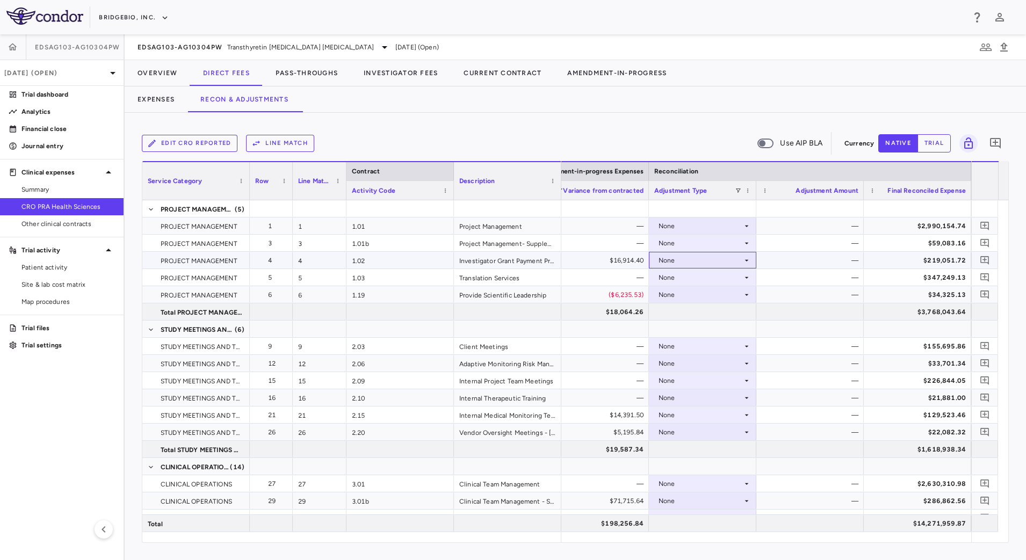
click at [740, 265] on div "None" at bounding box center [701, 260] width 84 height 17
click at [715, 293] on div "CRO Reported" at bounding box center [696, 298] width 51 height 10
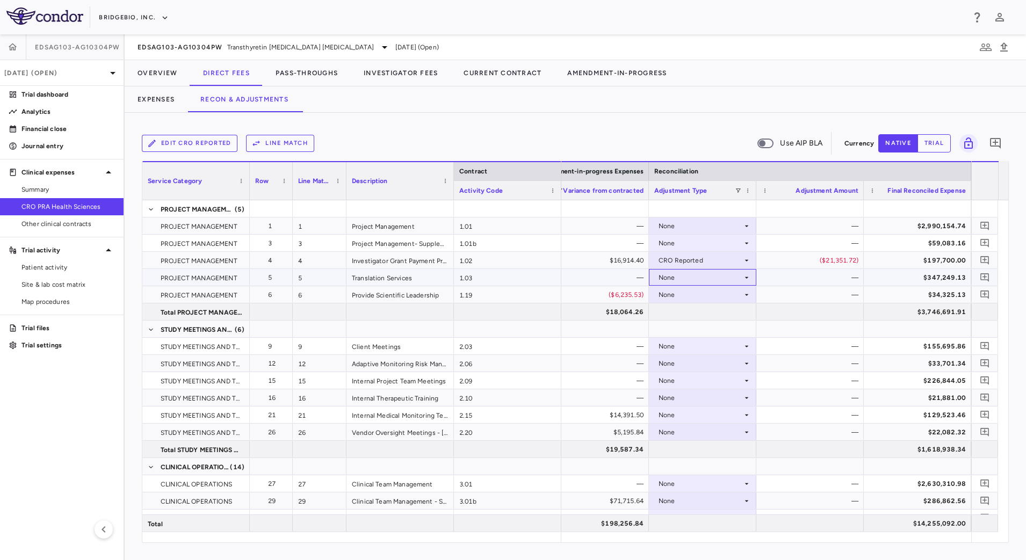
click at [729, 276] on div "None" at bounding box center [701, 277] width 84 height 17
click at [698, 314] on div "CRO Reported" at bounding box center [696, 315] width 51 height 10
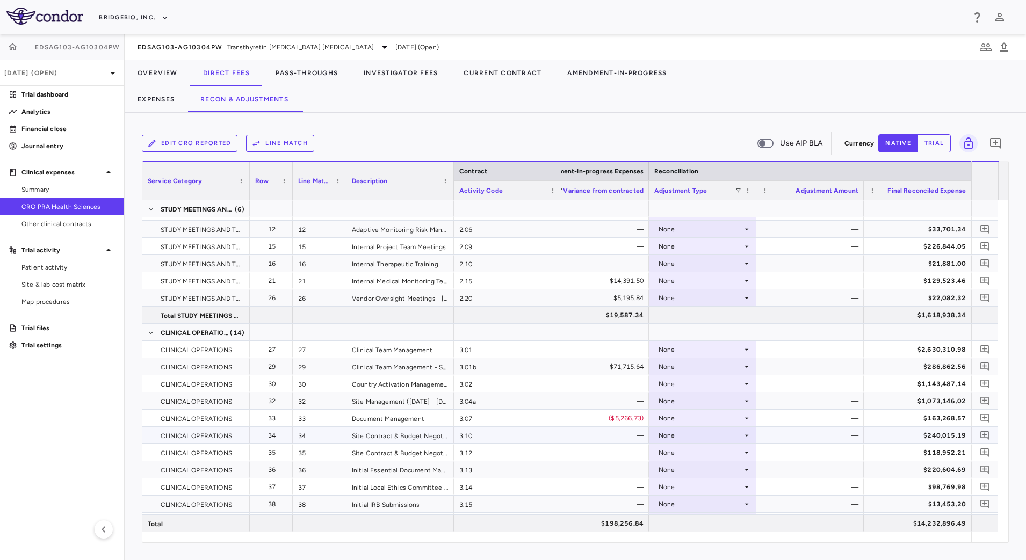
click at [711, 436] on div "None" at bounding box center [701, 435] width 84 height 17
click at [704, 470] on div "CRO Reported" at bounding box center [696, 473] width 51 height 10
click at [704, 457] on div "None" at bounding box center [701, 452] width 84 height 17
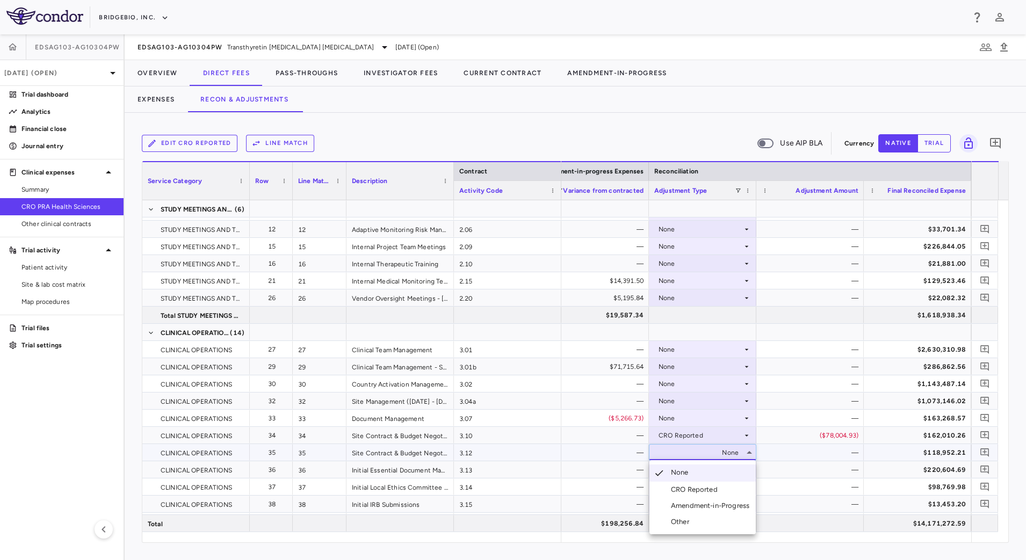
click at [695, 488] on div "CRO Reported" at bounding box center [696, 490] width 51 height 10
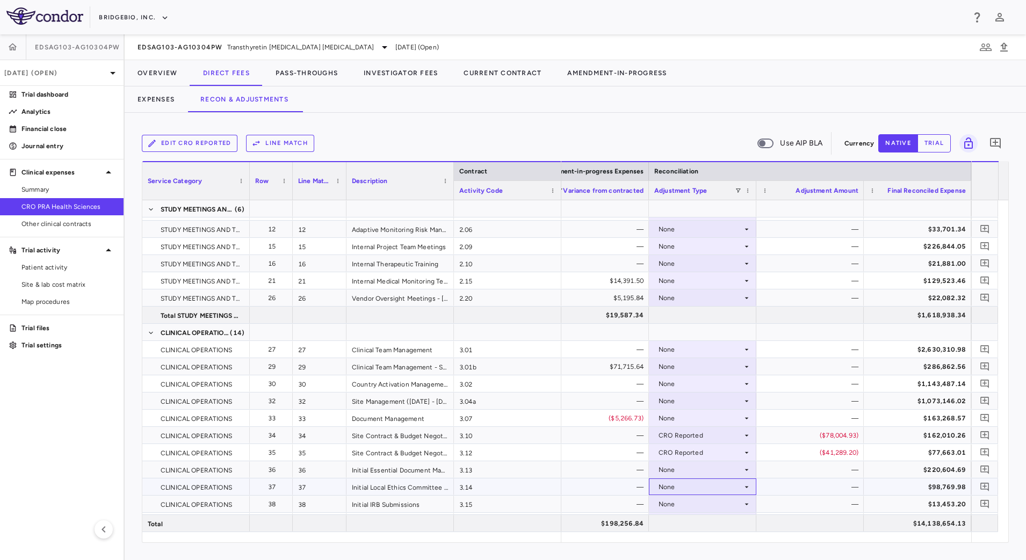
click at [734, 489] on div "None" at bounding box center [701, 487] width 84 height 17
click at [712, 507] on div "CRO Reported" at bounding box center [696, 507] width 51 height 10
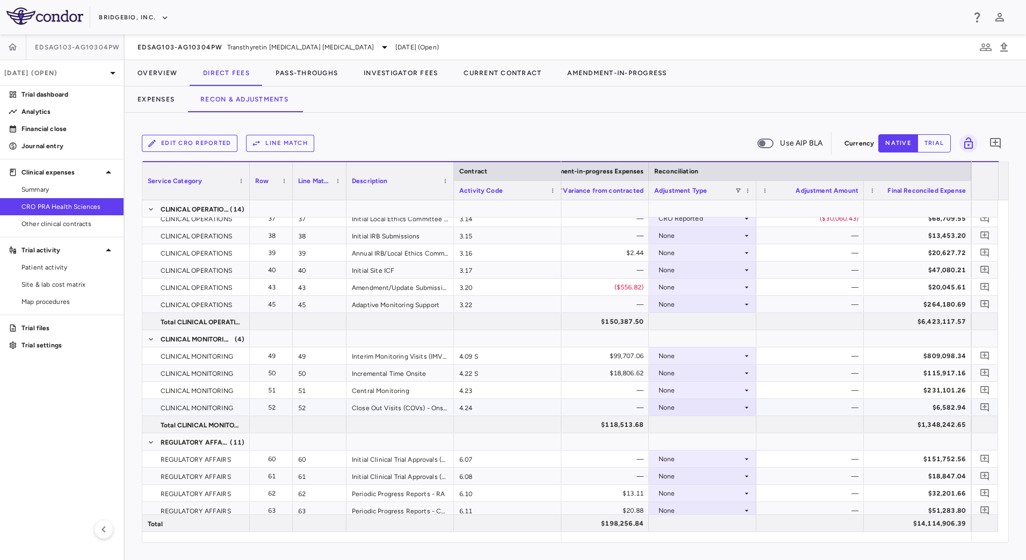
scroll to position [470, 0]
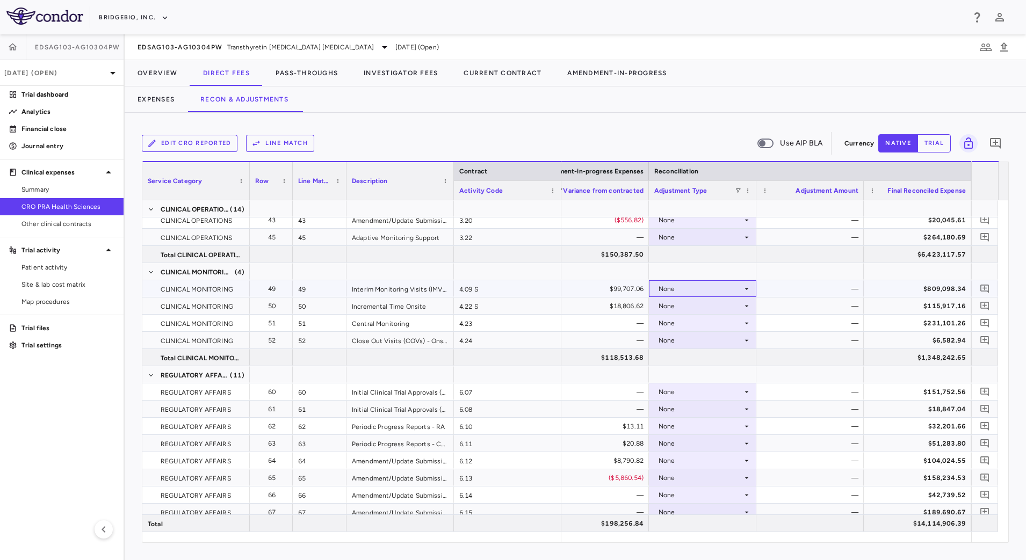
click at [732, 289] on div "None" at bounding box center [701, 289] width 84 height 17
click at [715, 332] on li "CRO Reported" at bounding box center [703, 326] width 106 height 16
click at [724, 309] on div "None" at bounding box center [701, 306] width 84 height 17
click at [710, 343] on div "CRO Reported" at bounding box center [696, 344] width 51 height 10
click at [741, 442] on div "None" at bounding box center [701, 443] width 84 height 17
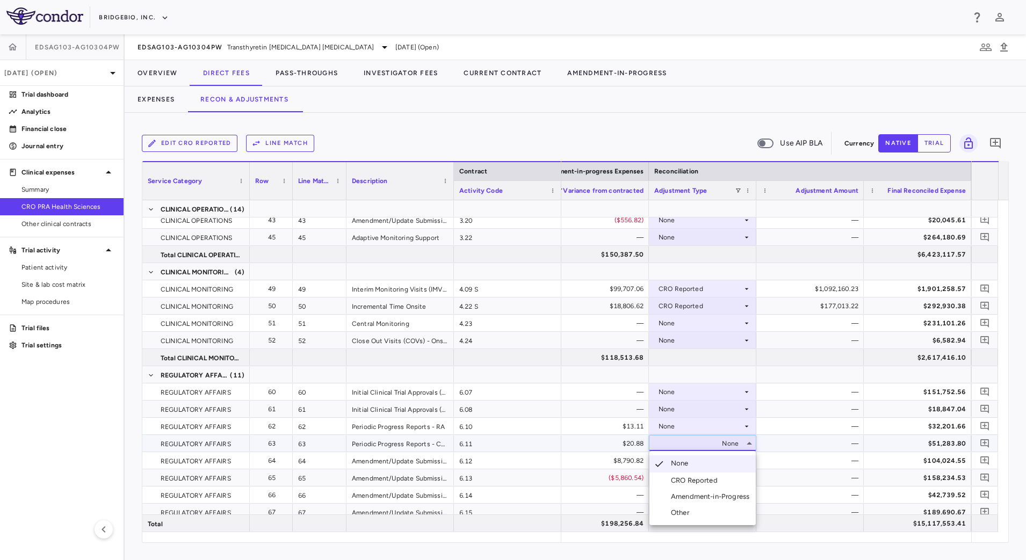
click at [708, 479] on div "CRO Reported" at bounding box center [696, 481] width 51 height 10
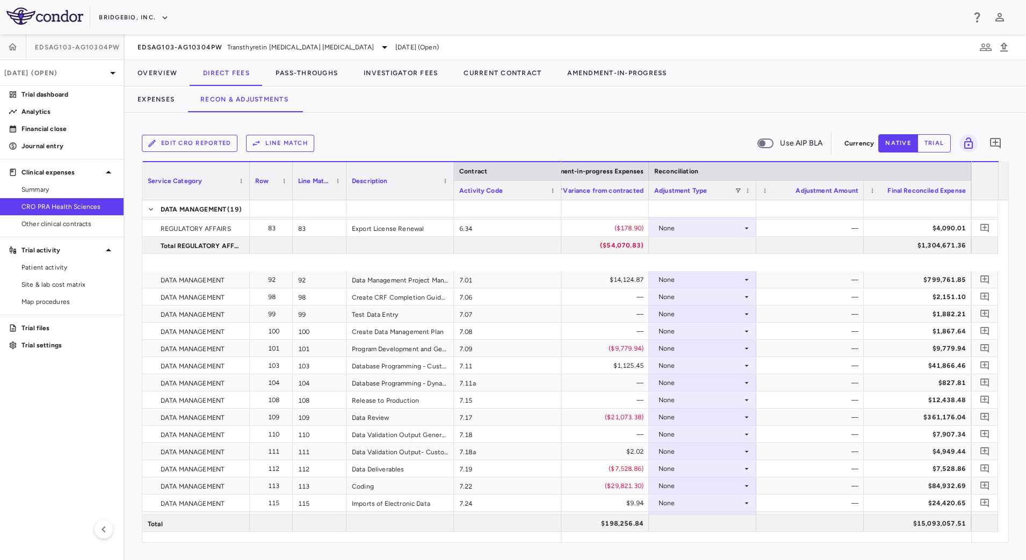
scroll to position [940, 0]
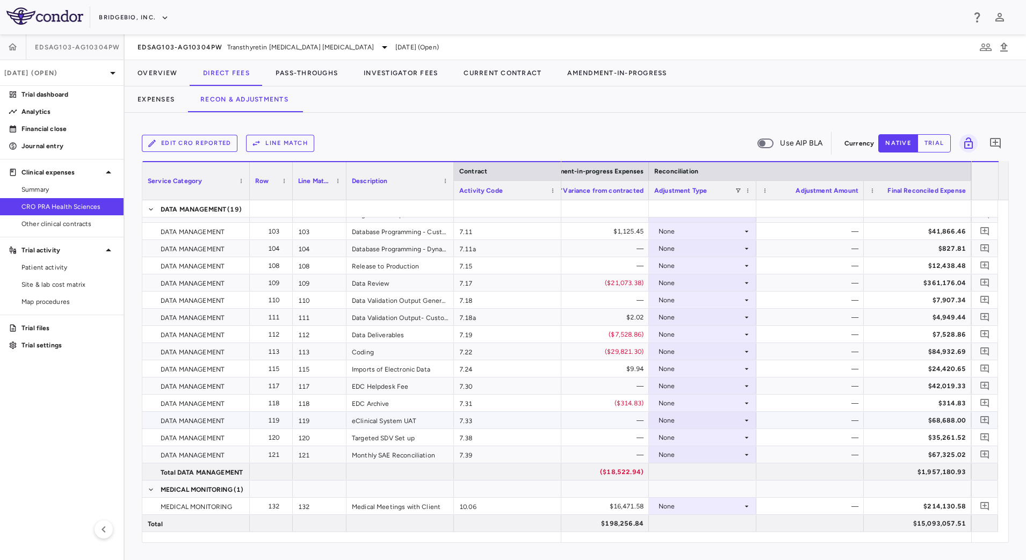
click at [707, 424] on div "None" at bounding box center [701, 420] width 84 height 17
click at [685, 457] on div "CRO Reported" at bounding box center [696, 458] width 51 height 10
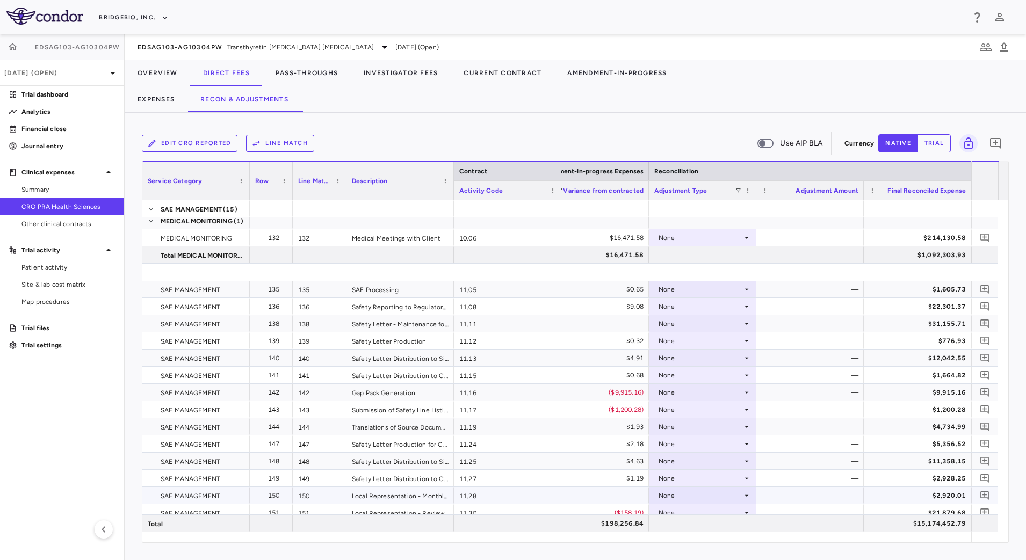
scroll to position [1276, 0]
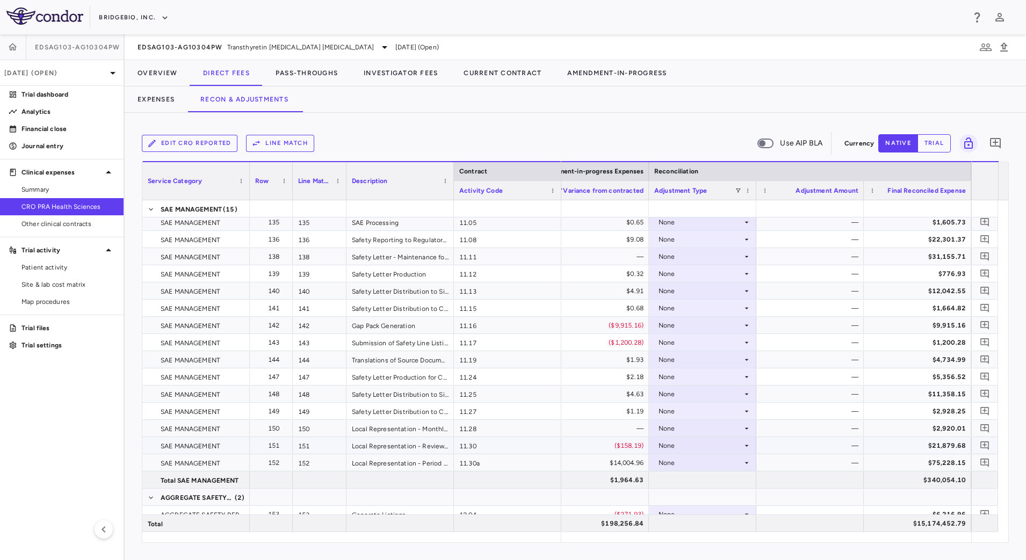
click at [716, 448] on div "None" at bounding box center [701, 445] width 84 height 17
click at [684, 487] on div "CRO Reported" at bounding box center [696, 483] width 51 height 10
click at [737, 449] on div "CRO Reported" at bounding box center [701, 445] width 84 height 17
click at [699, 471] on li "None" at bounding box center [703, 466] width 106 height 16
click at [715, 464] on div "None" at bounding box center [701, 463] width 84 height 17
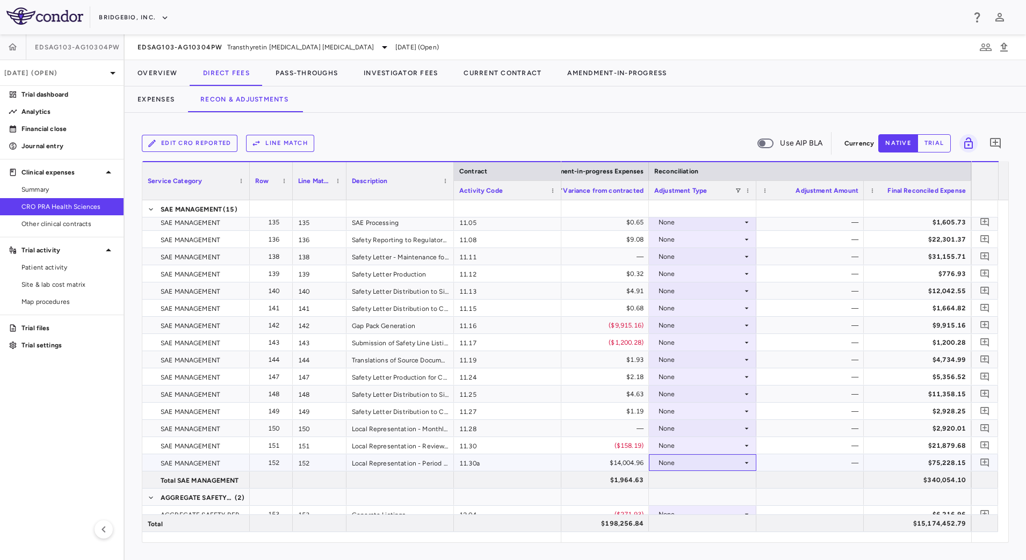
click at [721, 467] on div "None" at bounding box center [701, 463] width 84 height 17
click at [699, 497] on div "CRO Reported" at bounding box center [696, 500] width 51 height 10
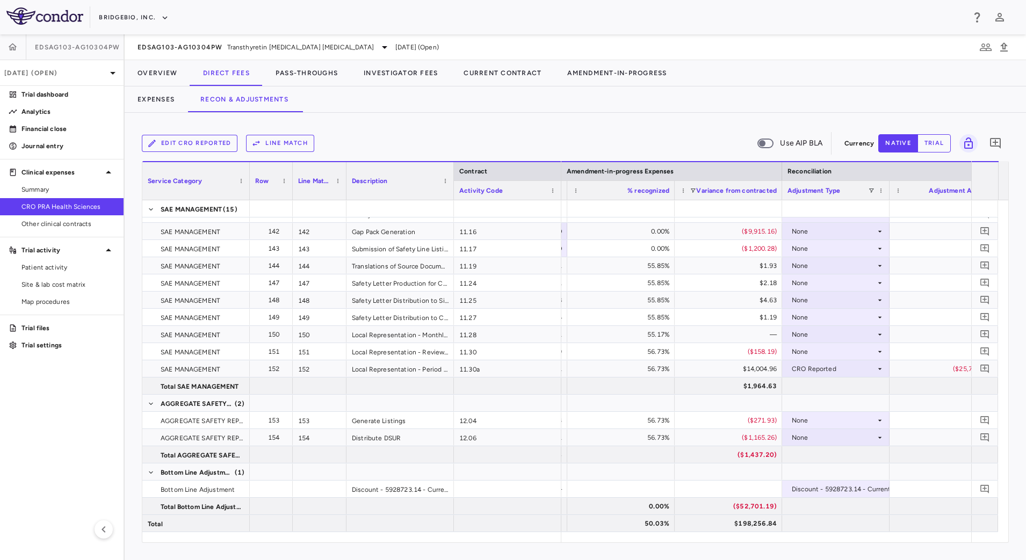
scroll to position [0, 2232]
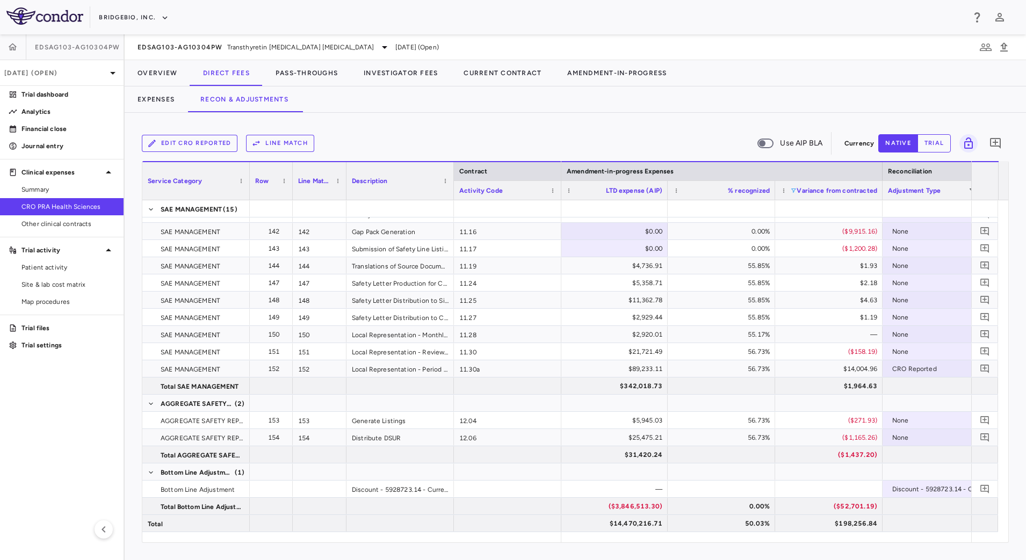
click at [792, 190] on span at bounding box center [793, 191] width 6 height 6
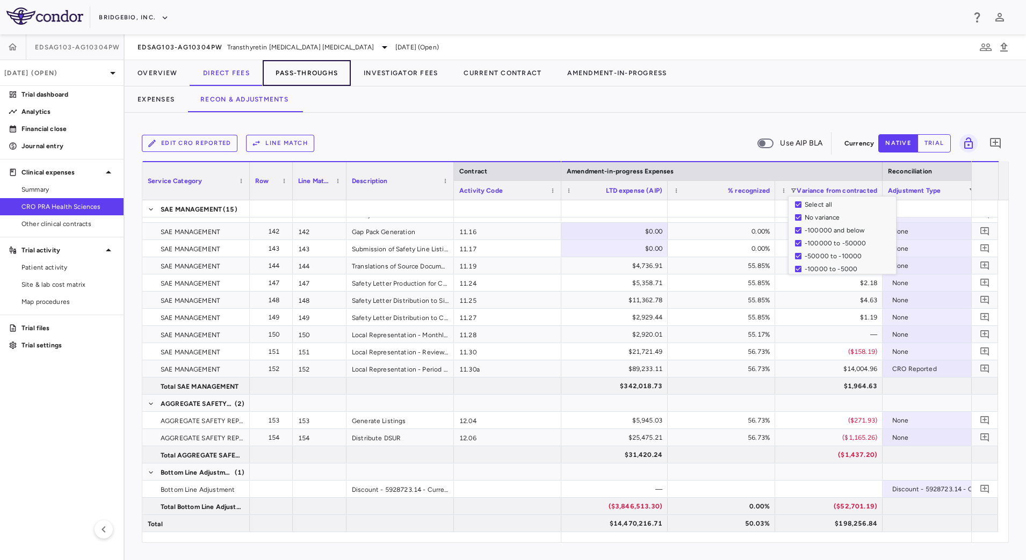
click at [289, 73] on button "Pass-Throughs" at bounding box center [307, 73] width 88 height 26
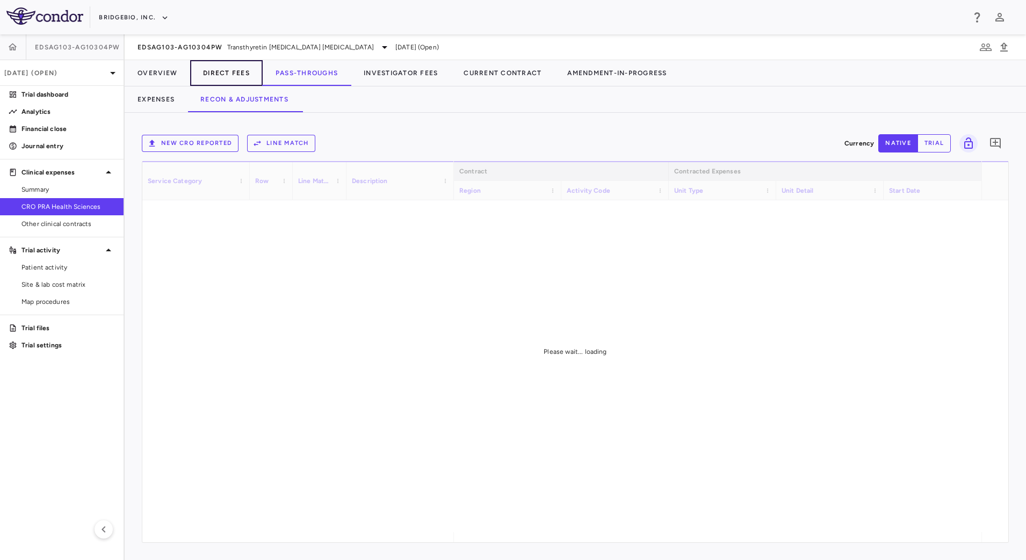
click at [239, 71] on button "Direct Fees" at bounding box center [226, 73] width 73 height 26
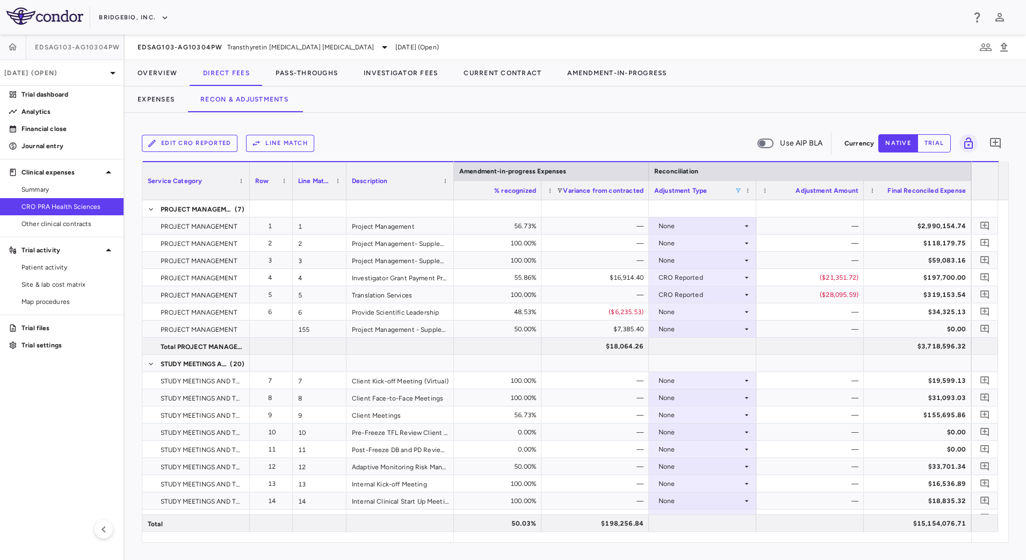
click at [735, 191] on span at bounding box center [738, 191] width 6 height 6
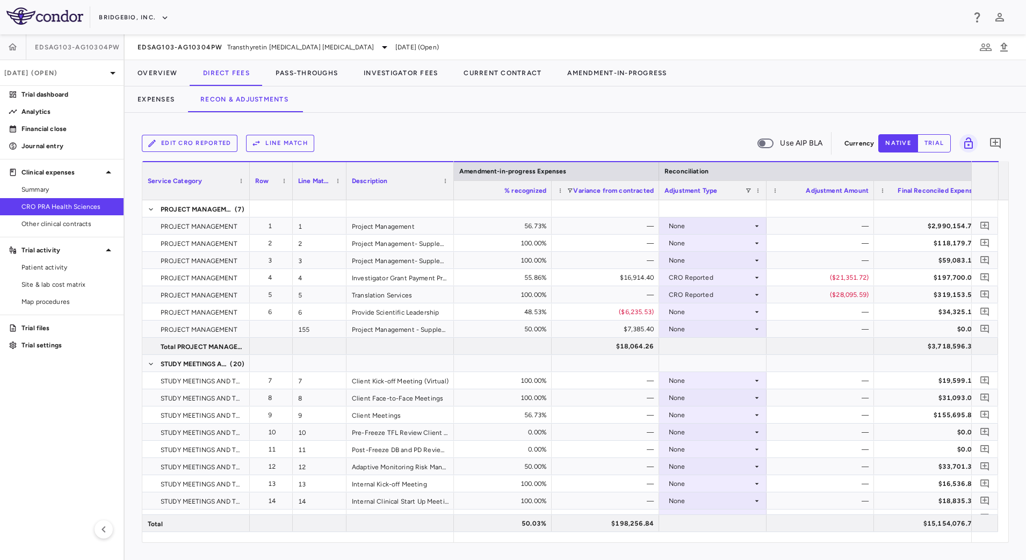
click at [701, 123] on div "Edit CRO reported Line Match Use AIP BLA Currency native trial 0 Press ENTER to…" at bounding box center [576, 337] width 902 height 448
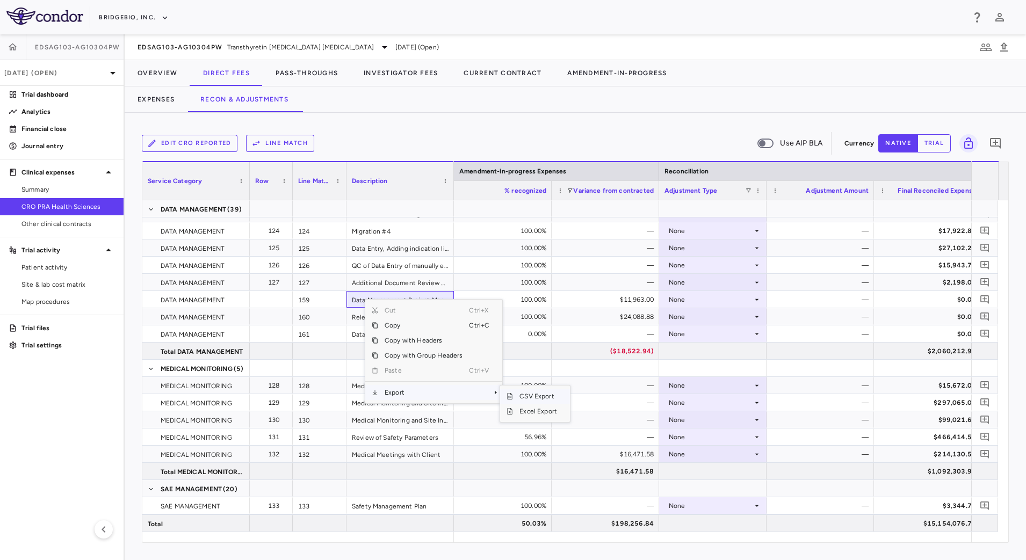
click at [524, 399] on span "CSV Export" at bounding box center [538, 396] width 51 height 15
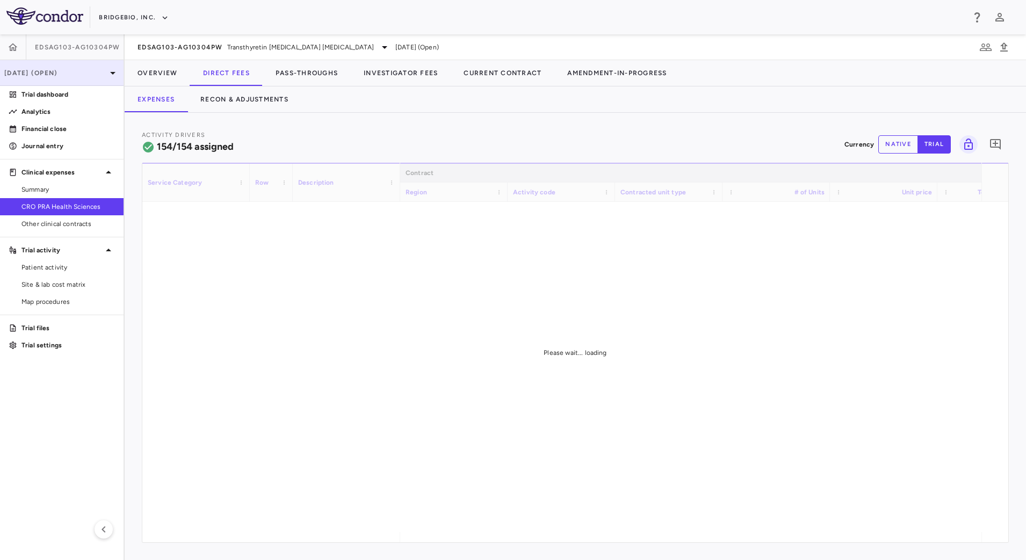
click at [99, 67] on div "[DATE] (Open)" at bounding box center [62, 73] width 124 height 26
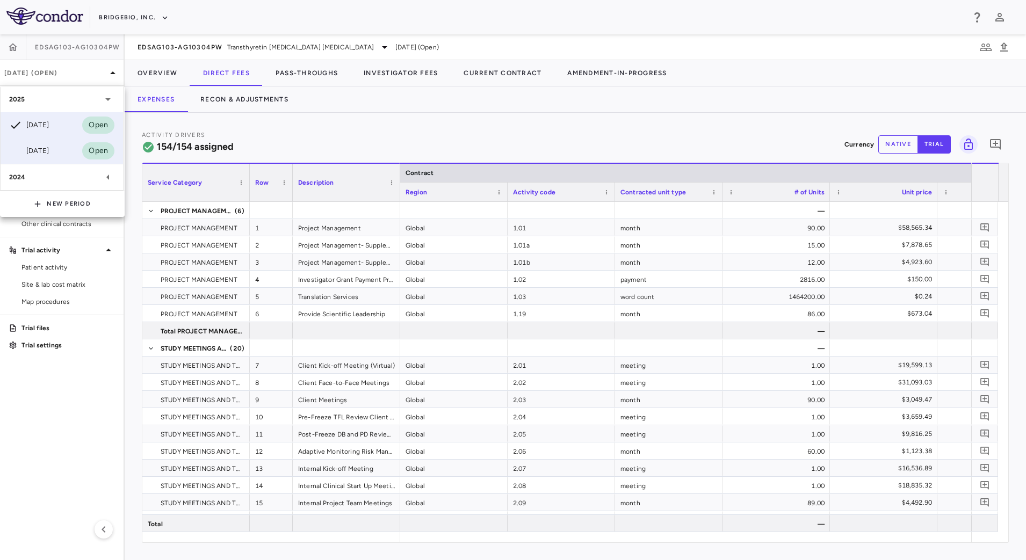
click at [49, 146] on div "[DATE]" at bounding box center [29, 151] width 40 height 13
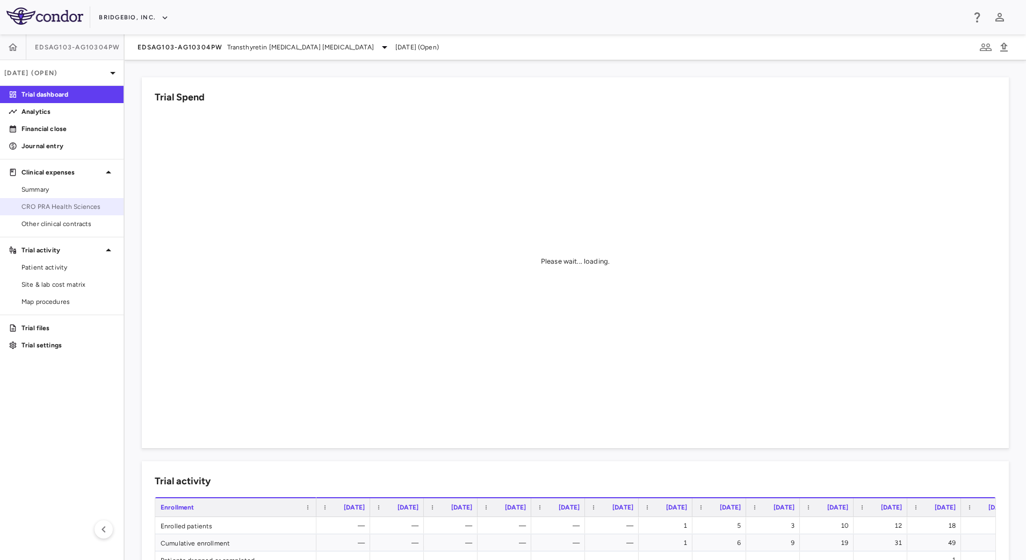
click at [54, 210] on span "CRO PRA Health Sciences" at bounding box center [68, 207] width 94 height 10
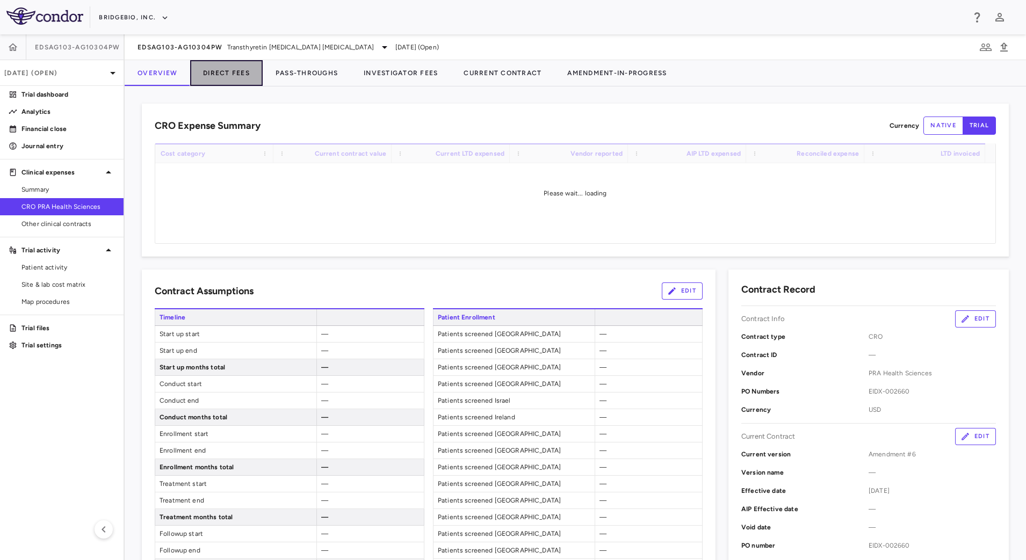
click at [235, 75] on button "Direct Fees" at bounding box center [226, 73] width 73 height 26
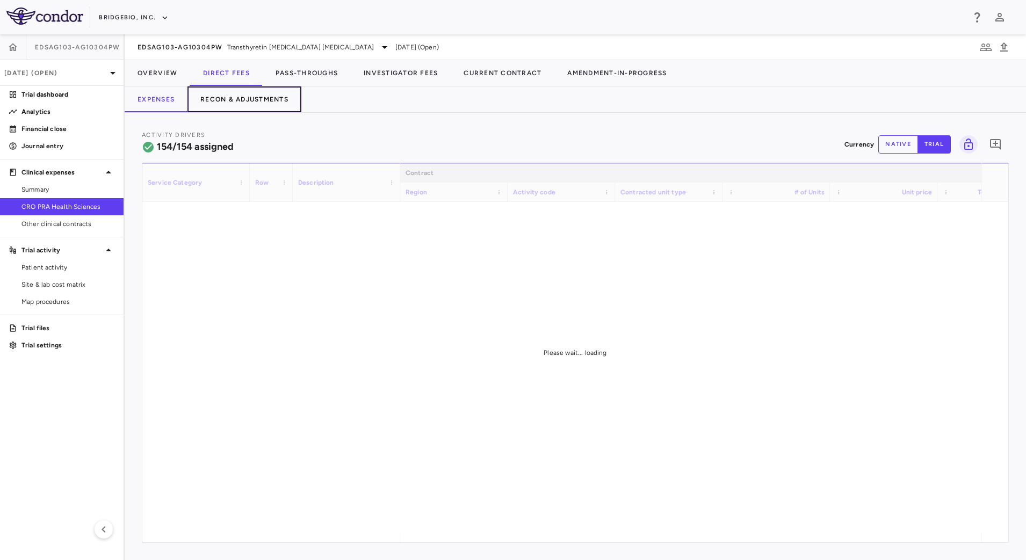
click at [270, 97] on button "Recon & Adjustments" at bounding box center [245, 100] width 114 height 26
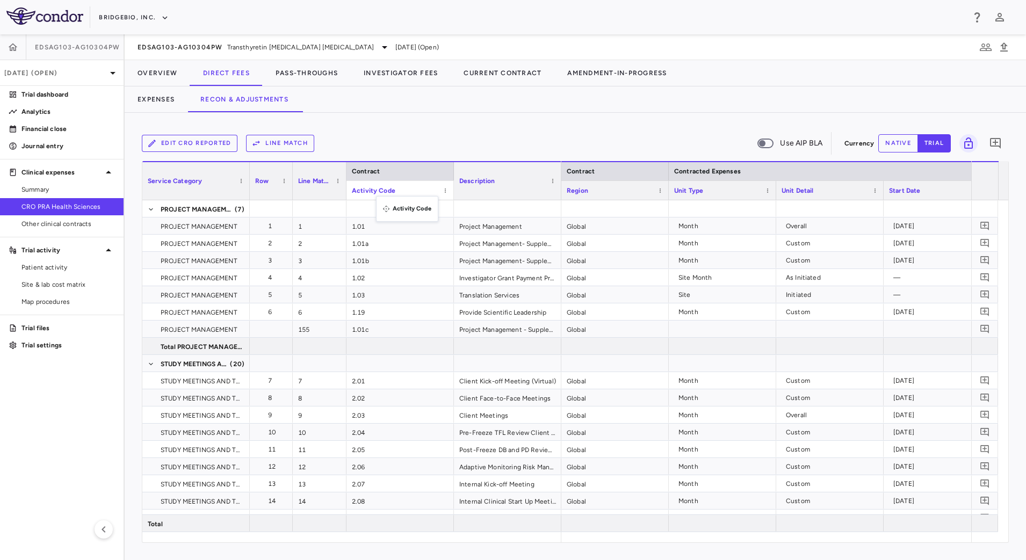
drag, startPoint x: 624, startPoint y: 195, endPoint x: 382, endPoint y: 203, distance: 243.0
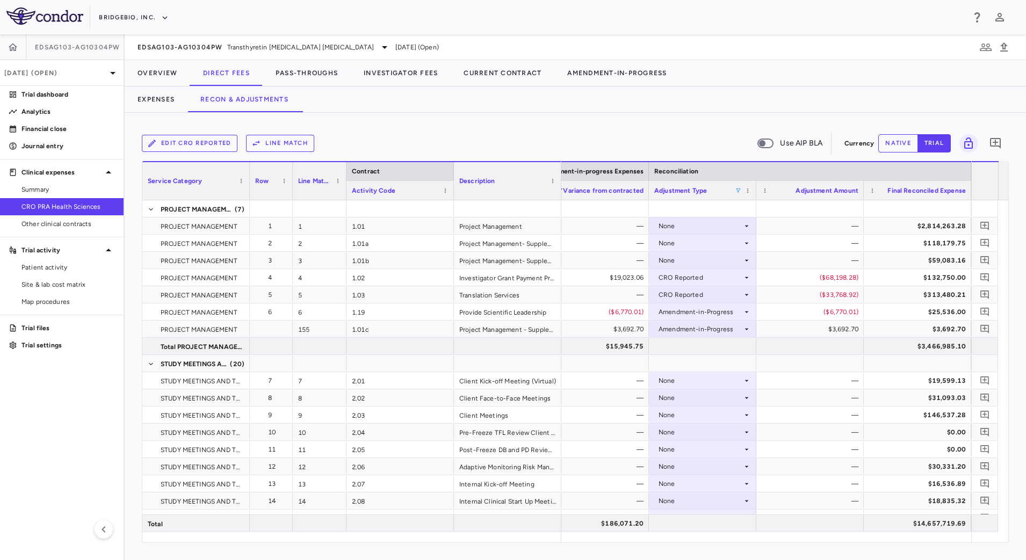
click at [737, 192] on span at bounding box center [738, 191] width 6 height 6
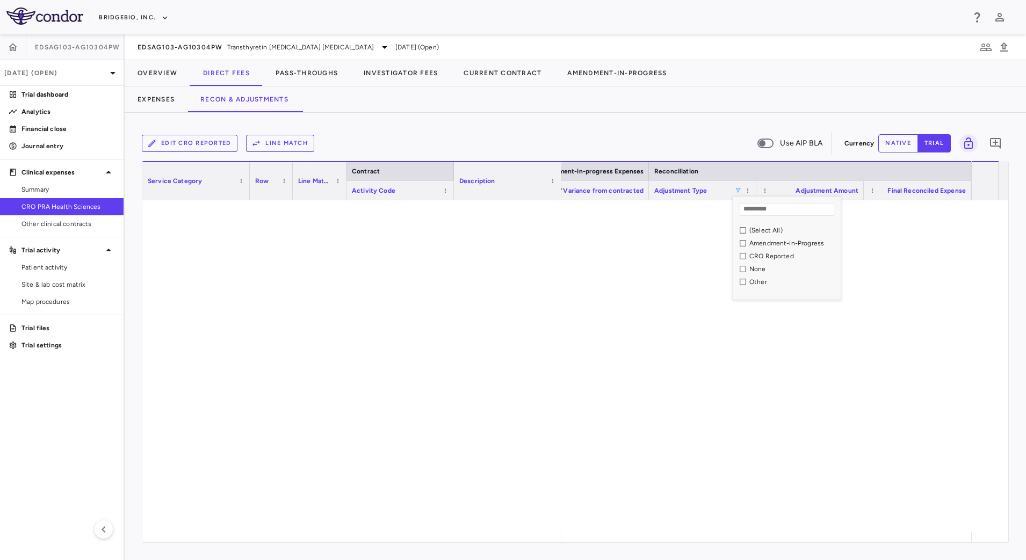
click at [747, 255] on div "CRO Reported" at bounding box center [790, 256] width 101 height 13
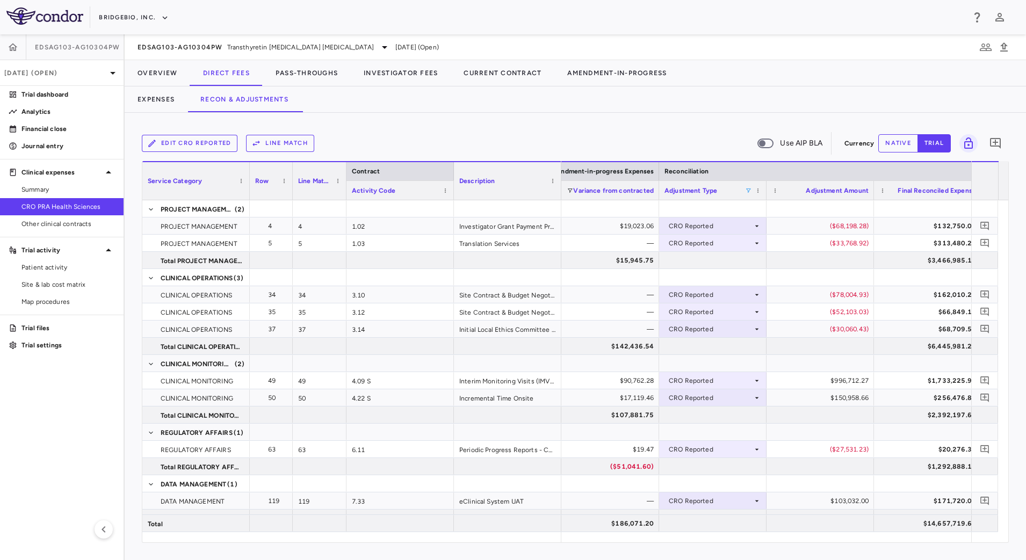
click at [644, 127] on div "Edit CRO reported Line Match Use AIP BLA Currency native trial 0 Press ENTER to…" at bounding box center [576, 337] width 902 height 448
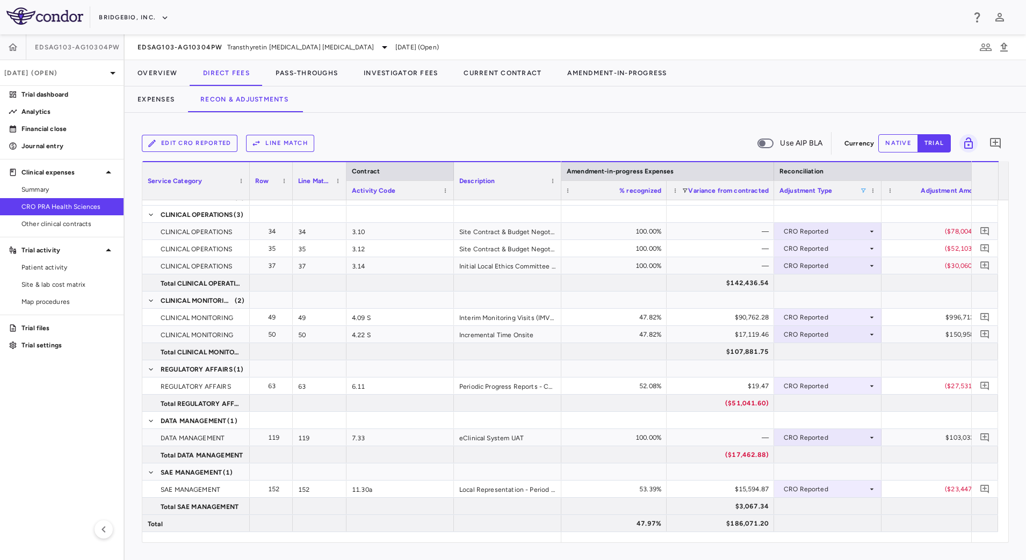
scroll to position [0, 2297]
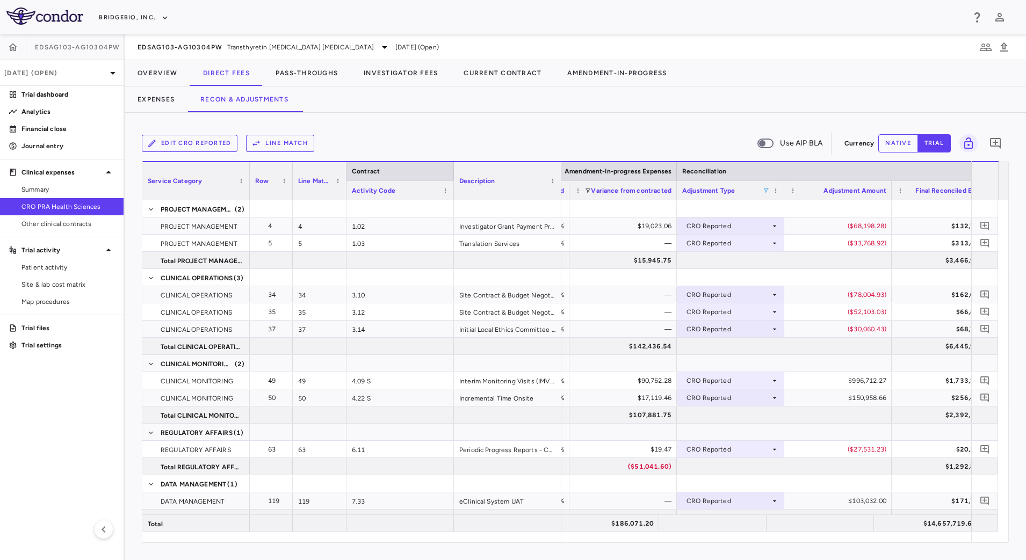
click at [765, 191] on span at bounding box center [766, 191] width 6 height 6
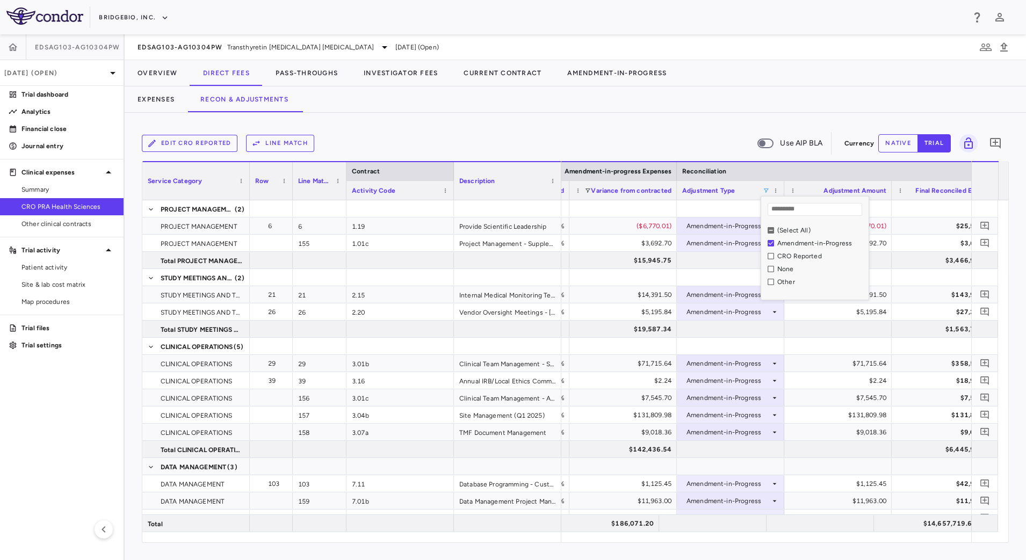
click at [694, 105] on div "Expenses Recon & Adjustments" at bounding box center [576, 100] width 902 height 26
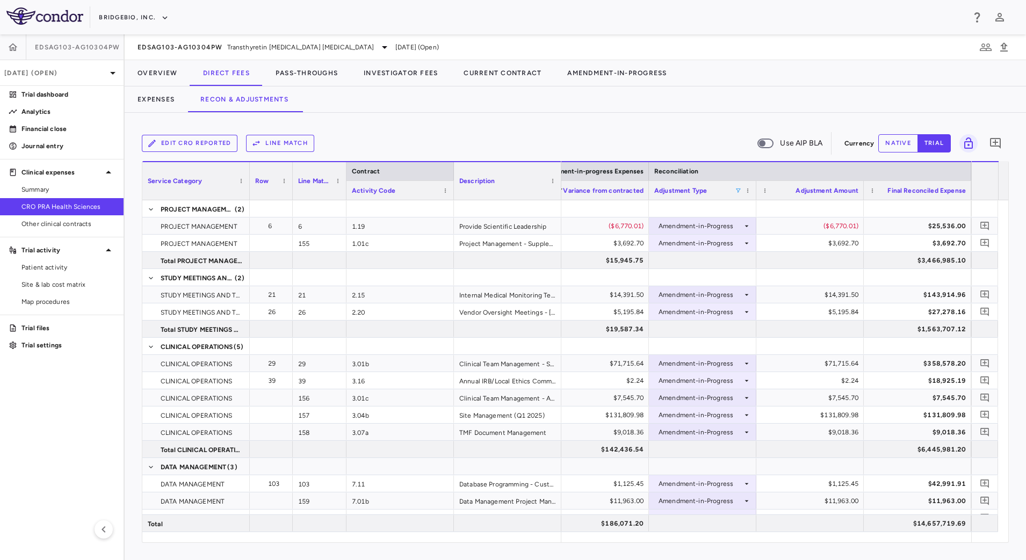
scroll to position [0, 2373]
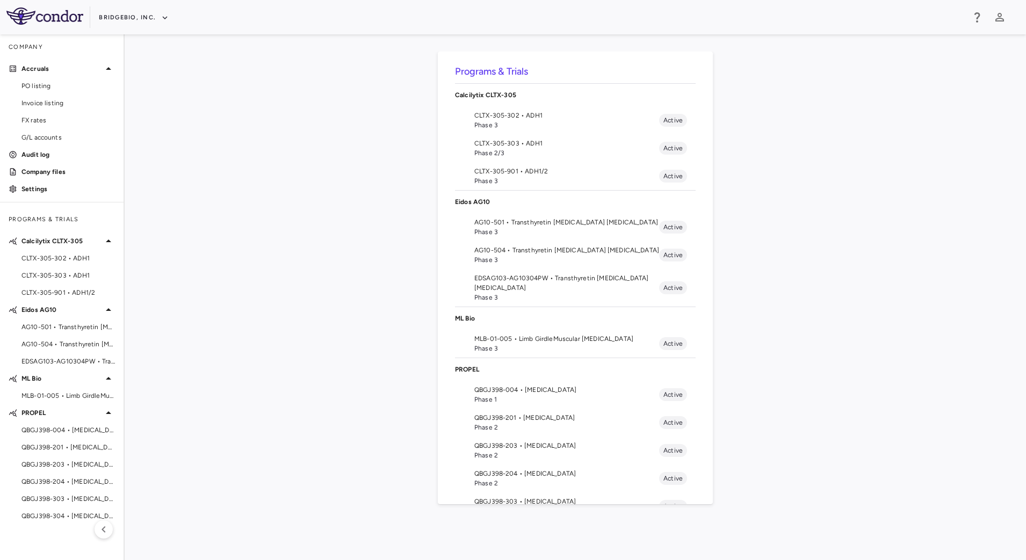
click at [548, 284] on span "EDSAG103-AG10304PW • Transthyretin [MEDICAL_DATA] [MEDICAL_DATA]" at bounding box center [566, 283] width 185 height 19
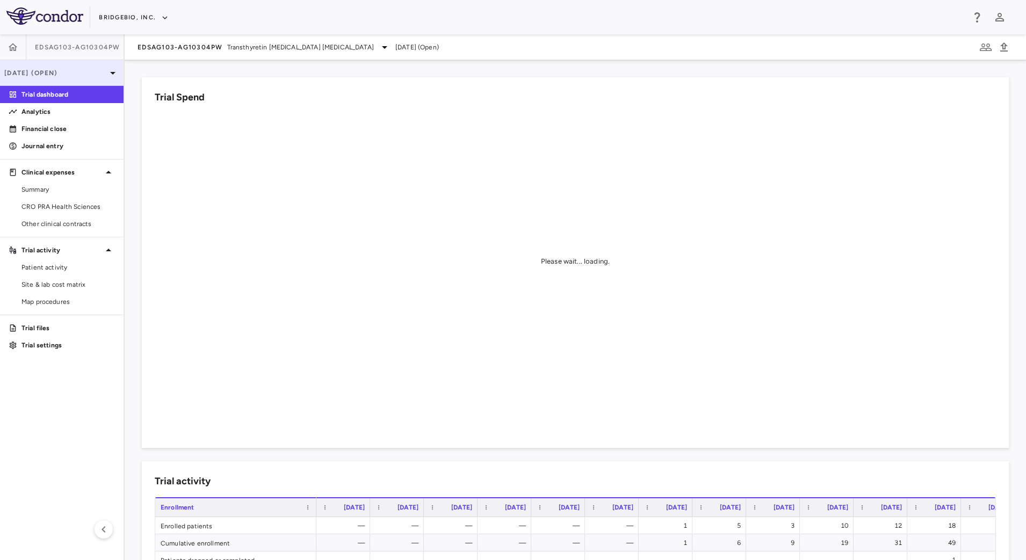
click at [84, 80] on div "[DATE] (Open)" at bounding box center [62, 73] width 124 height 26
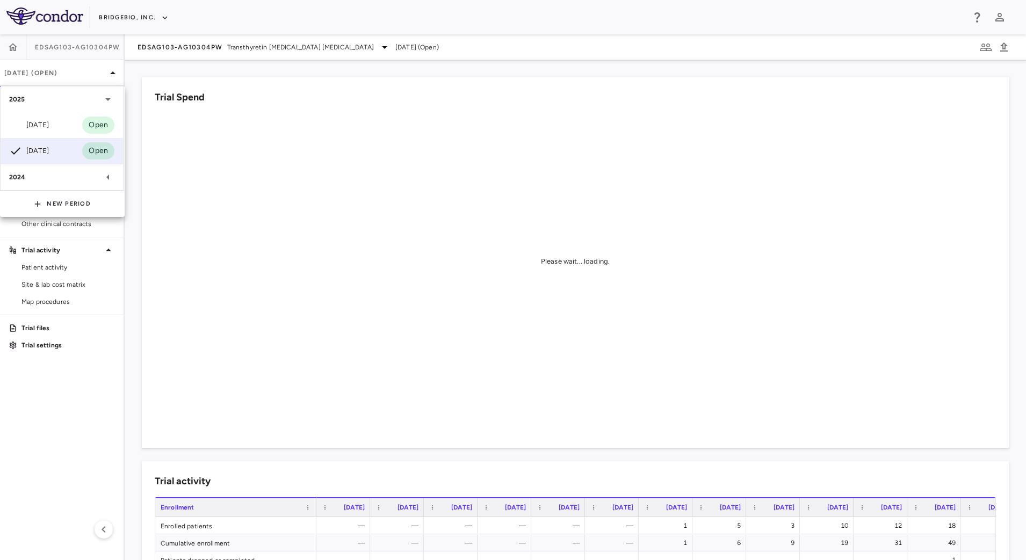
click at [56, 124] on div "[DATE] Open" at bounding box center [62, 125] width 123 height 26
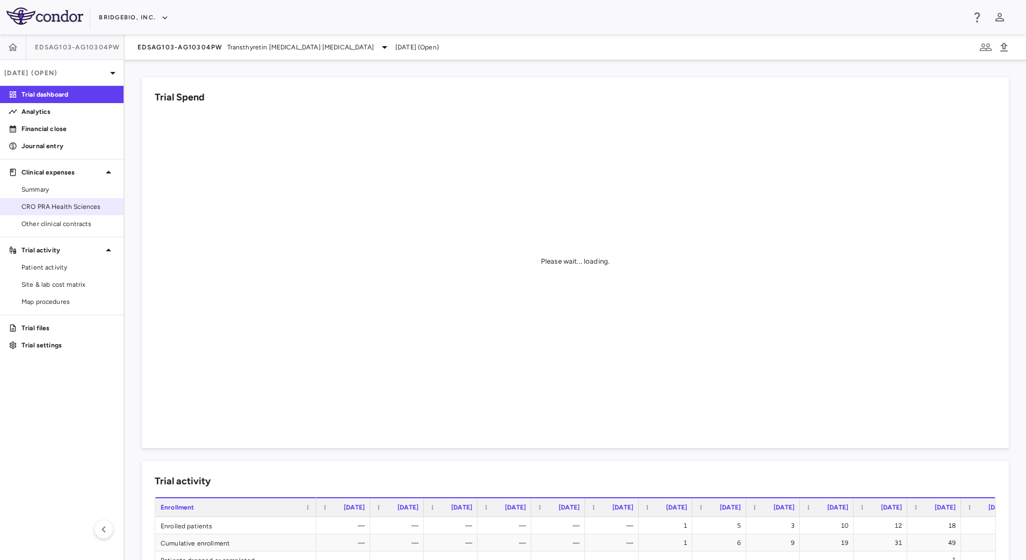
click at [77, 213] on link "CRO PRA Health Sciences" at bounding box center [62, 207] width 124 height 16
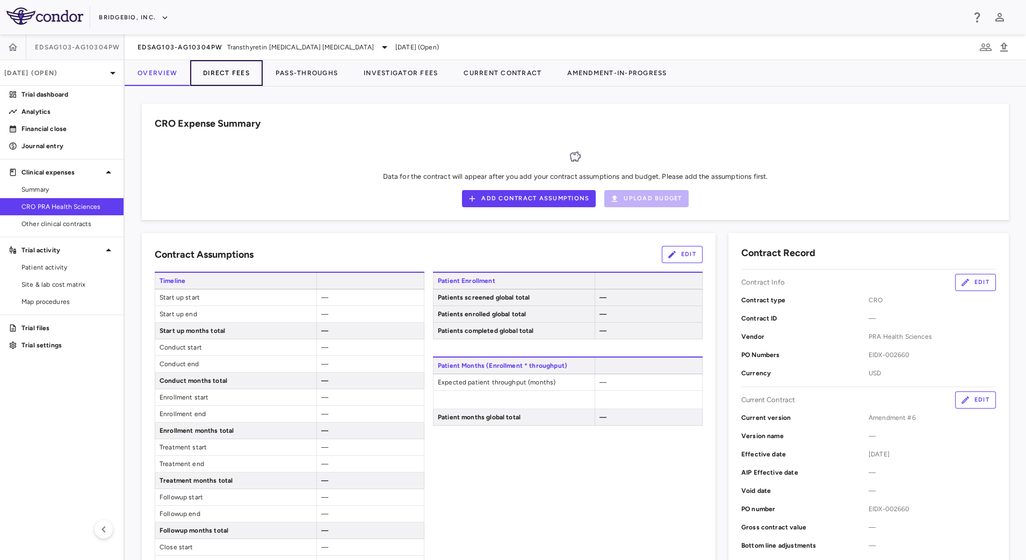
click at [244, 73] on button "Direct Fees" at bounding box center [226, 73] width 73 height 26
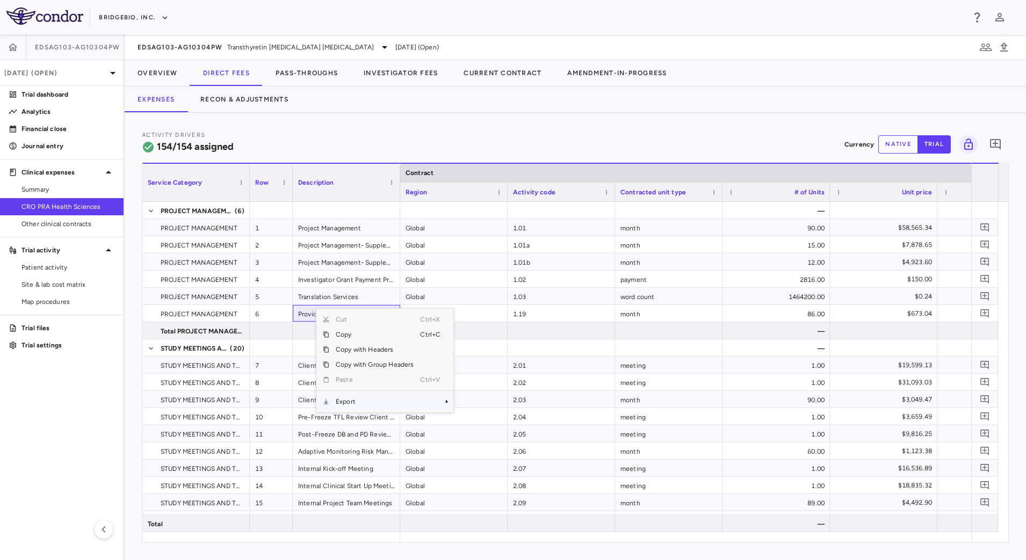
click at [377, 399] on span "Export" at bounding box center [374, 401] width 91 height 15
click at [481, 408] on span "CSV Export" at bounding box center [489, 405] width 51 height 15
